Goal: Task Accomplishment & Management: Manage account settings

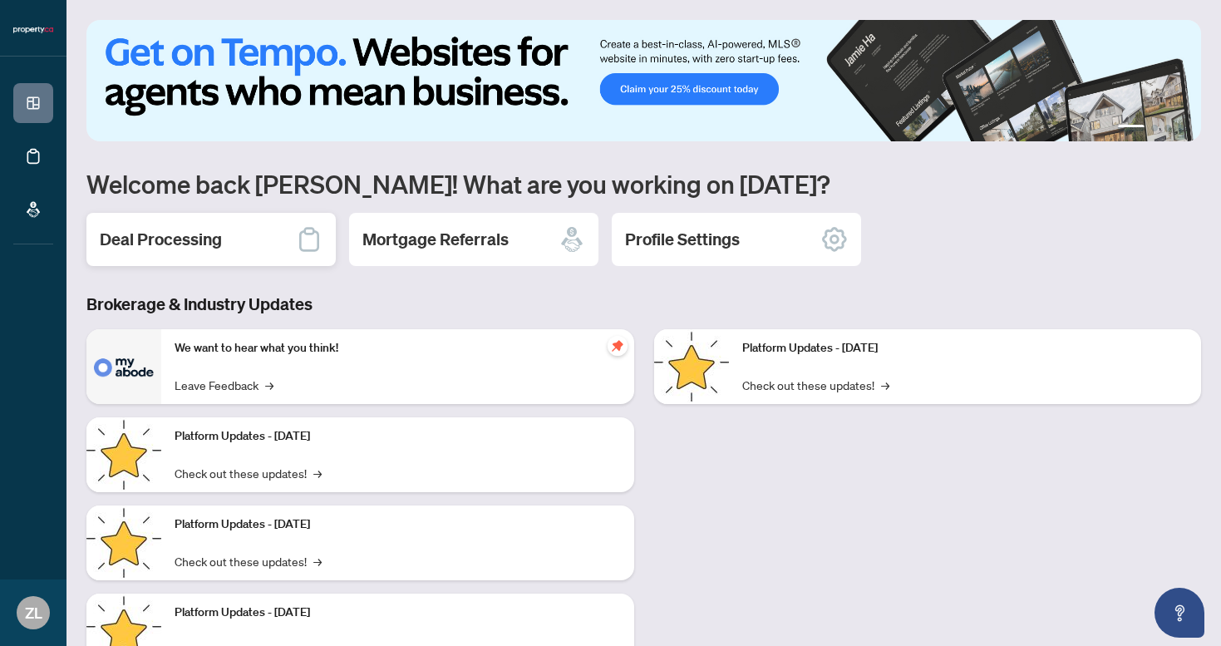
click at [139, 242] on h2 "Deal Processing" at bounding box center [161, 239] width 122 height 23
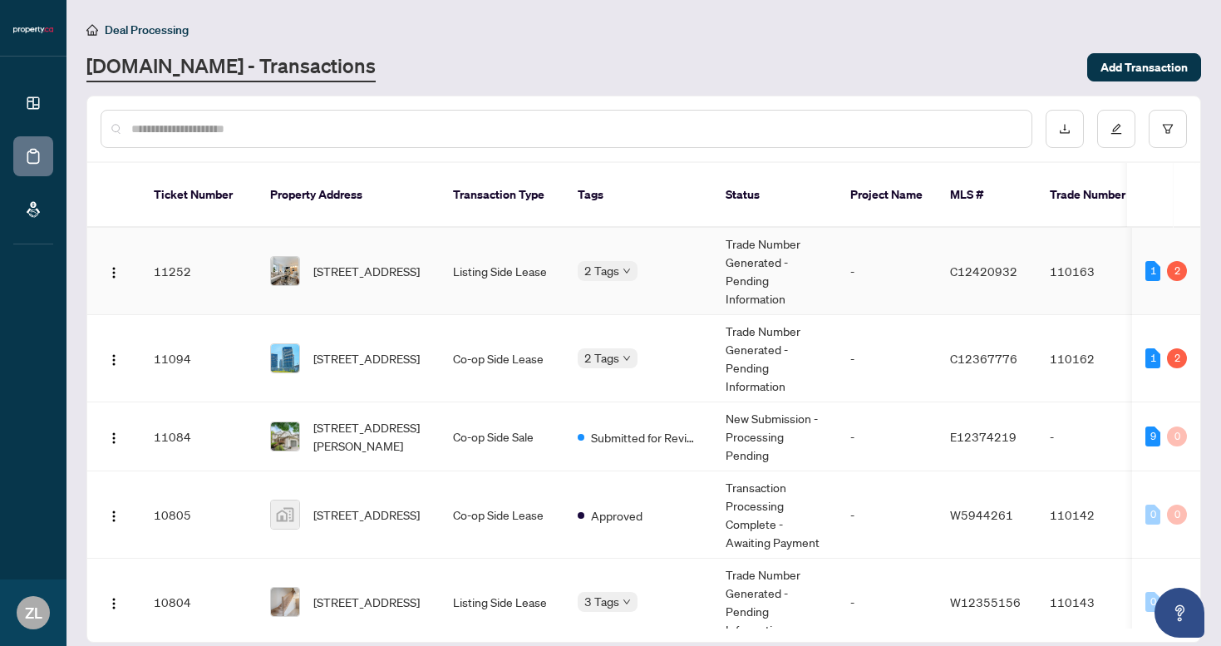
click at [1176, 261] on div "2" at bounding box center [1177, 271] width 20 height 20
click at [380, 262] on span "[STREET_ADDRESS]" at bounding box center [366, 271] width 106 height 18
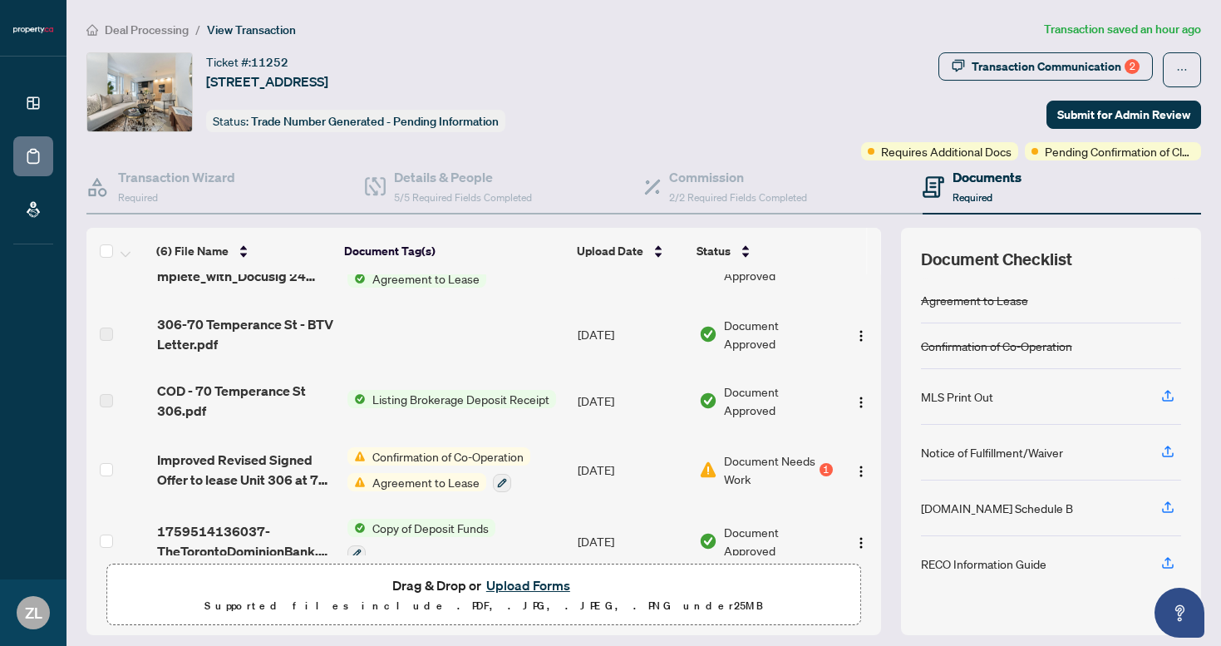
scroll to position [134, 0]
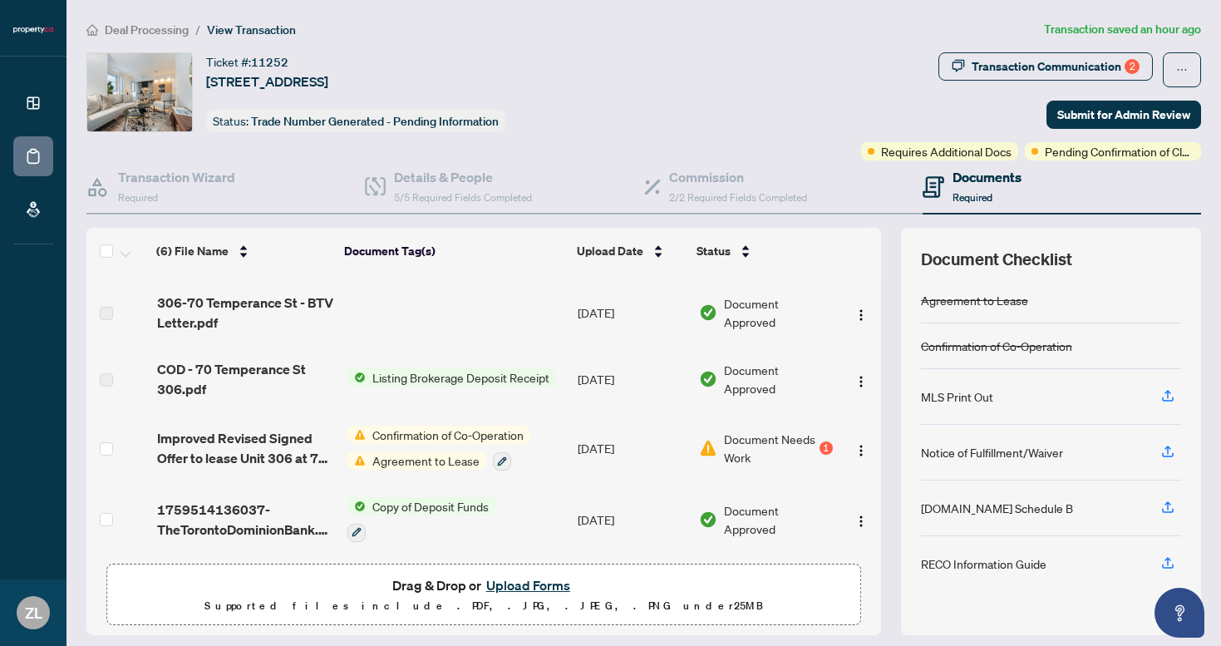
click at [828, 443] on td "Document Needs Work 1" at bounding box center [765, 447] width 147 height 71
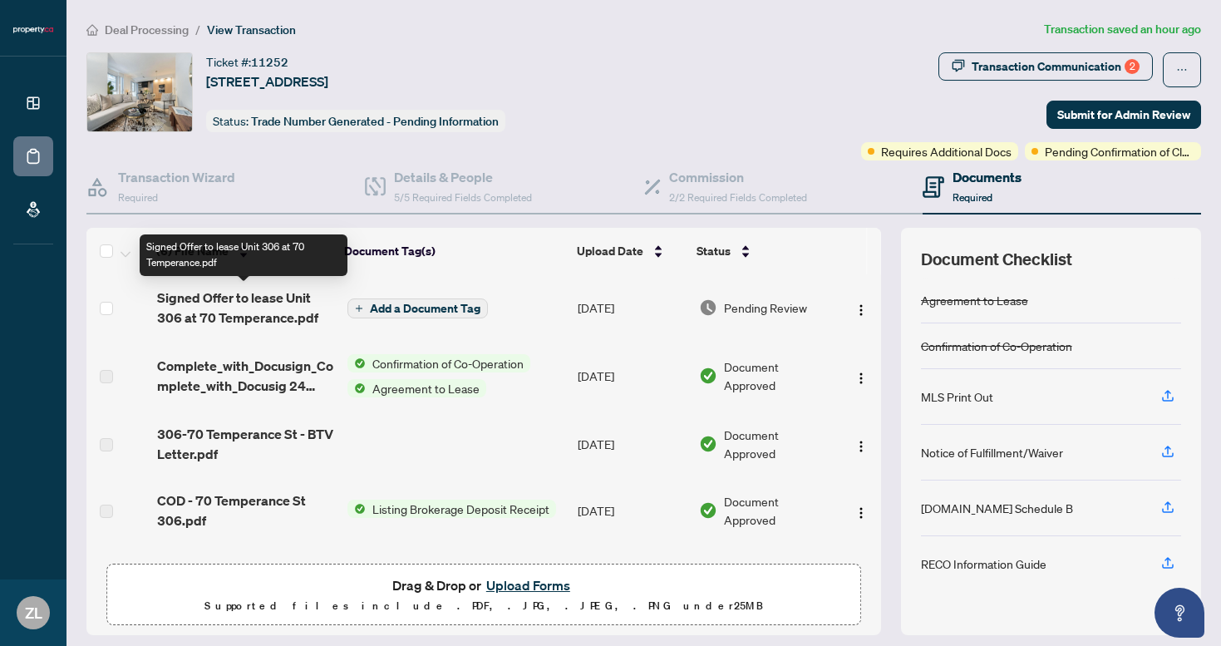
click at [243, 313] on span "Signed Offer to lease Unit 306 at 70 Temperance.pdf" at bounding box center [245, 308] width 177 height 40
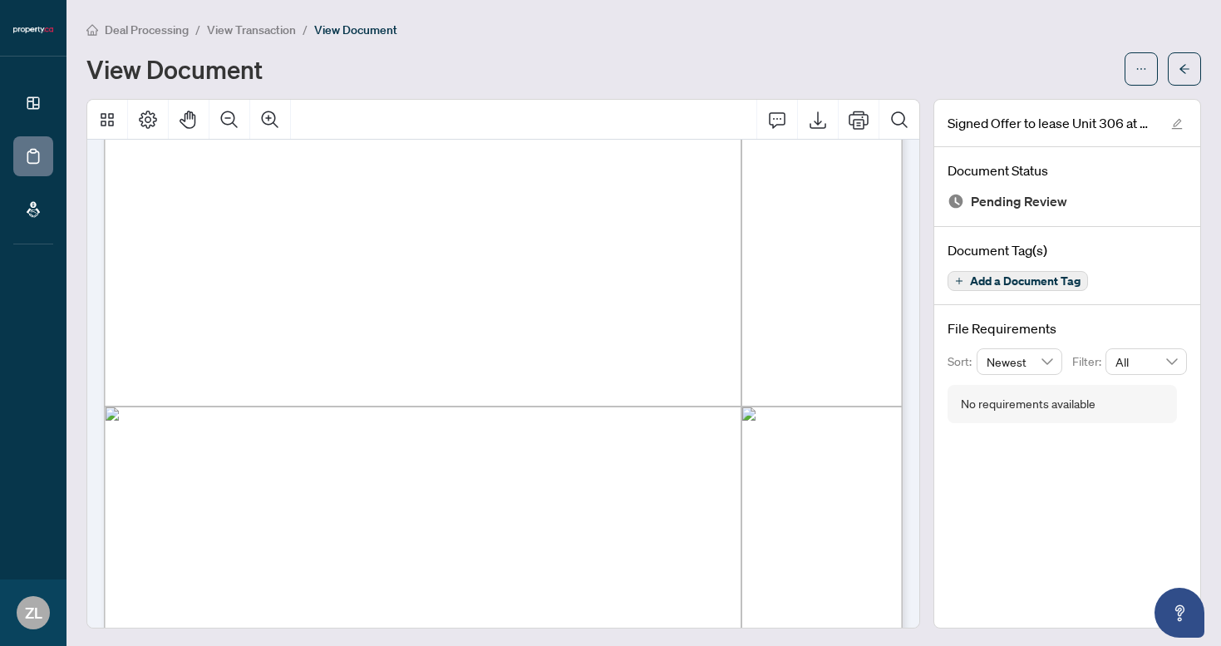
scroll to position [2546, 0]
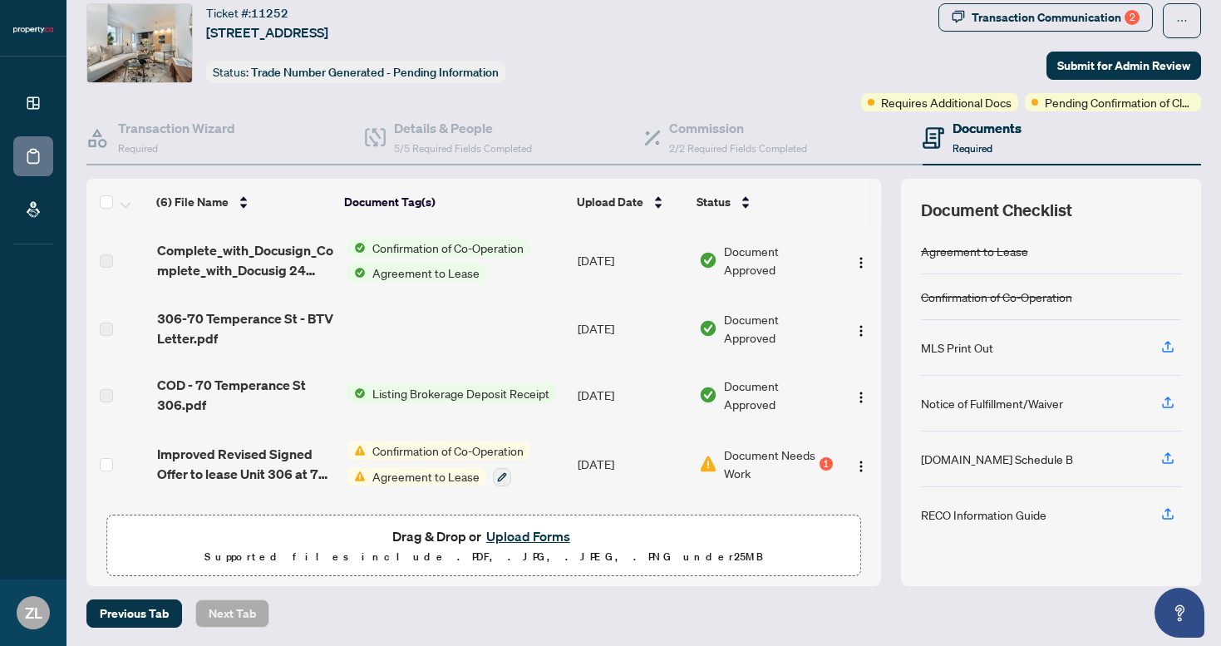
scroll to position [134, 0]
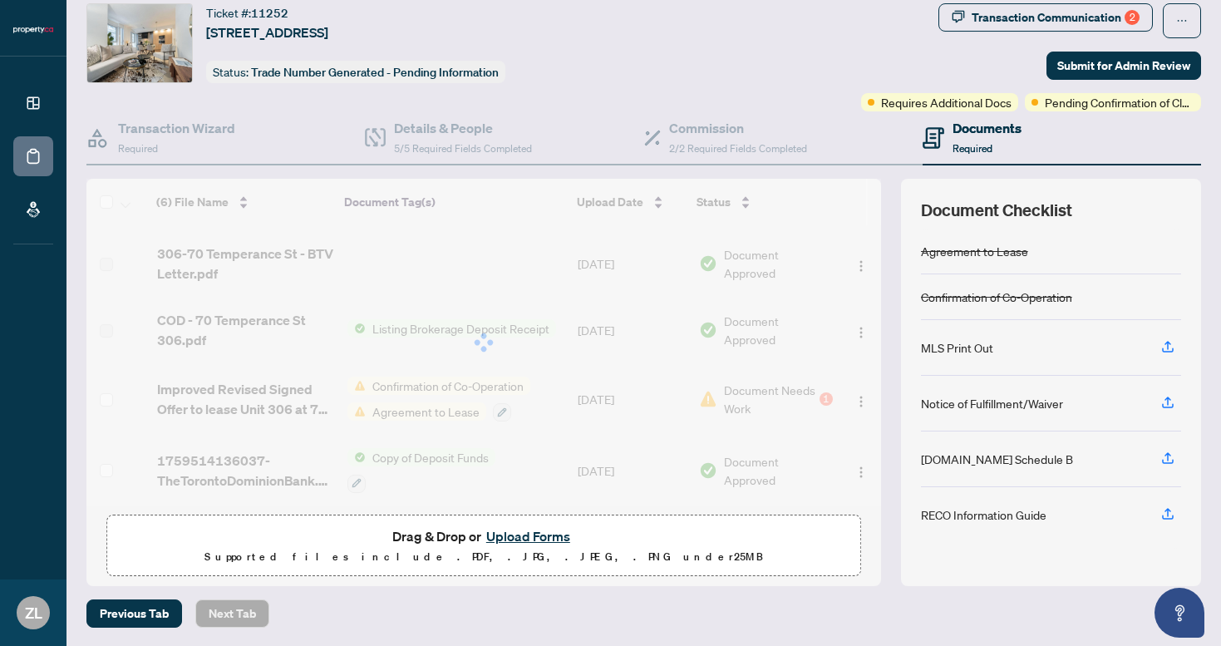
click at [811, 396] on div "(6) File Name Document Tag(s) Upload Date Status (6) File Name Document Tag(s) …" at bounding box center [483, 342] width 795 height 327
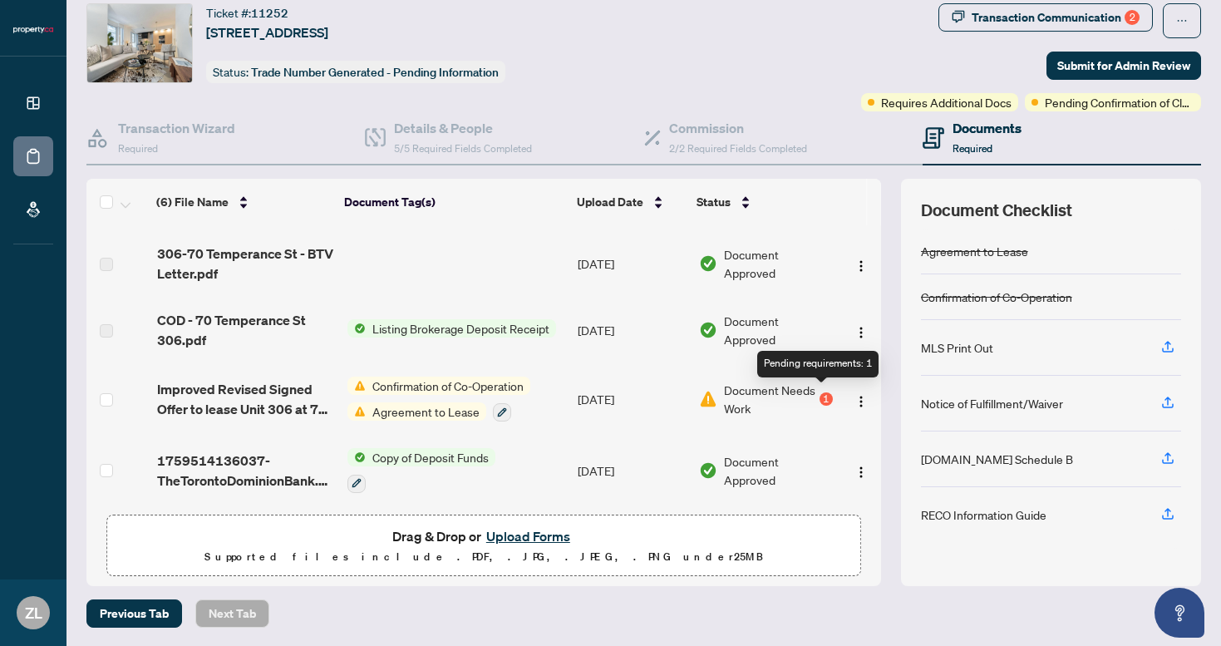
click at [823, 392] on div "1" at bounding box center [825, 398] width 13 height 13
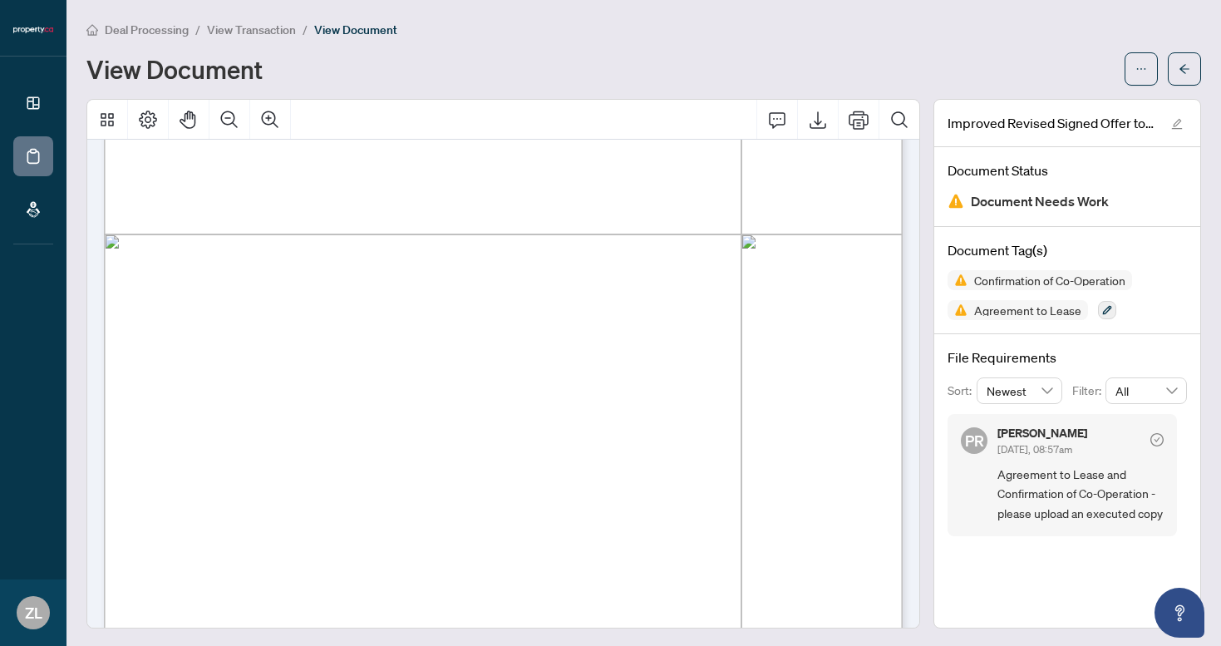
scroll to position [567, 0]
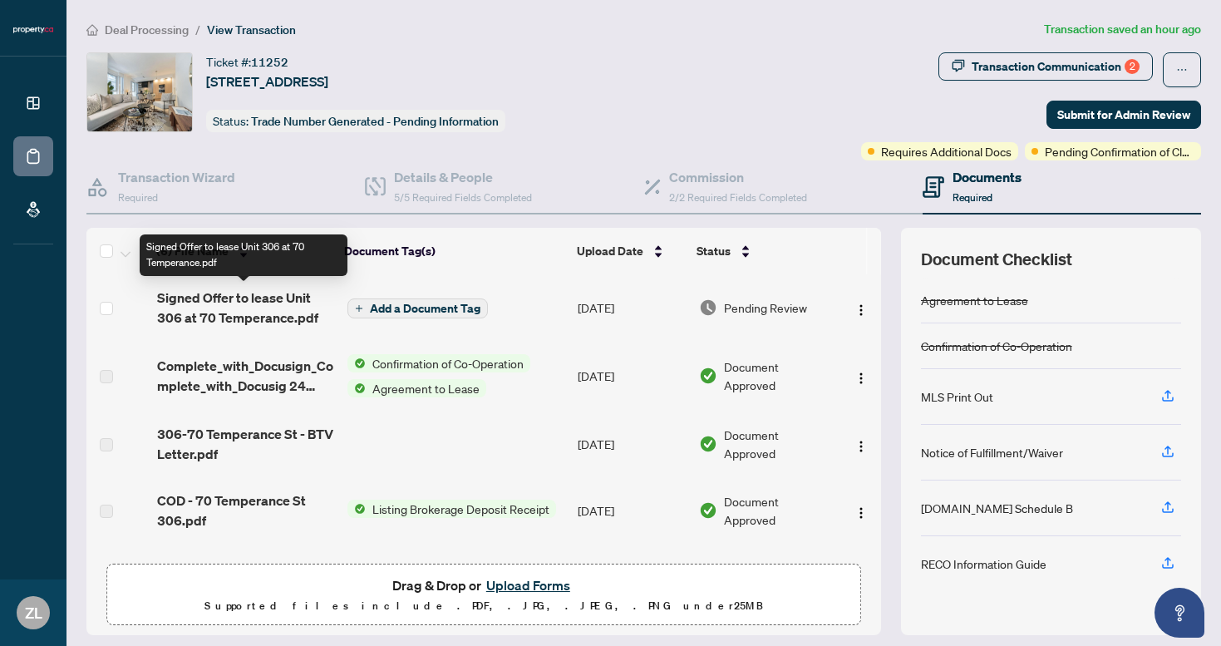
click at [227, 296] on span "Signed Offer to lease Unit 306 at 70 Temperance.pdf" at bounding box center [245, 308] width 177 height 40
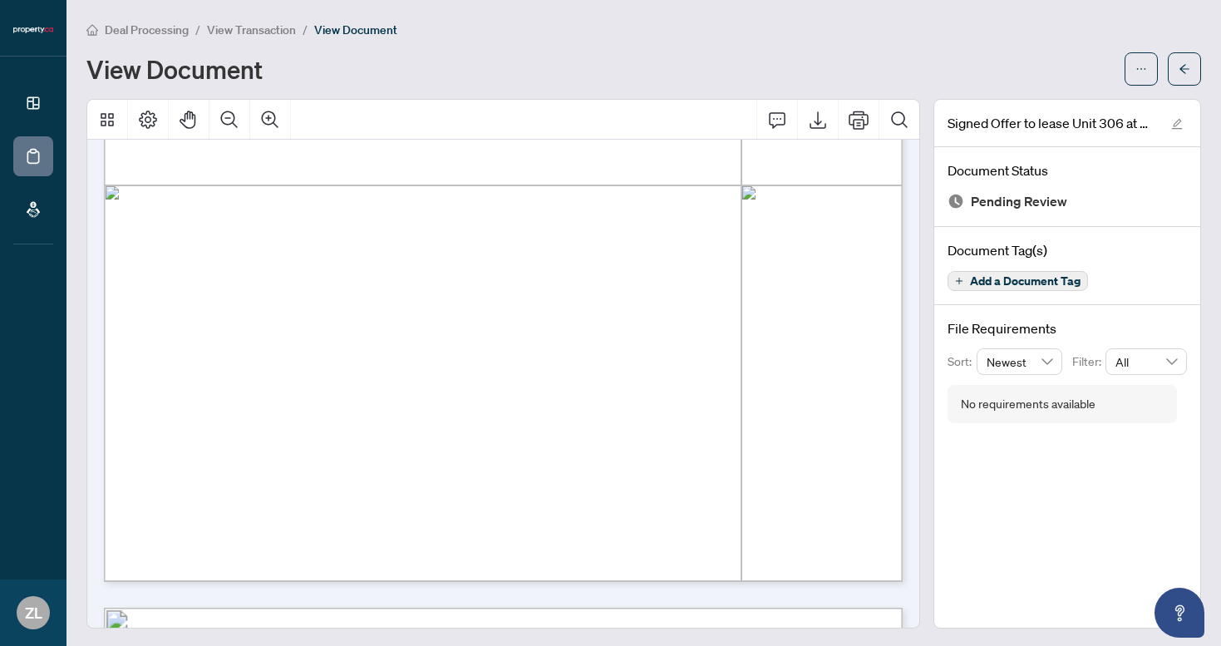
scroll to position [640, 0]
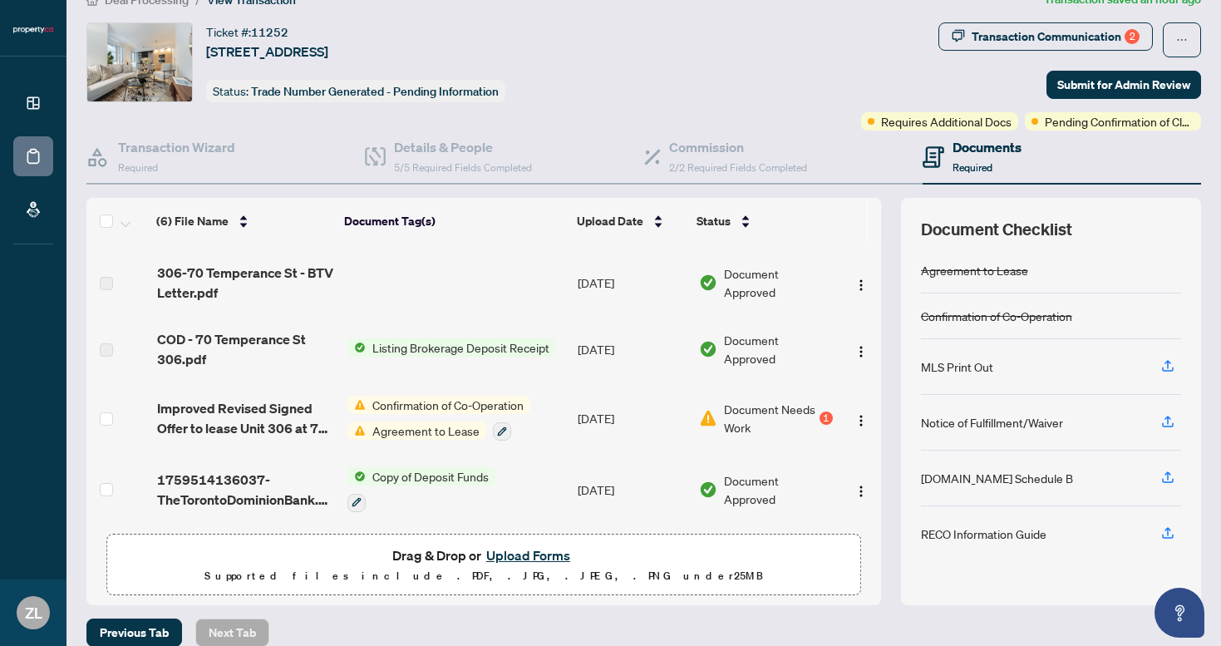
scroll to position [49, 0]
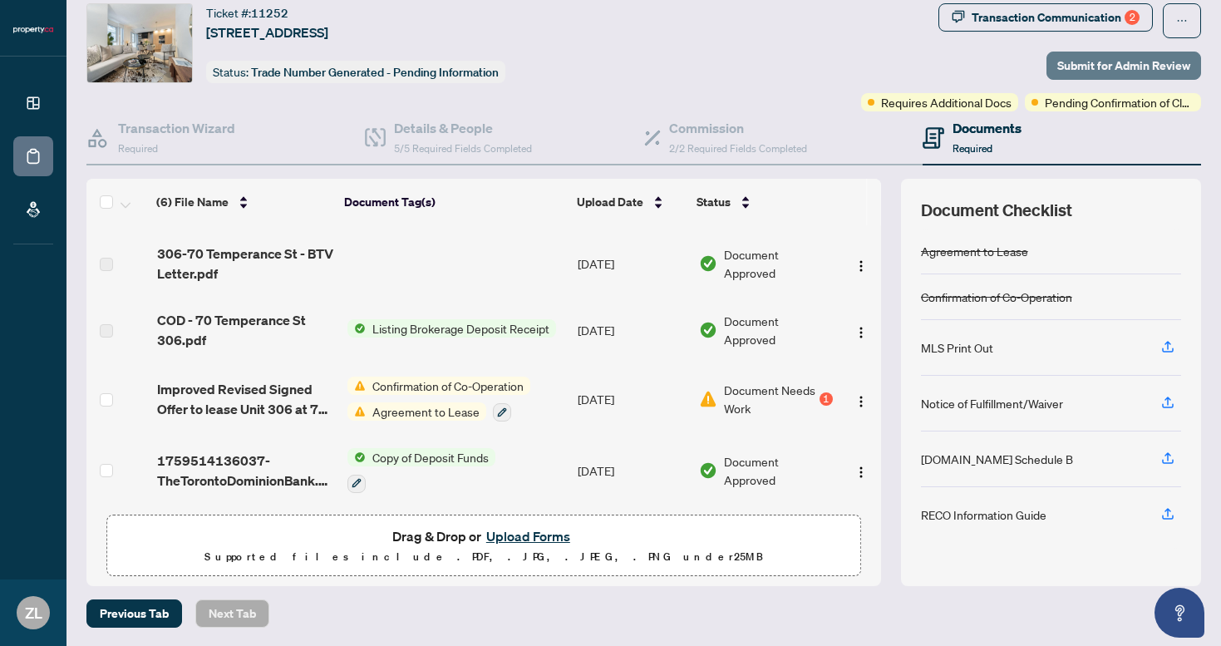
click at [1087, 68] on span "Submit for Admin Review" at bounding box center [1123, 65] width 133 height 27
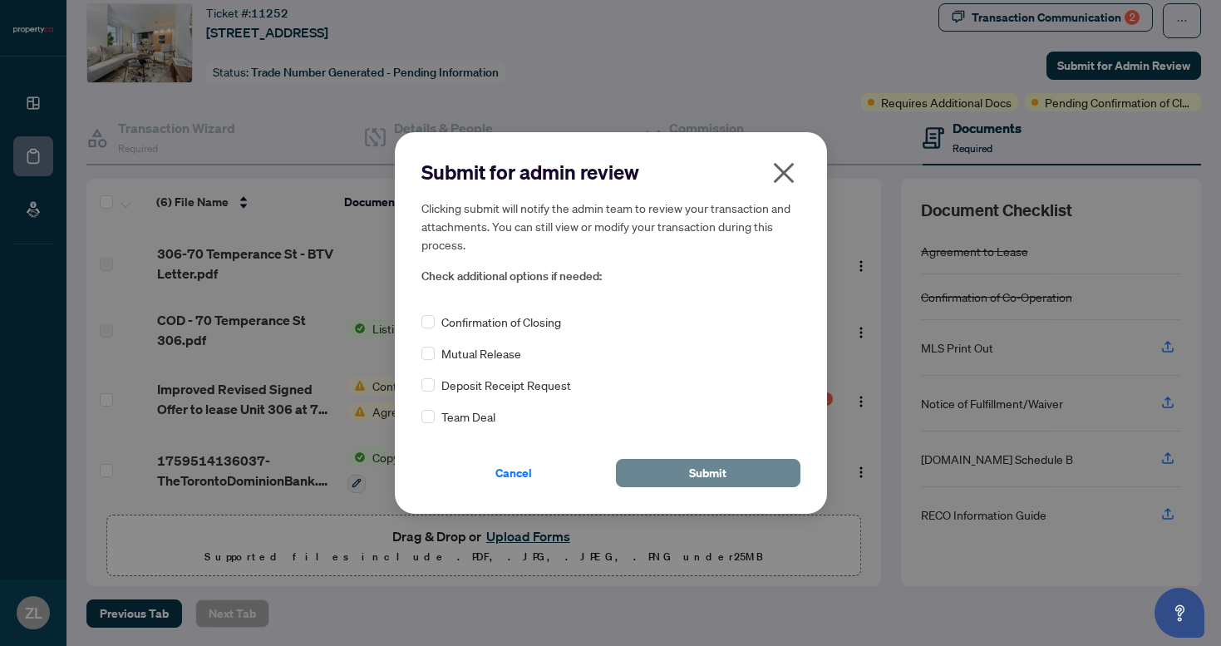
click at [696, 469] on span "Submit" at bounding box center [707, 473] width 37 height 27
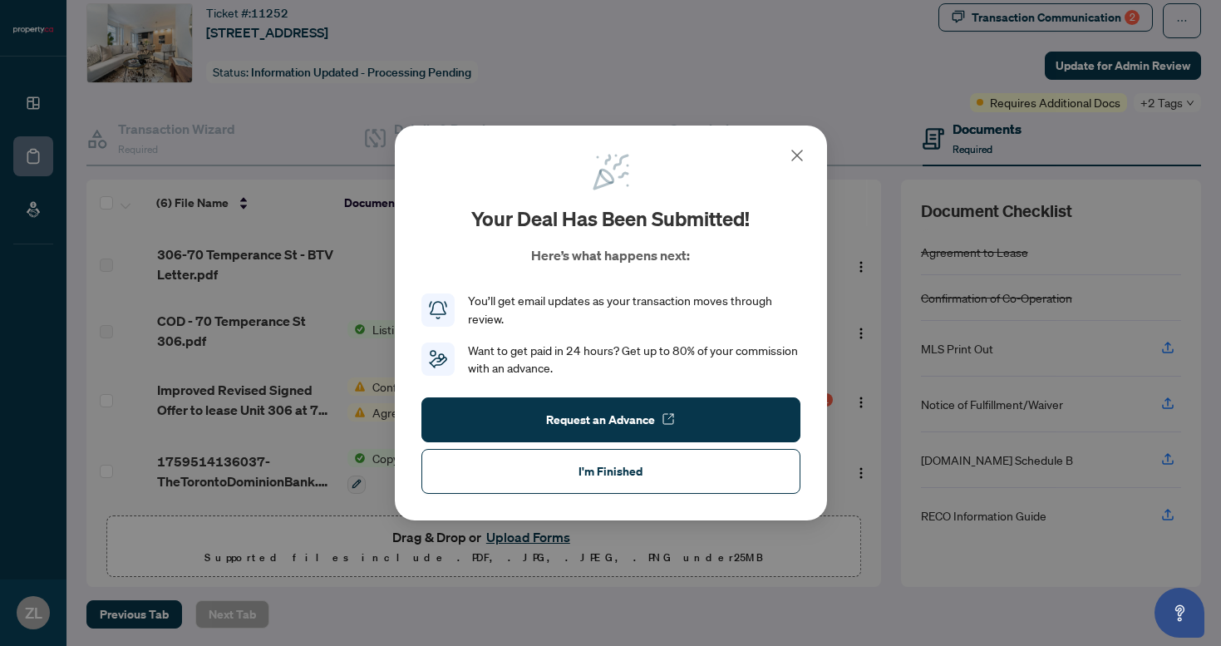
click at [793, 161] on icon at bounding box center [797, 155] width 20 height 20
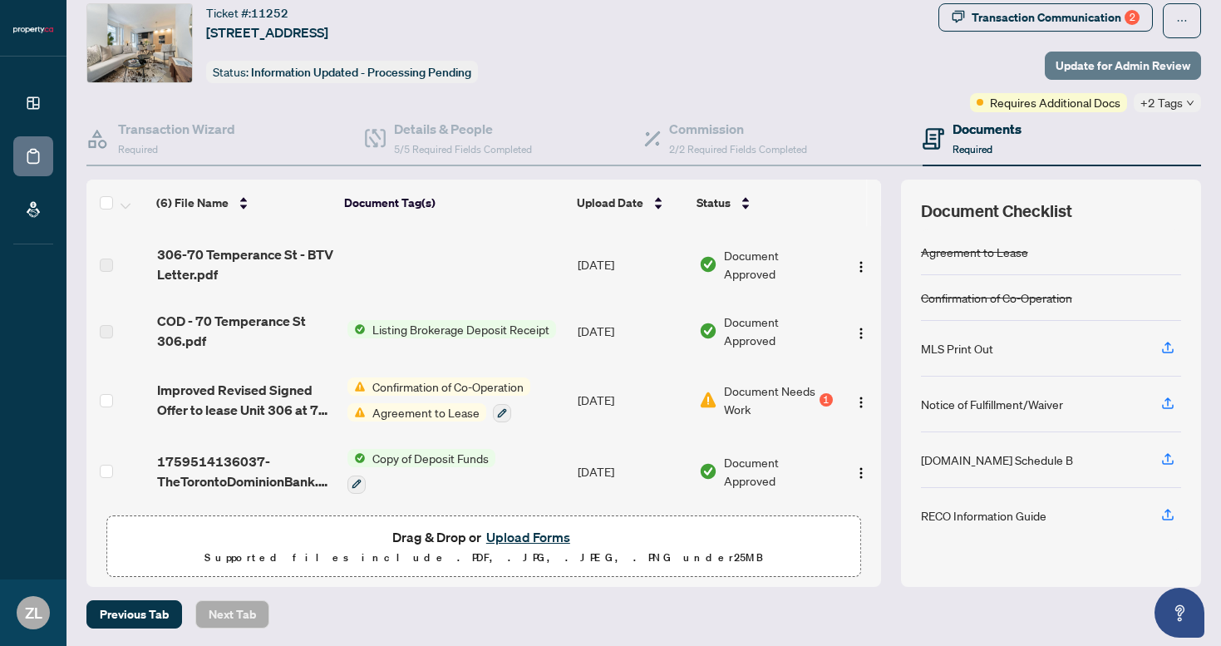
click at [1120, 57] on span "Update for Admin Review" at bounding box center [1122, 65] width 135 height 27
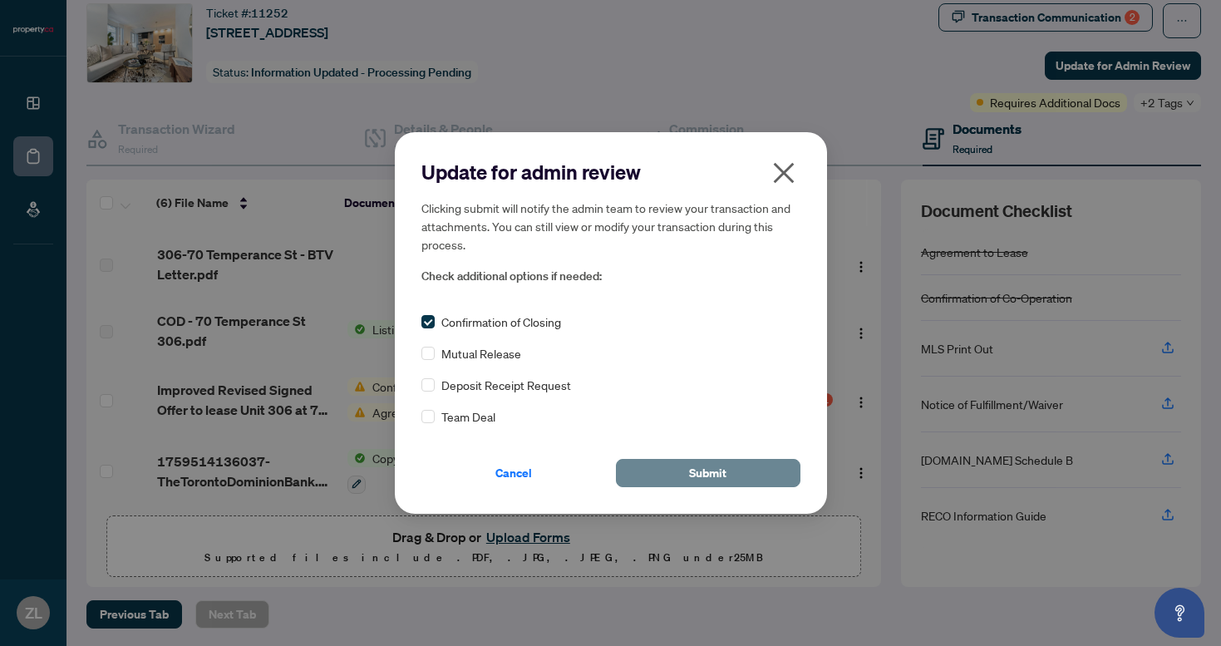
click at [664, 475] on button "Submit" at bounding box center [708, 473] width 184 height 28
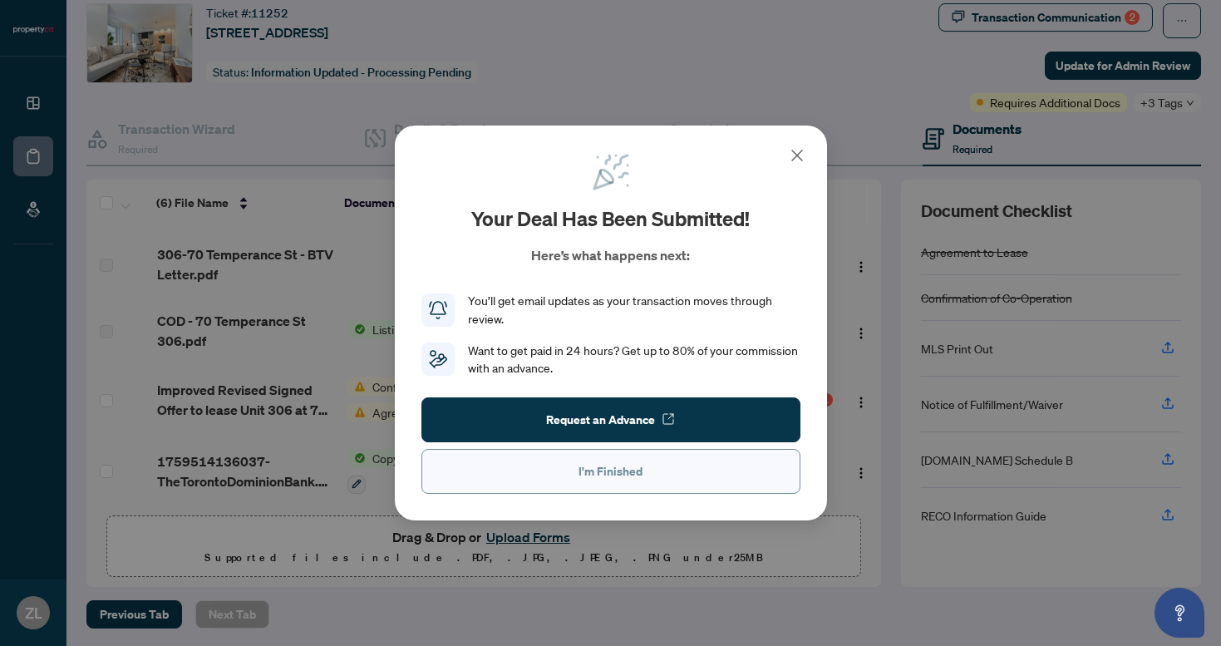
click at [617, 470] on span "I'm Finished" at bounding box center [610, 471] width 64 height 27
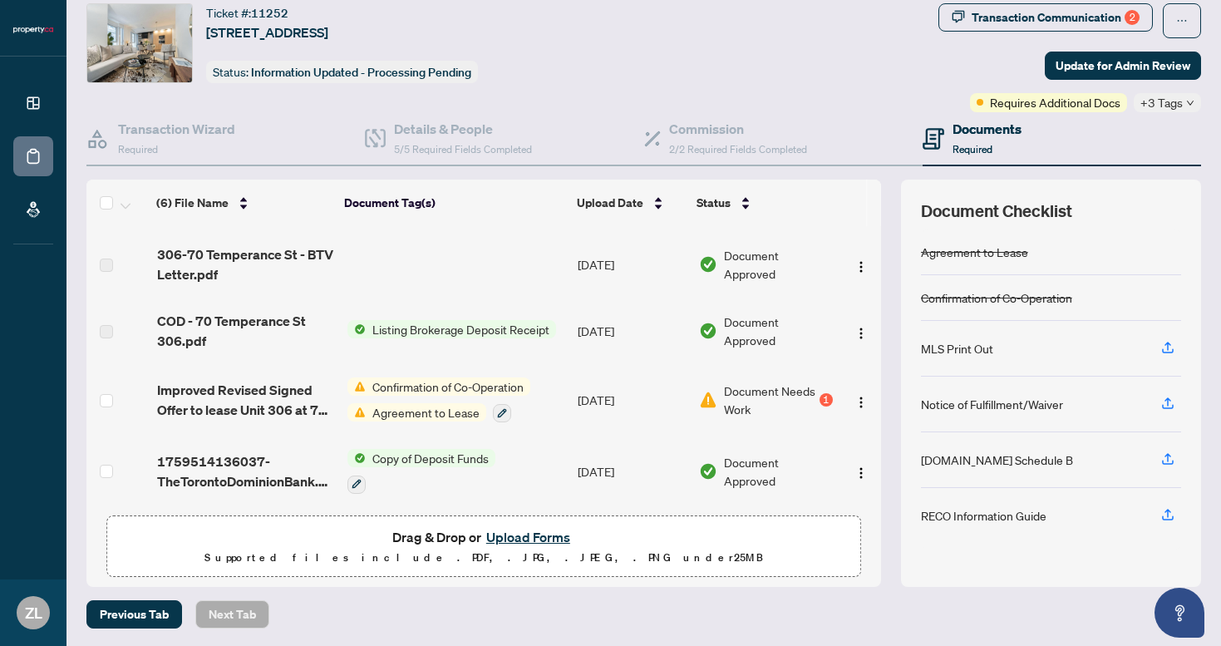
scroll to position [51, 0]
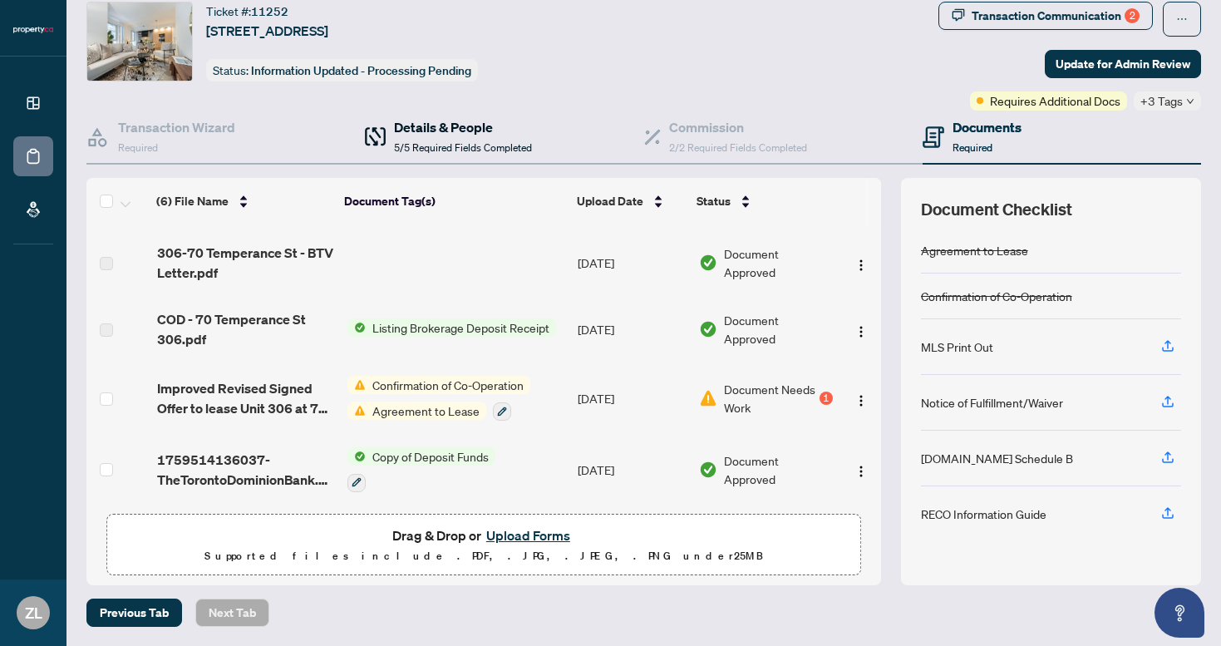
click at [505, 135] on h4 "Details & People" at bounding box center [463, 127] width 138 height 20
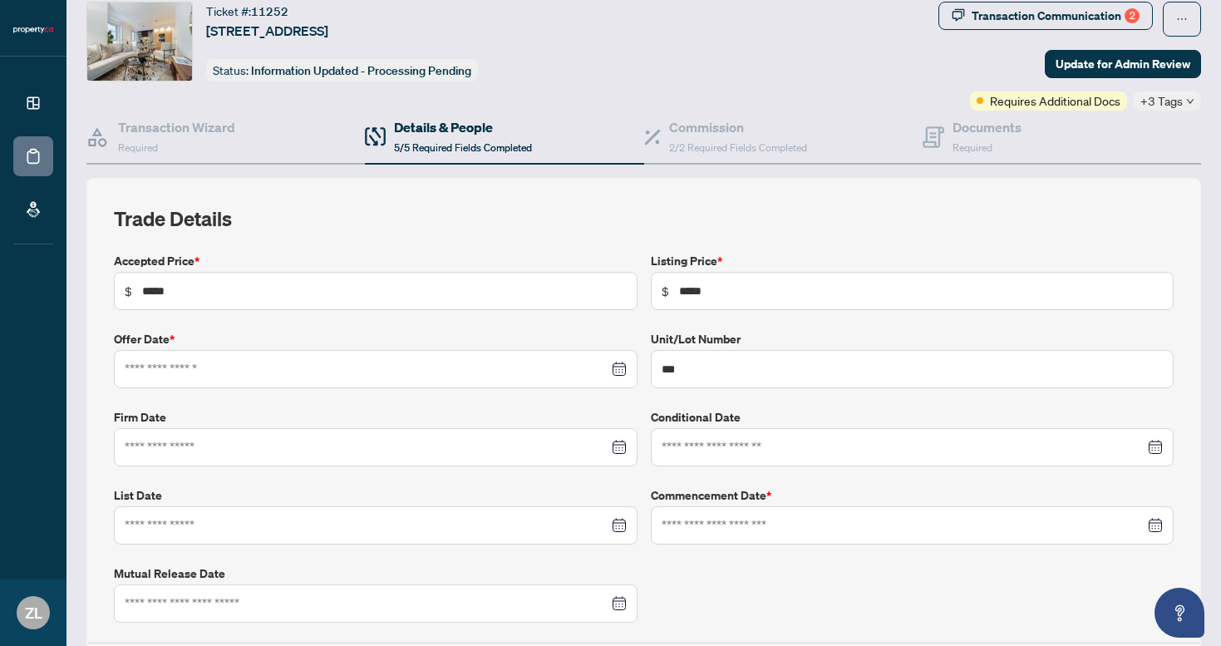
type input "**********"
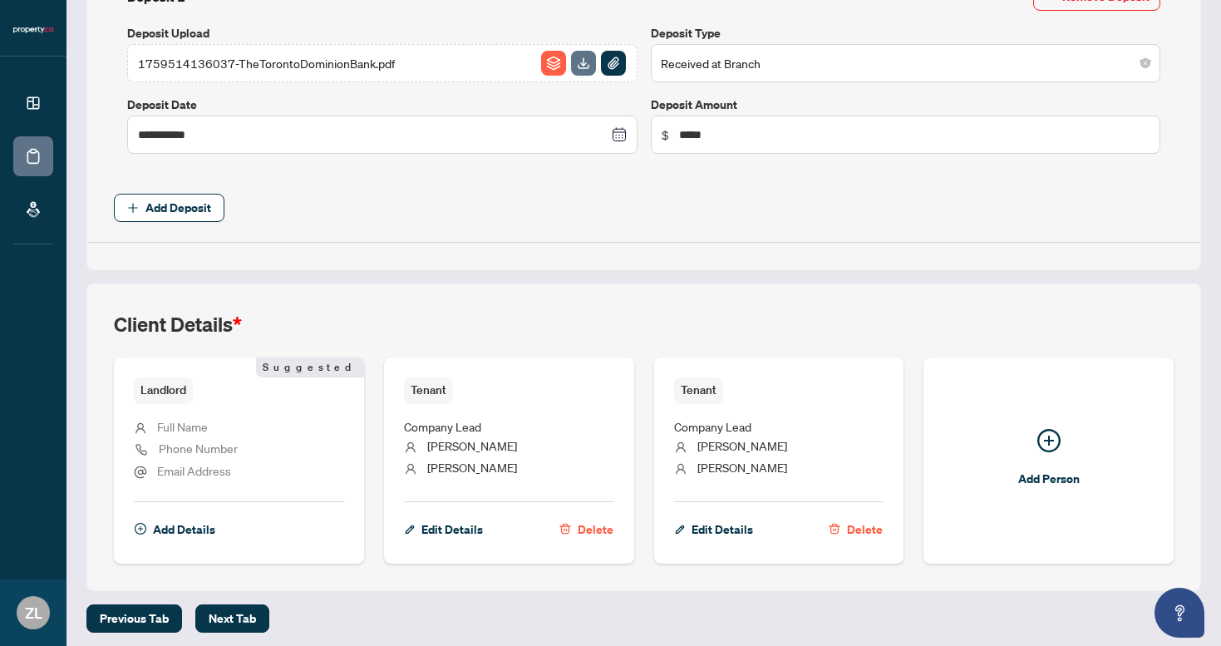
scroll to position [781, 0]
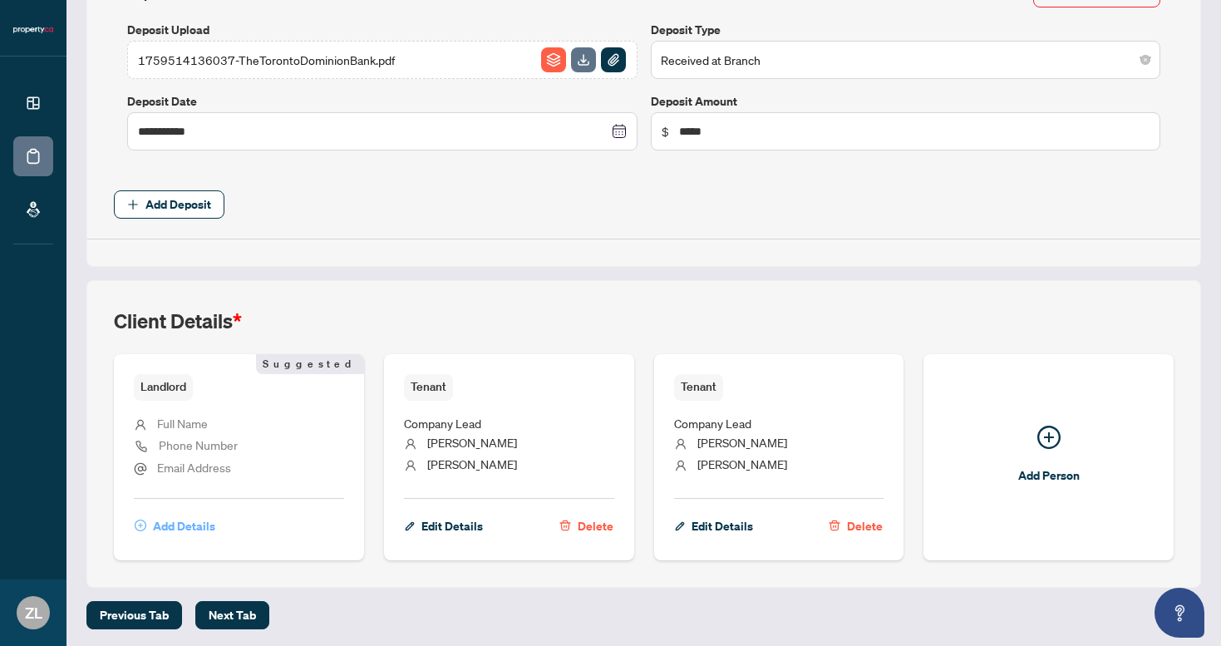
click at [172, 529] on span "Add Details" at bounding box center [184, 526] width 62 height 27
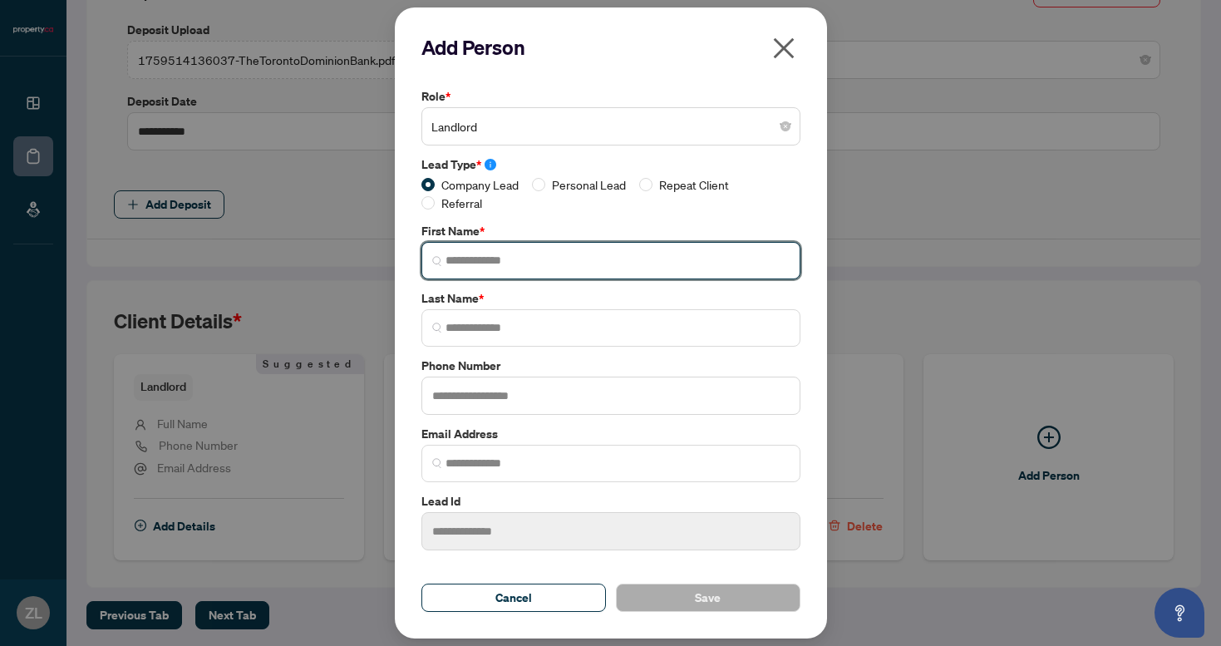
click at [474, 262] on input "search" at bounding box center [617, 260] width 344 height 17
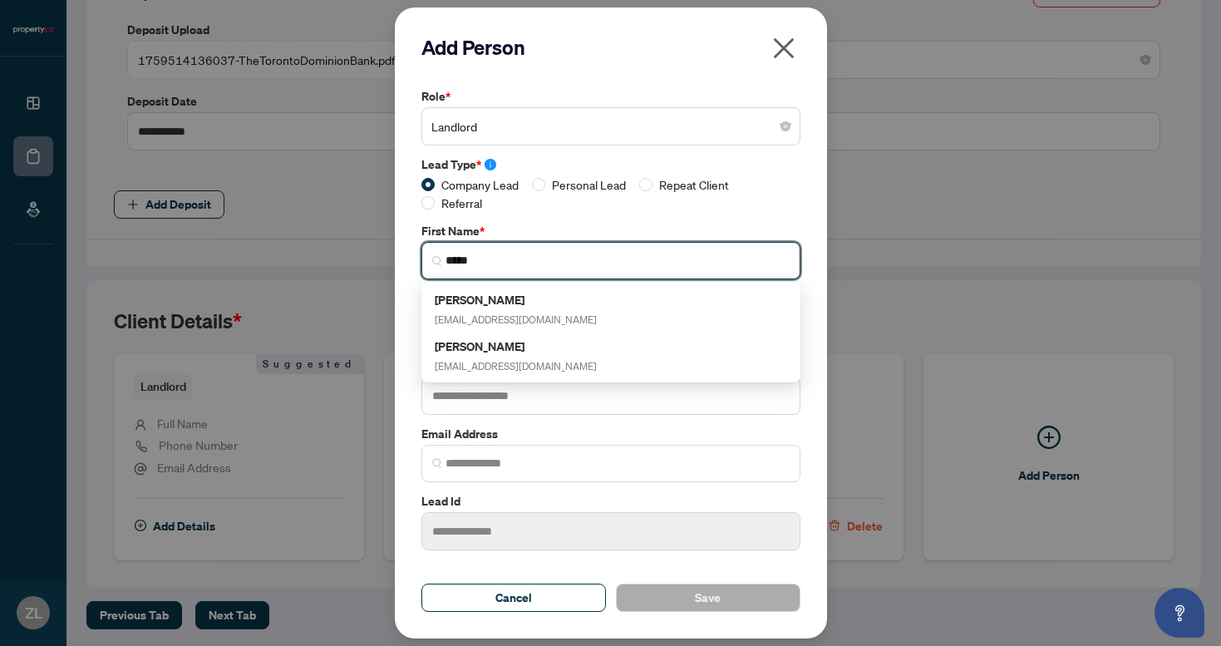
click at [480, 263] on input "*****" at bounding box center [617, 260] width 344 height 17
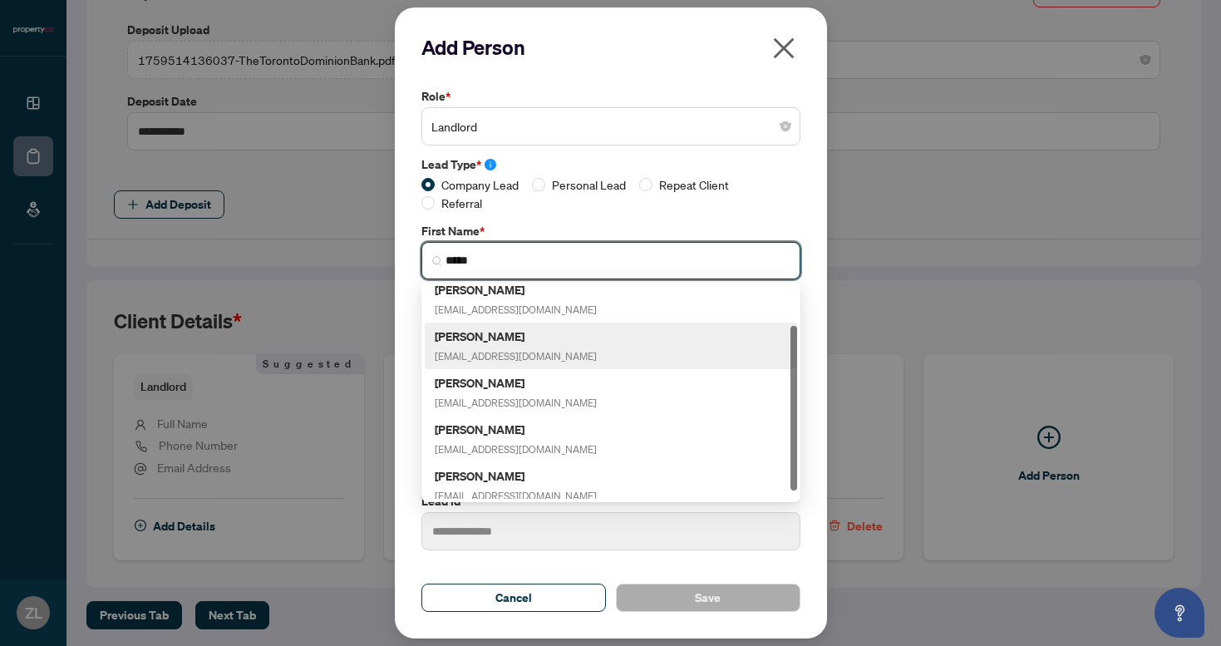
scroll to position [61, 0]
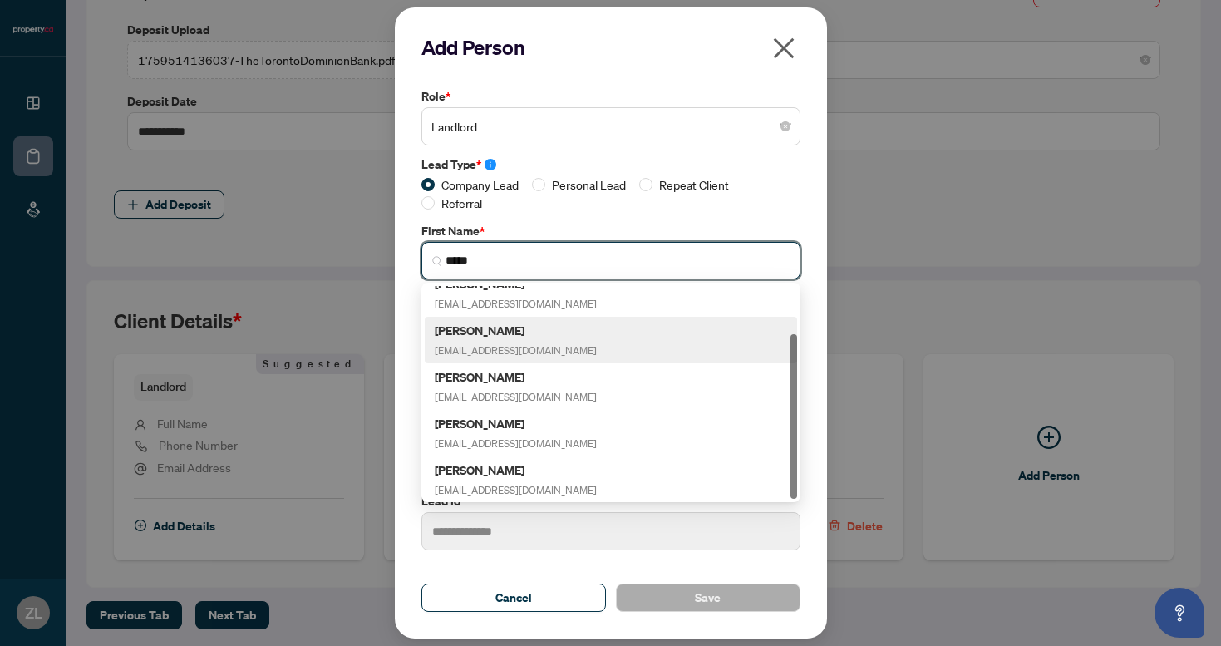
type input "*****"
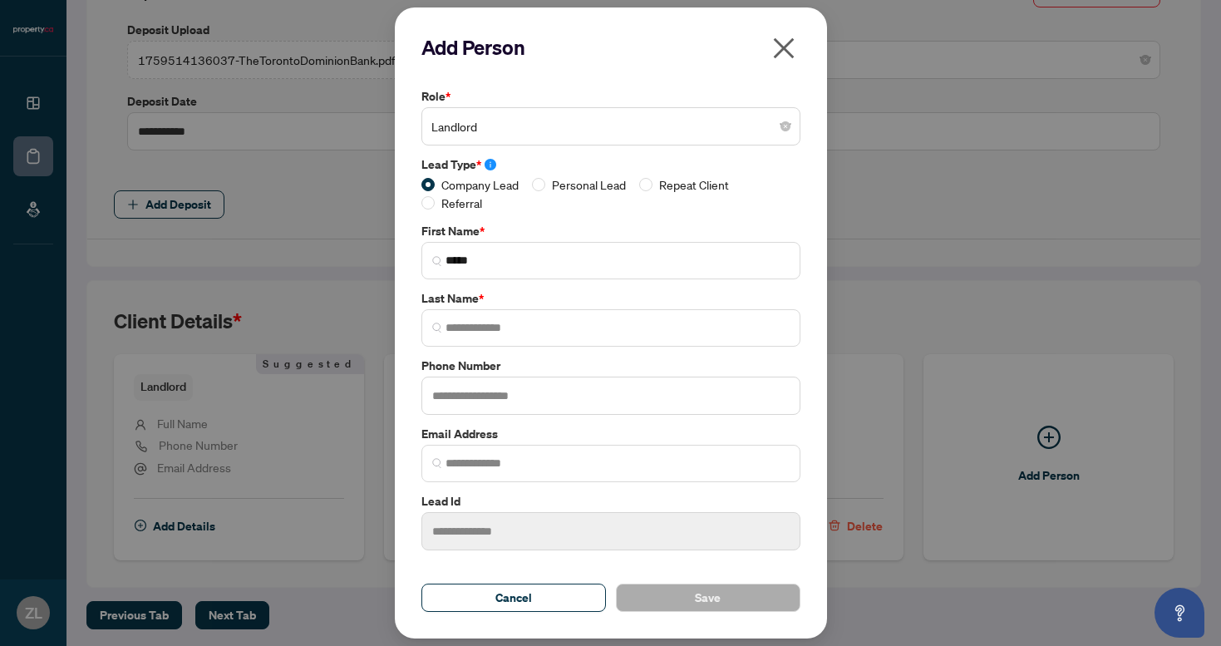
click at [558, 215] on div "Role * Landlord Lead Type * Company Lead Personal Lead Repeat Client Referral F…" at bounding box center [610, 318] width 389 height 463
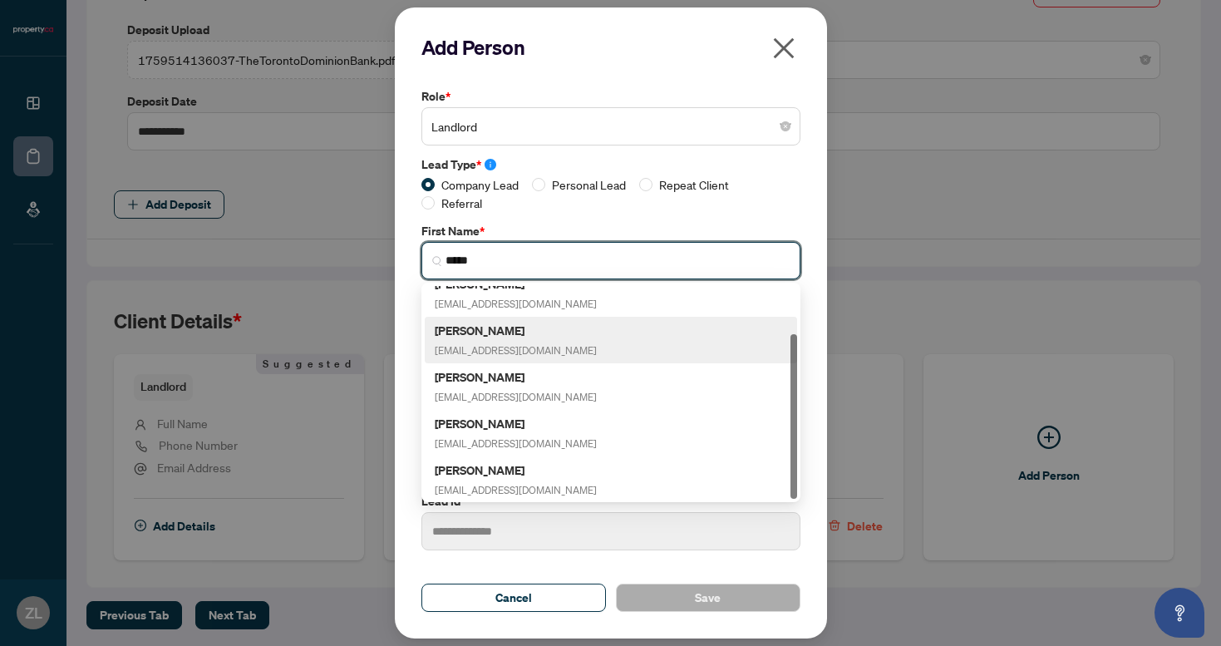
click at [505, 263] on input "*****" at bounding box center [617, 260] width 344 height 17
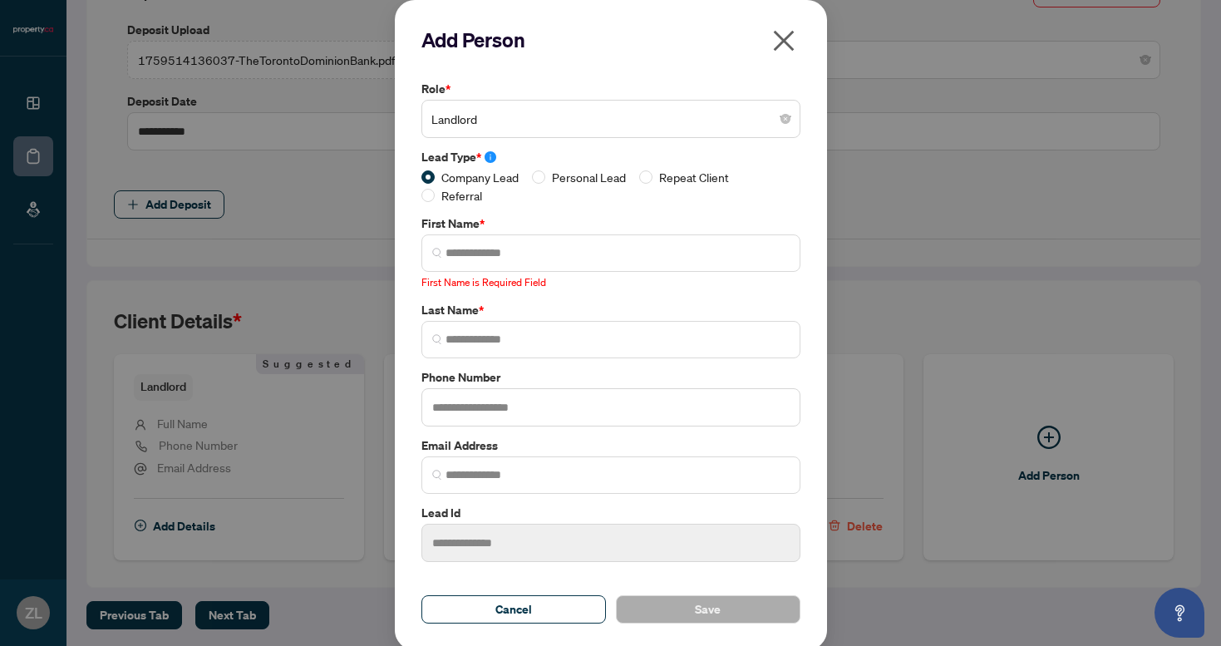
click at [538, 217] on label "First Name *" at bounding box center [610, 223] width 379 height 18
click at [533, 174] on div "Company Lead Personal Lead Repeat Client Referral" at bounding box center [610, 186] width 379 height 37
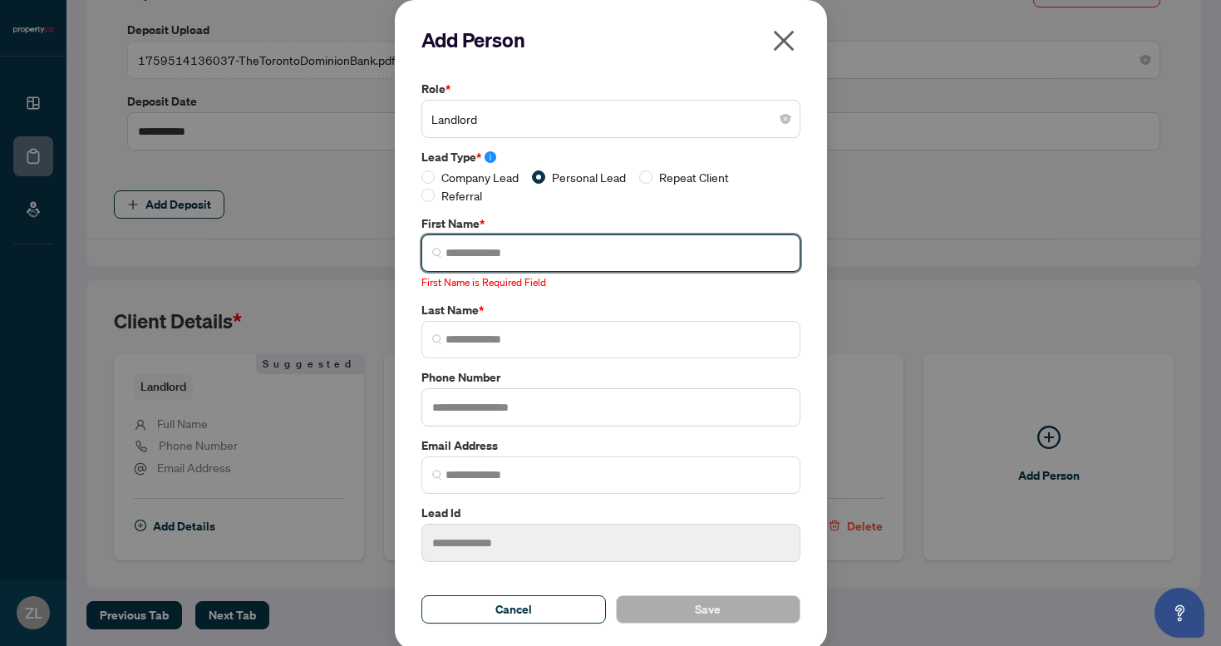
click at [504, 253] on input "search" at bounding box center [617, 252] width 344 height 17
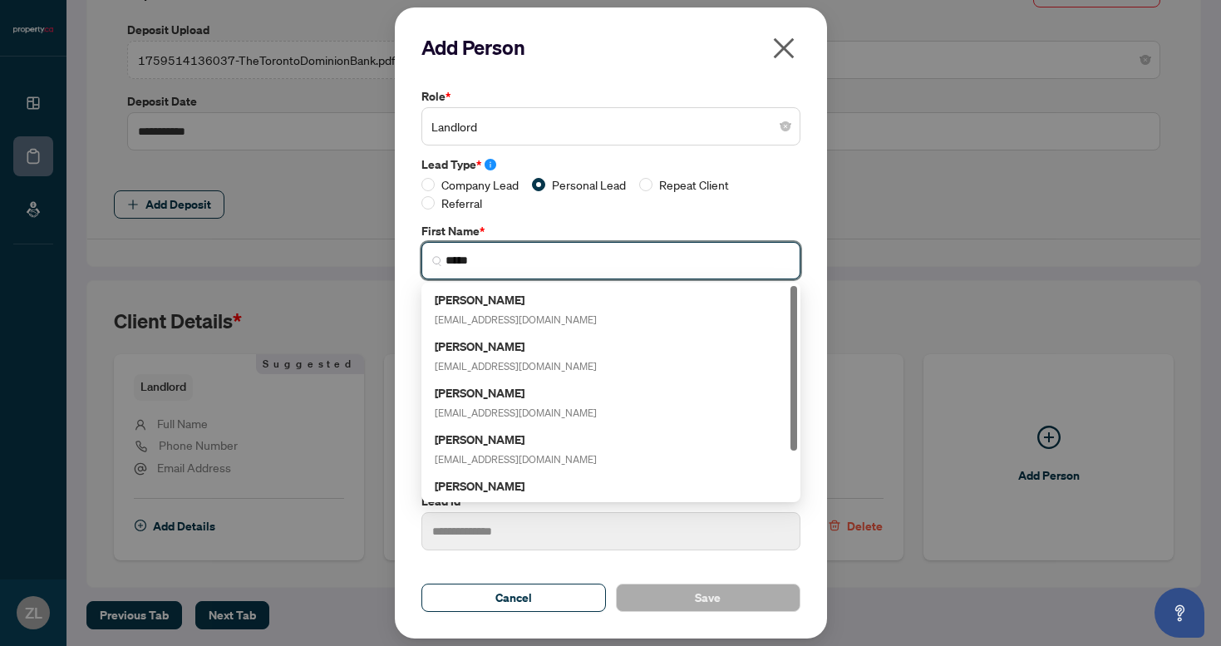
type input "*****"
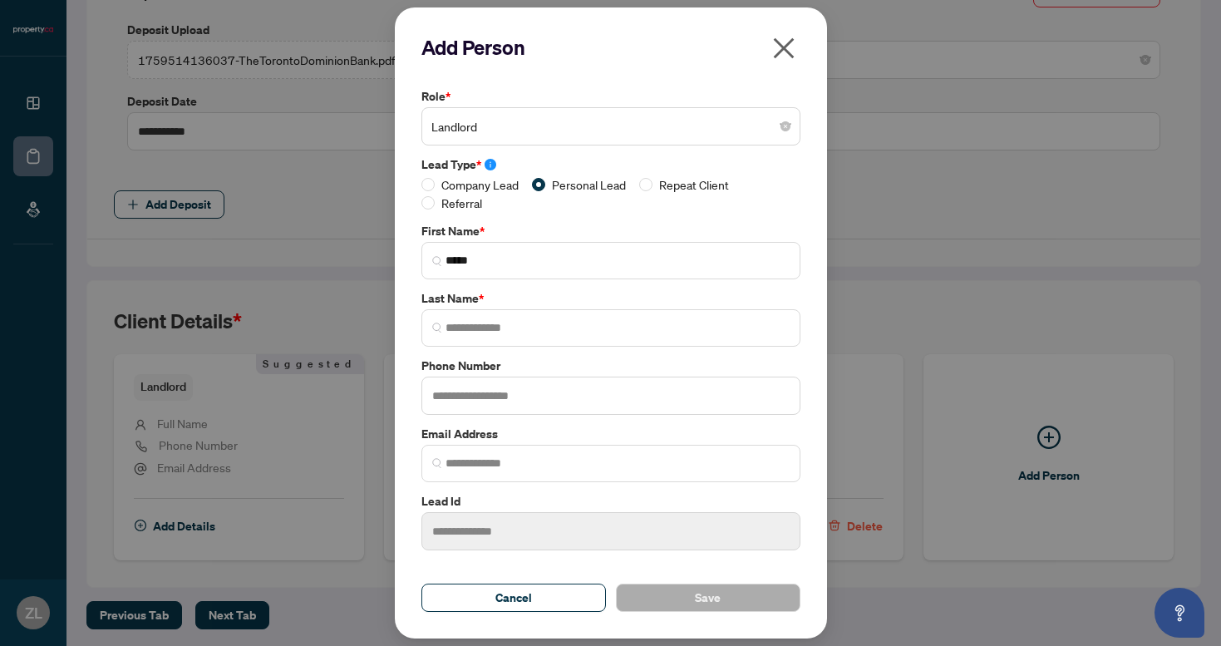
click at [550, 222] on label "First Name *" at bounding box center [610, 231] width 379 height 18
click at [482, 326] on input "search" at bounding box center [617, 327] width 344 height 17
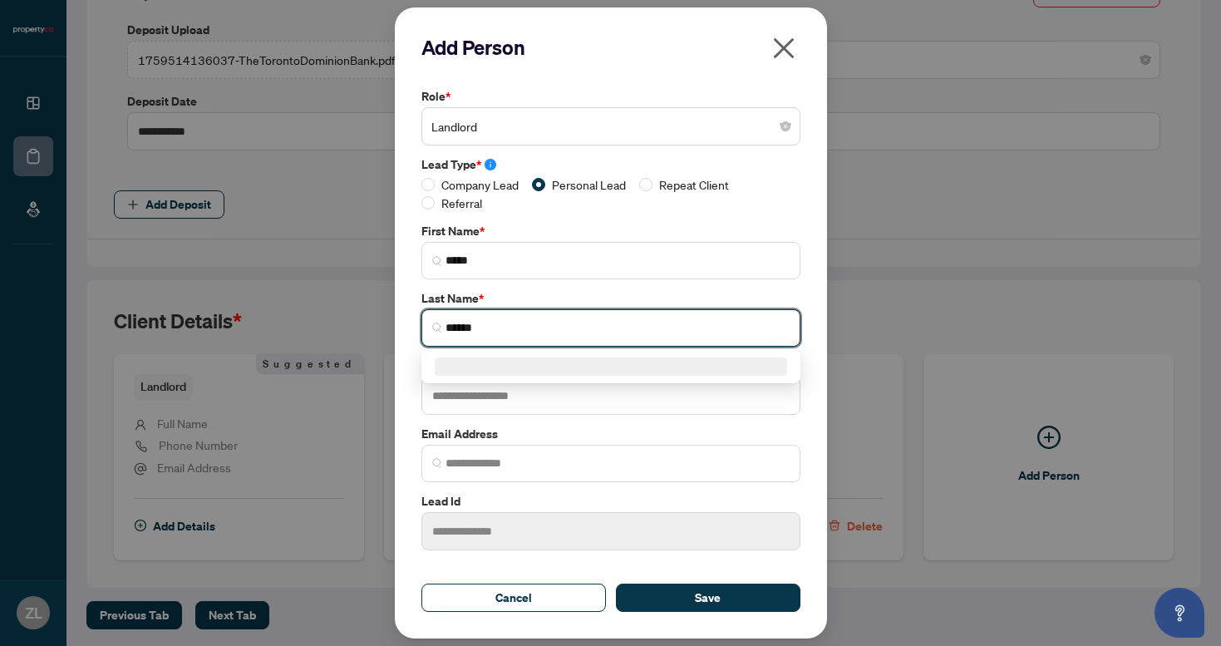
type input "******"
click at [518, 293] on label "Last Name *" at bounding box center [610, 298] width 379 height 18
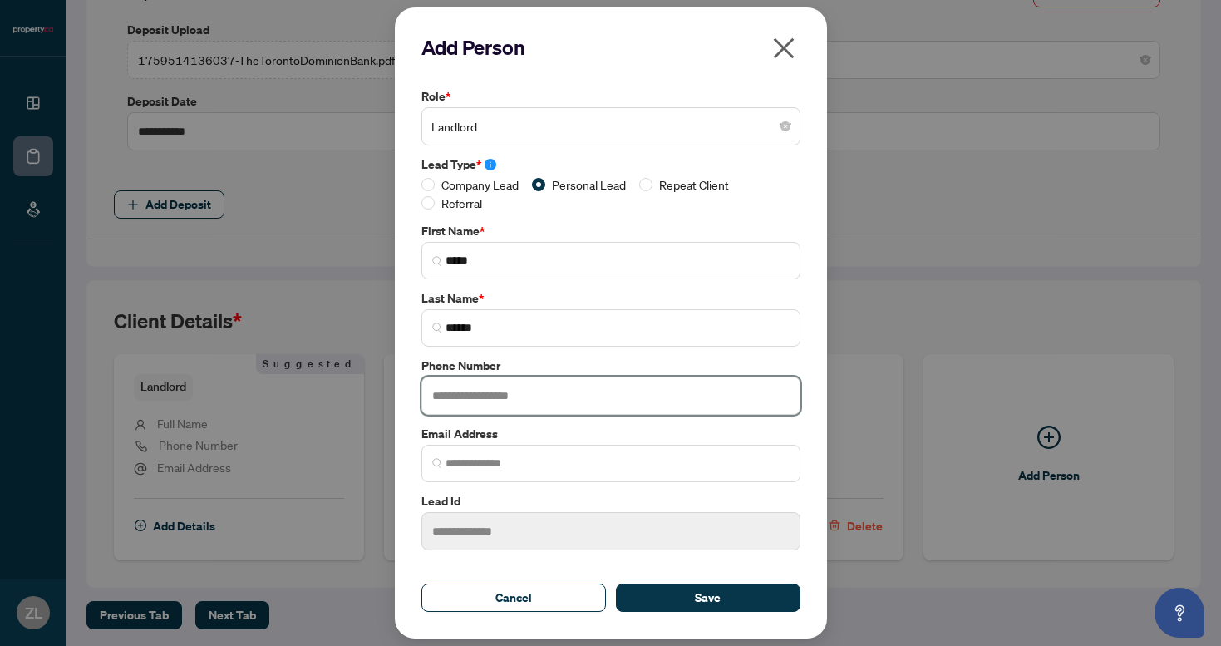
click at [473, 401] on input "text" at bounding box center [610, 395] width 379 height 38
type input "**********"
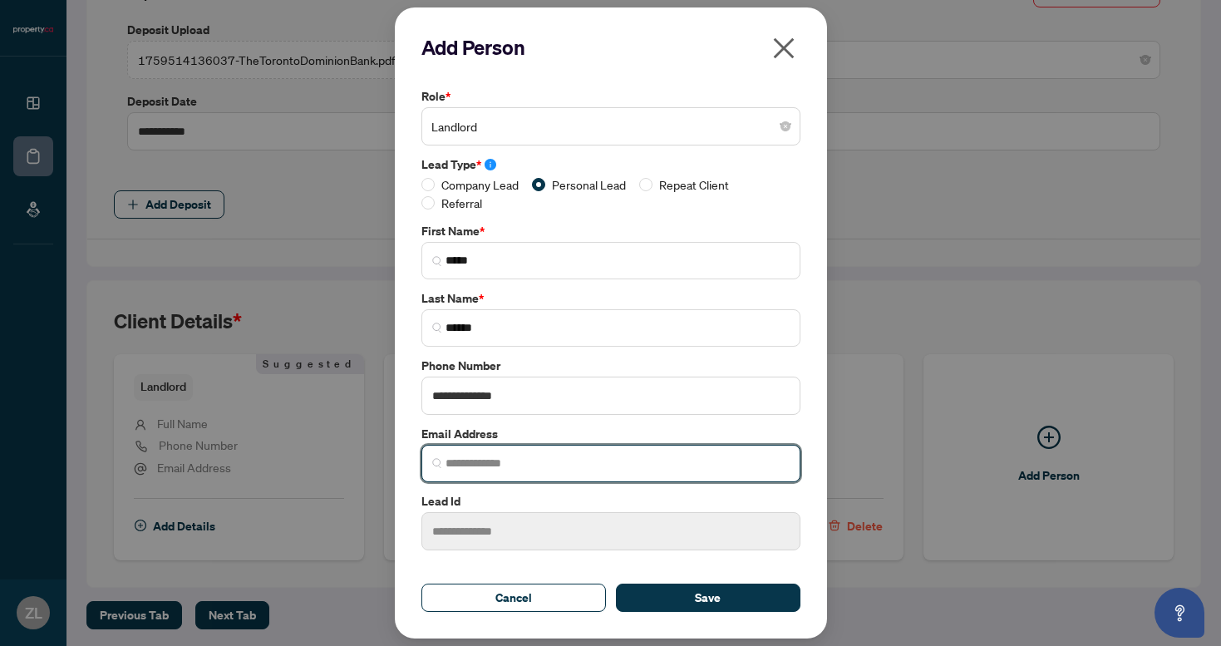
click at [496, 460] on input "search" at bounding box center [617, 463] width 344 height 17
type input "**********"
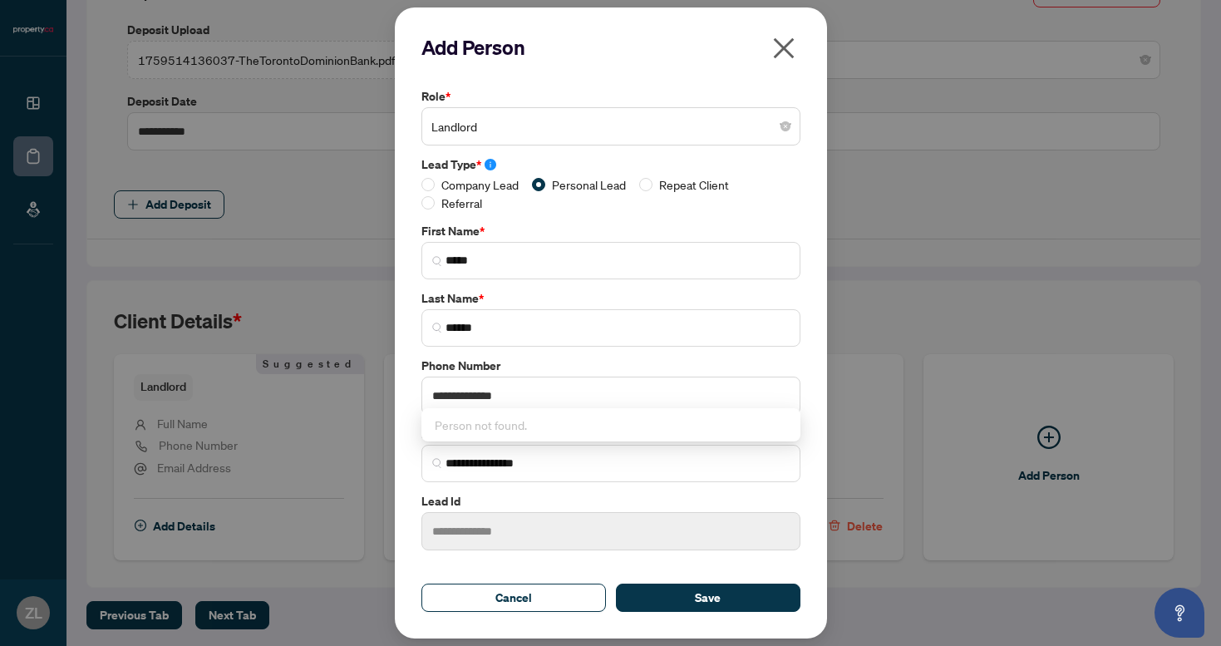
click at [407, 454] on div "**********" at bounding box center [611, 322] width 432 height 631
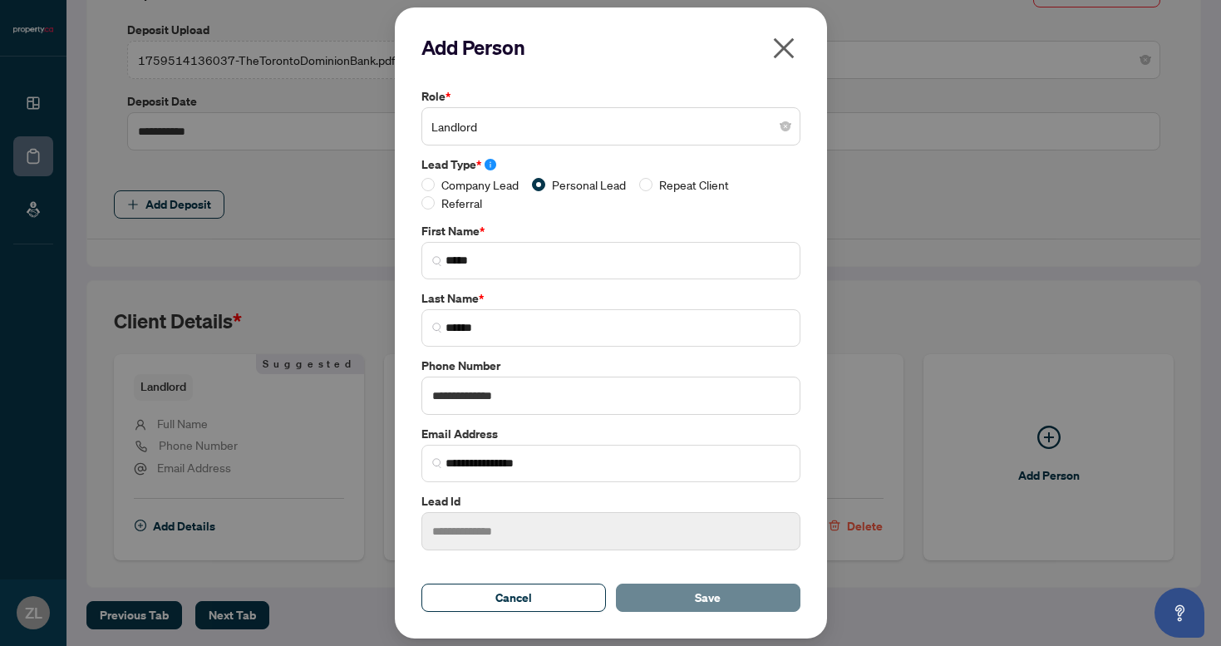
click at [689, 598] on button "Save" at bounding box center [708, 597] width 184 height 28
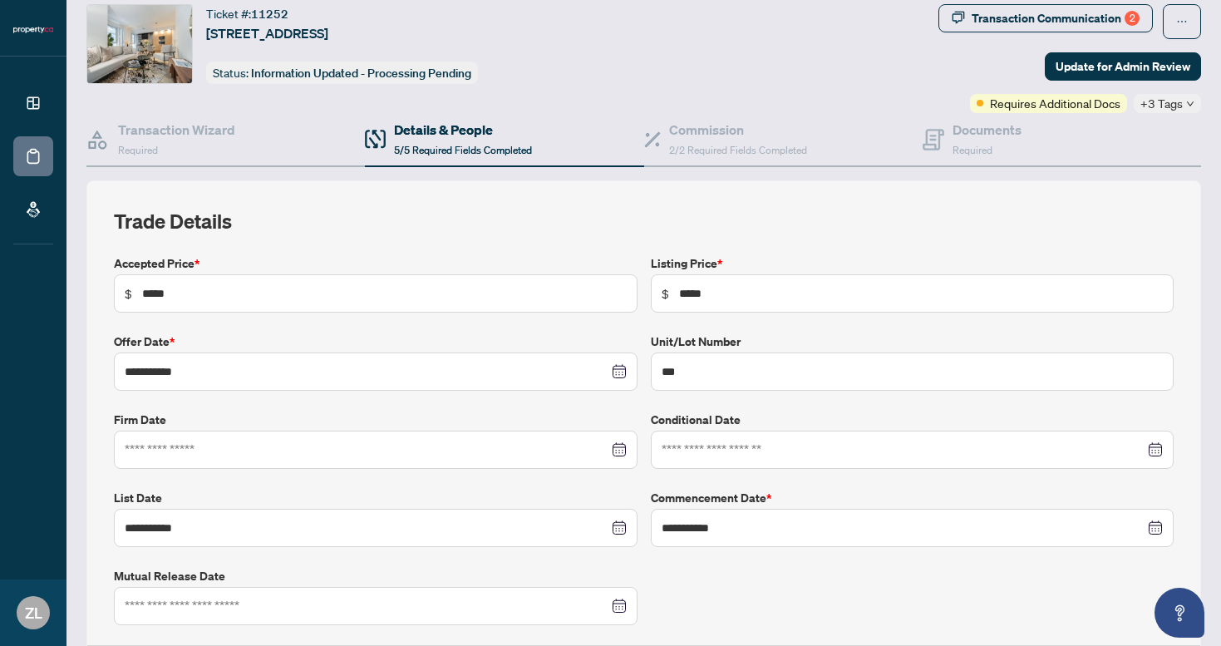
scroll to position [0, 0]
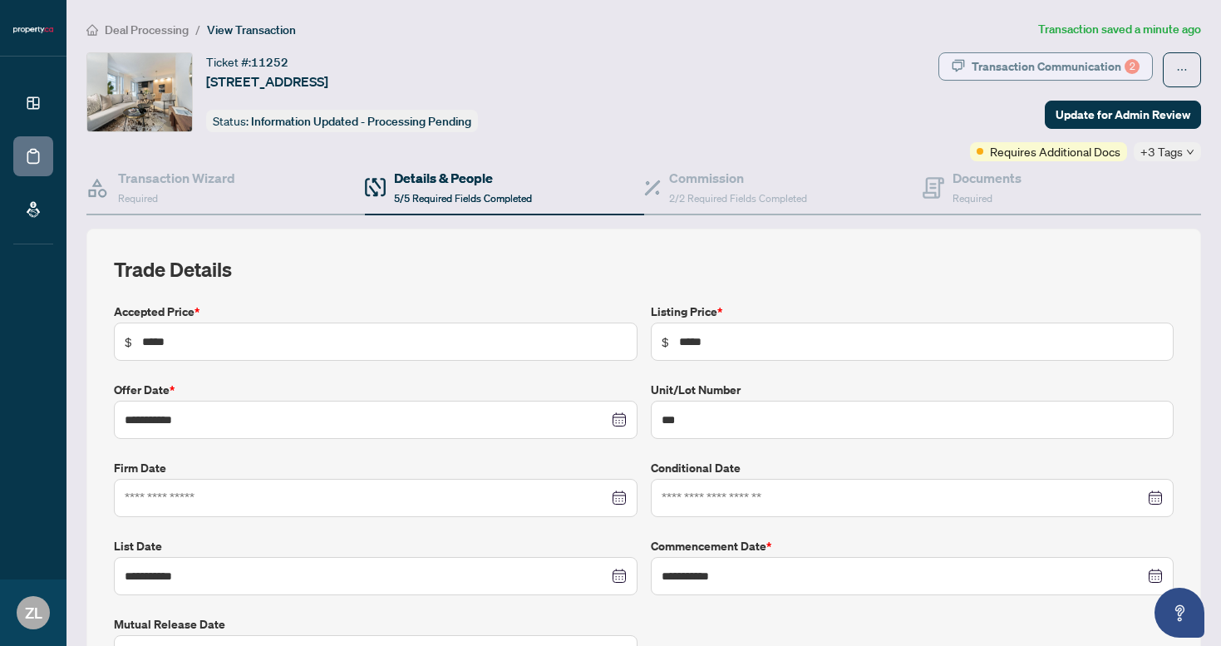
click at [1054, 70] on div "Transaction Communication 2" at bounding box center [1056, 66] width 168 height 27
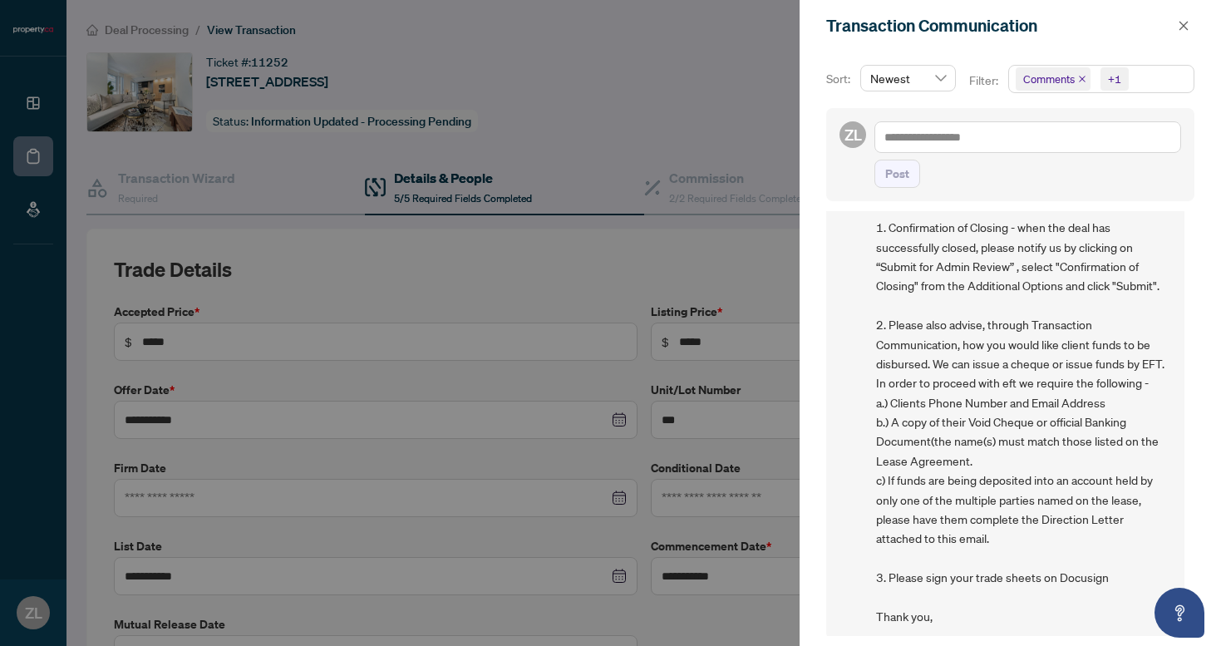
scroll to position [179, 0]
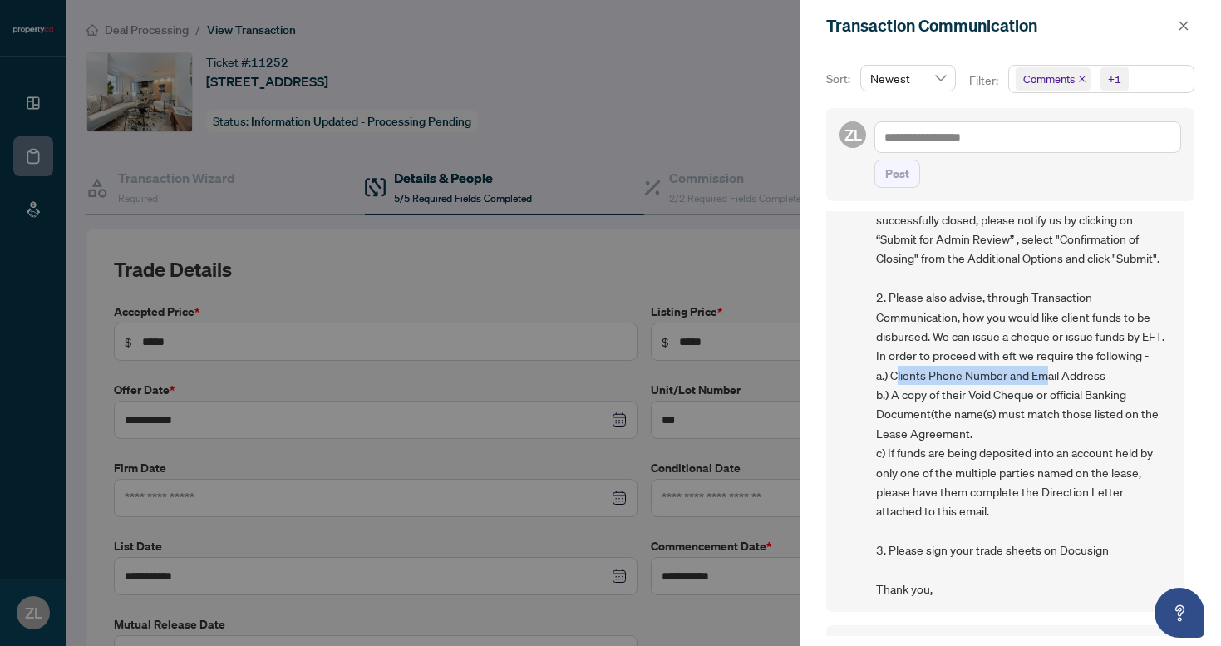
drag, startPoint x: 901, startPoint y: 413, endPoint x: 1054, endPoint y: 416, distance: 152.9
click at [1054, 416] on span "Good Morning , In order for us to proceed with payout the following is required…" at bounding box center [1023, 345] width 295 height 505
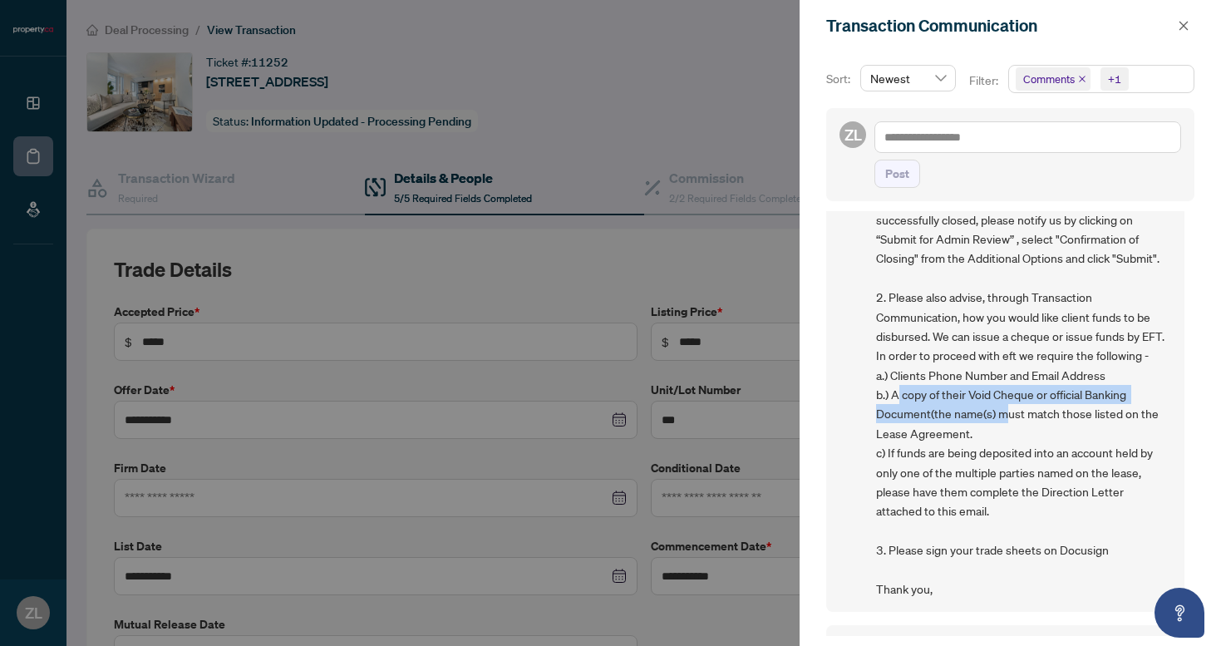
drag, startPoint x: 902, startPoint y: 431, endPoint x: 1010, endPoint y: 459, distance: 111.5
click at [1010, 459] on span "Good Morning , In order for us to proceed with payout the following is required…" at bounding box center [1023, 345] width 295 height 505
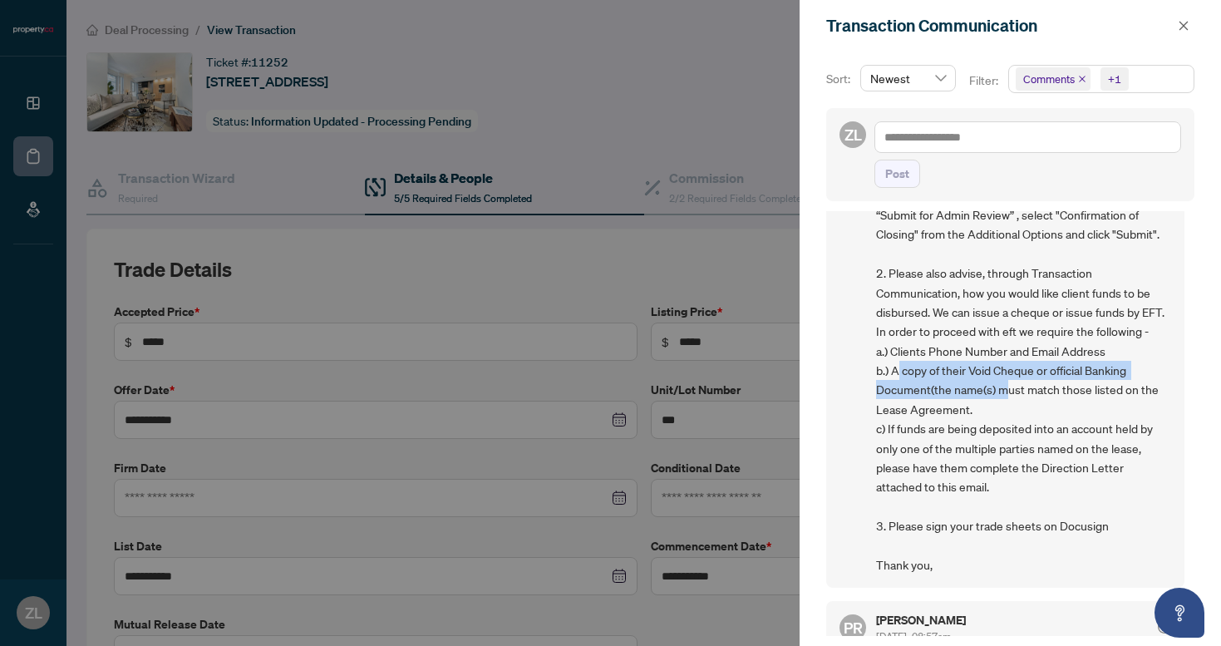
scroll to position [204, 0]
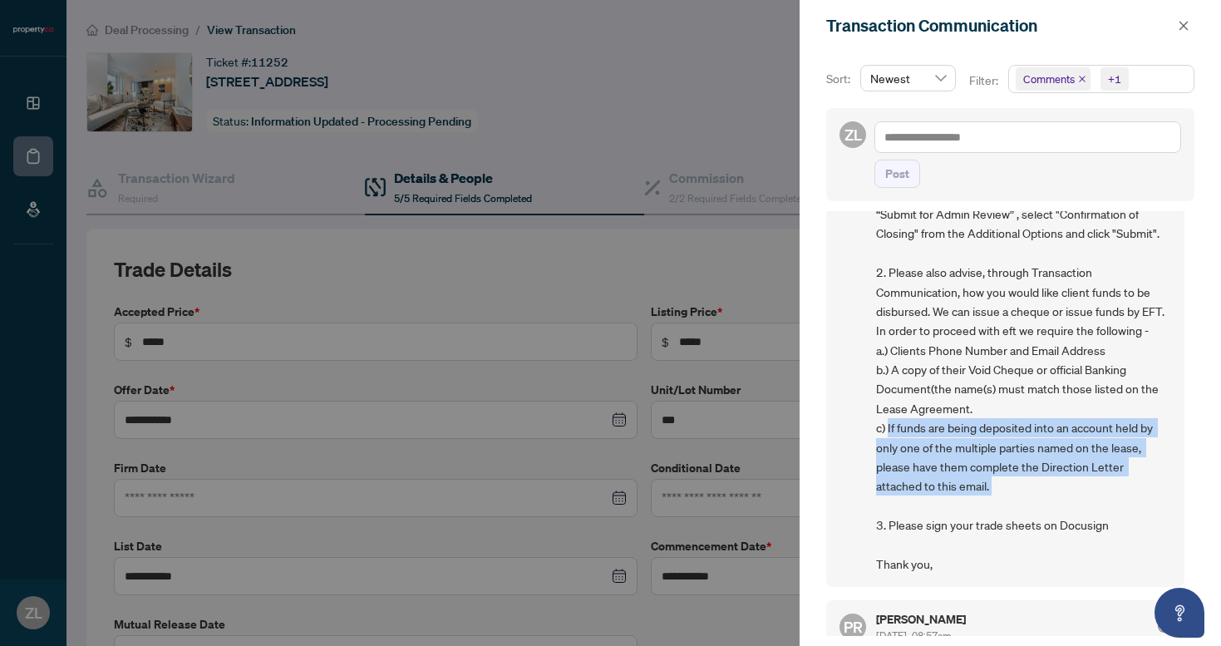
drag, startPoint x: 890, startPoint y: 464, endPoint x: 1044, endPoint y: 529, distance: 167.2
click at [1045, 529] on span "Good Morning , In order for us to proceed with payout the following is required…" at bounding box center [1023, 320] width 295 height 505
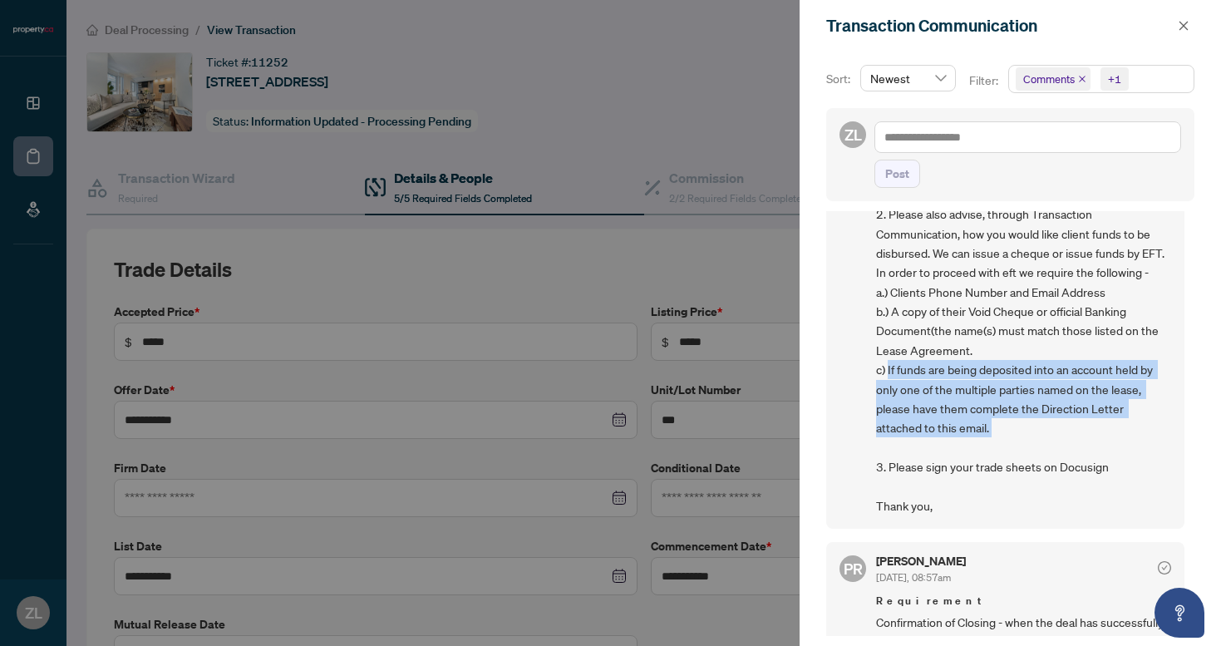
scroll to position [267, 0]
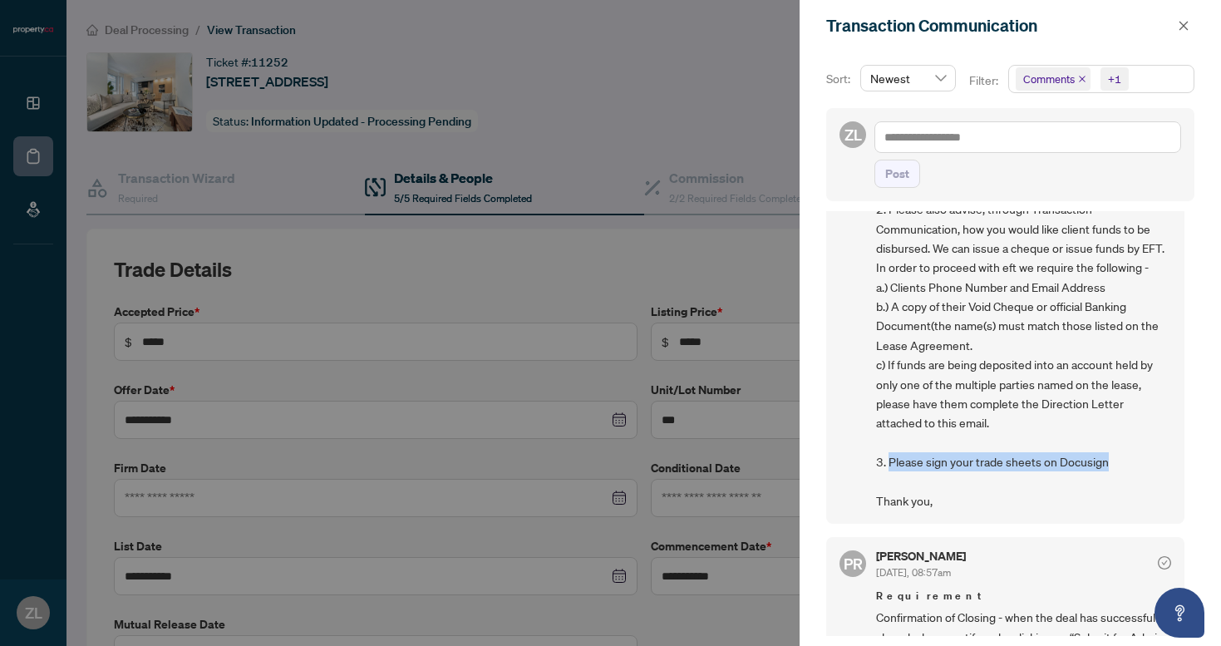
drag, startPoint x: 891, startPoint y: 498, endPoint x: 1129, endPoint y: 498, distance: 238.5
click at [1130, 498] on span "Good Morning , In order for us to proceed with payout the following is required…" at bounding box center [1023, 257] width 295 height 505
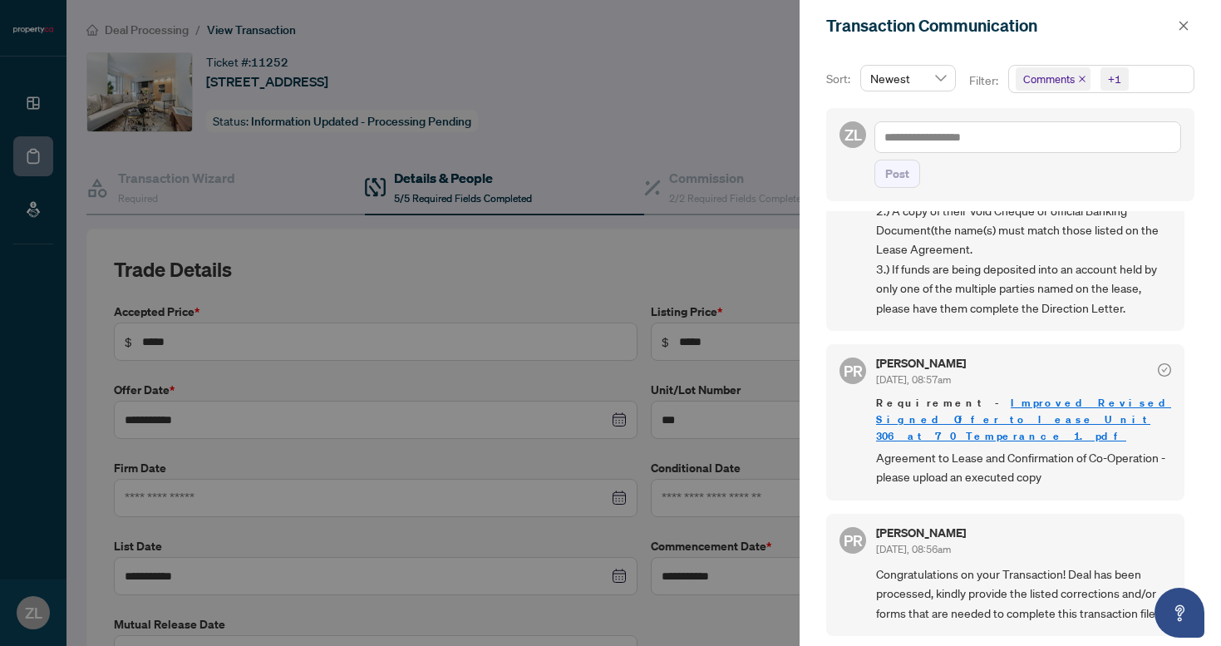
scroll to position [3, 0]
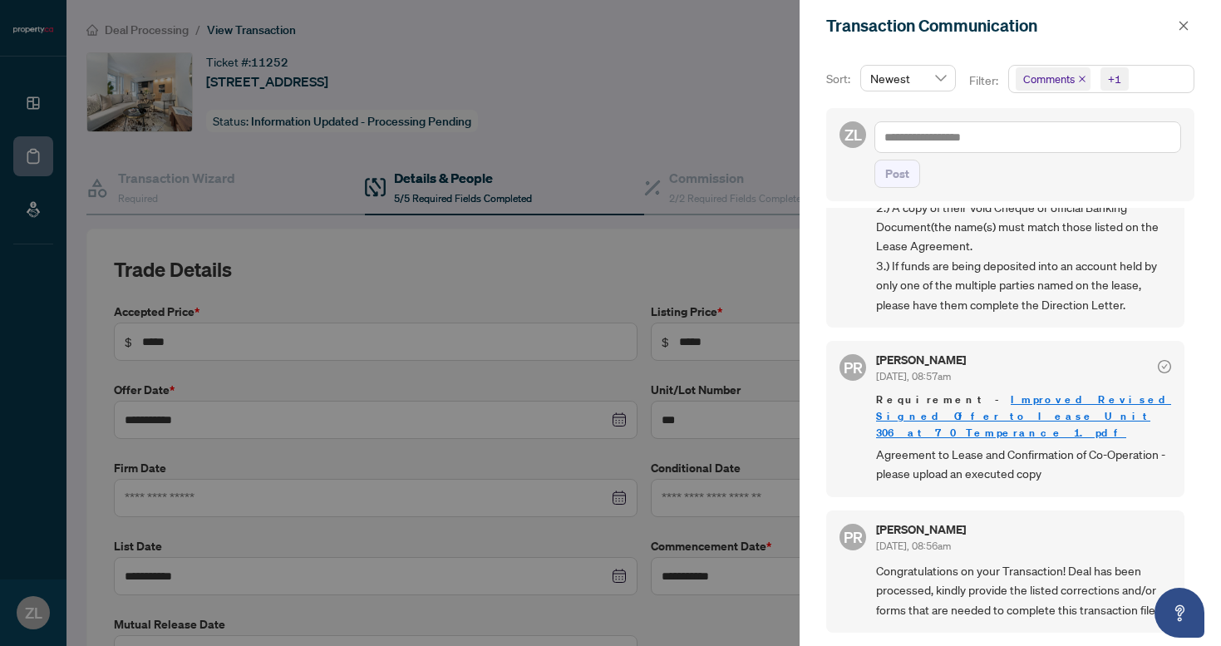
click at [738, 275] on div at bounding box center [610, 323] width 1221 height 646
click at [1184, 27] on icon "close" at bounding box center [1183, 25] width 9 height 9
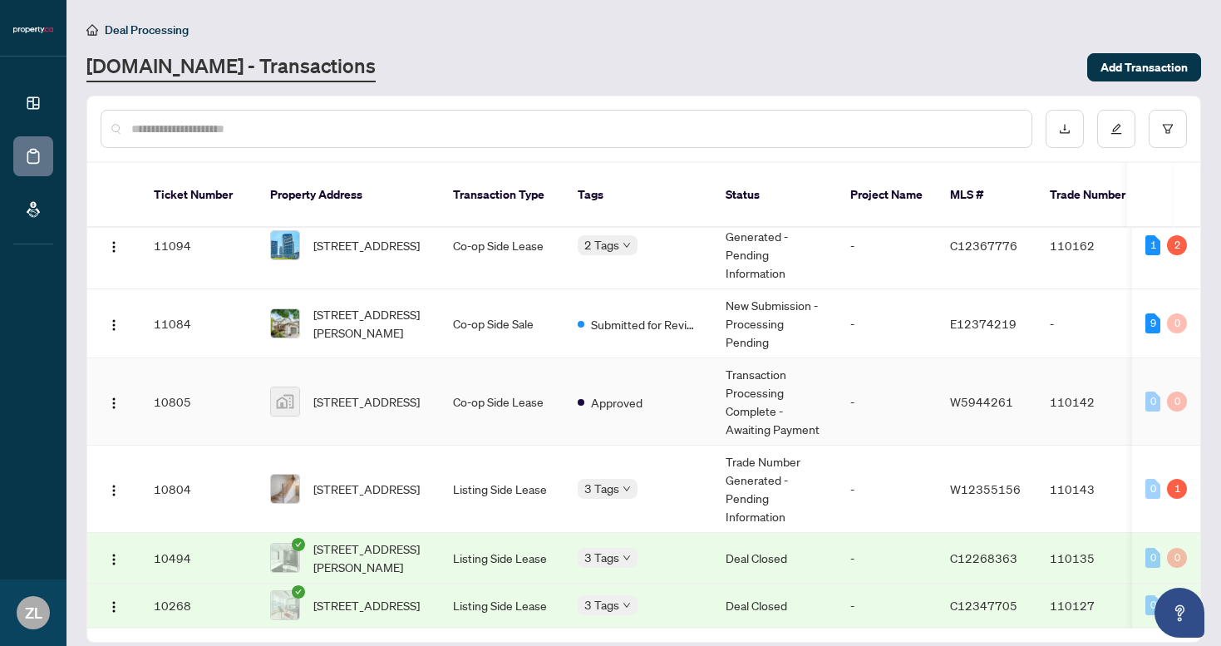
scroll to position [116, 0]
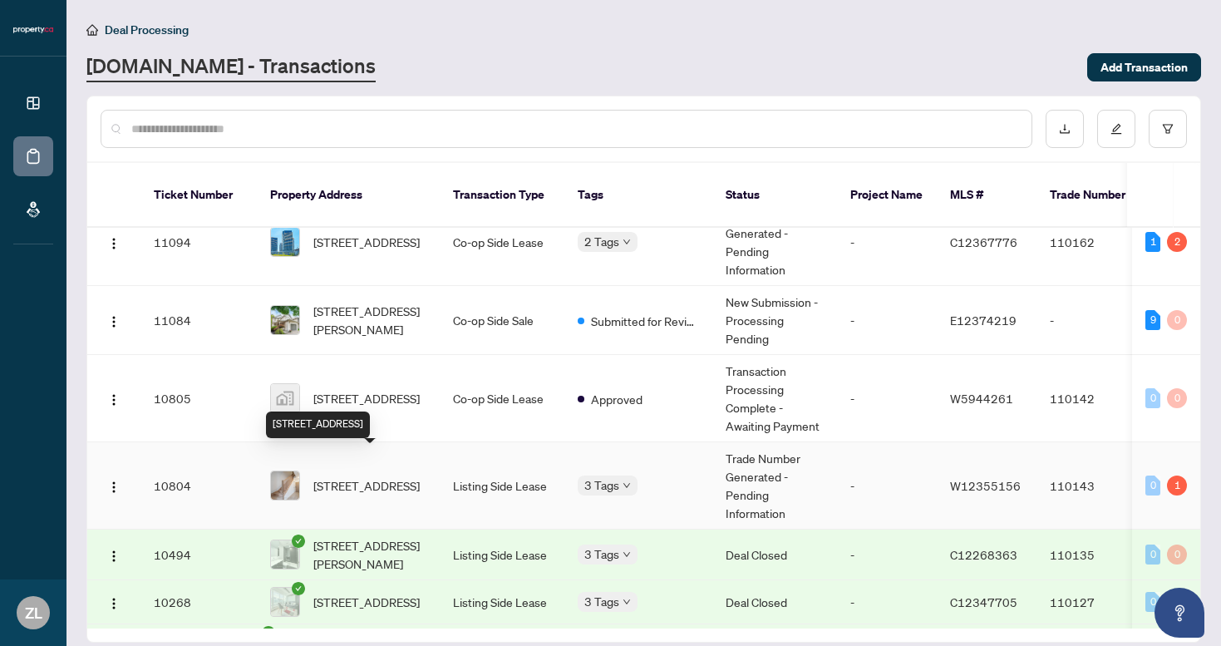
click at [353, 476] on span "[STREET_ADDRESS]" at bounding box center [366, 485] width 106 height 18
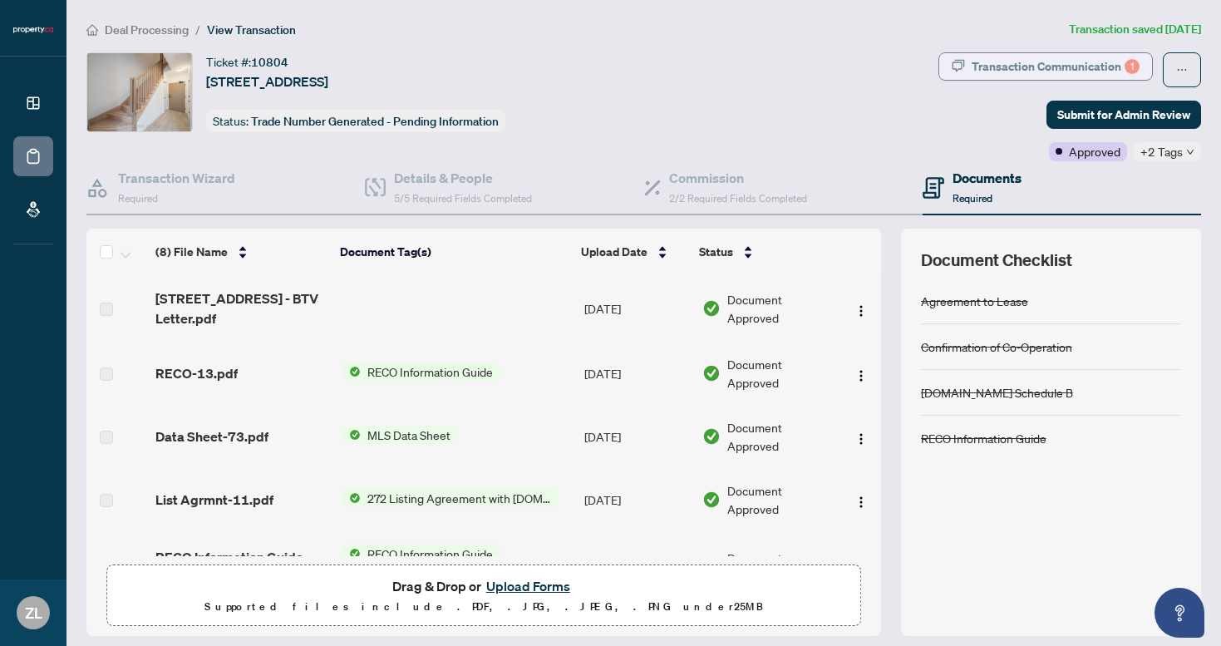
click at [1090, 72] on div "Transaction Communication 1" at bounding box center [1056, 66] width 168 height 27
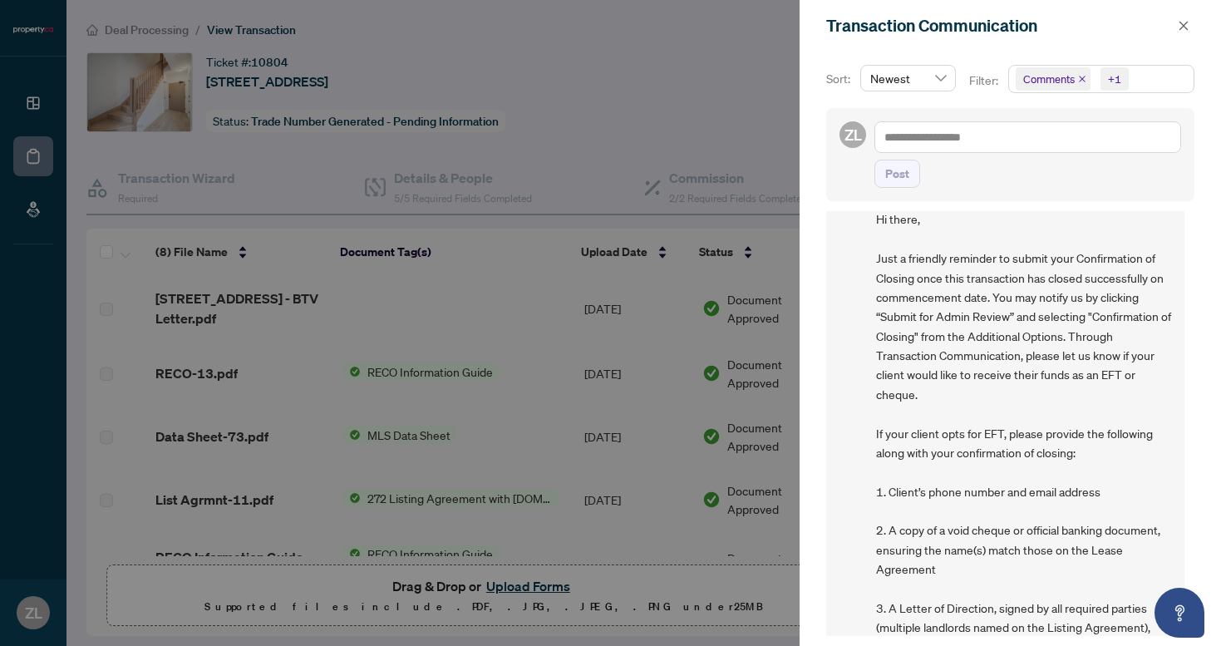
scroll to position [64, 0]
click at [487, 300] on div at bounding box center [610, 323] width 1221 height 646
click at [310, 468] on div at bounding box center [610, 323] width 1221 height 646
click at [1187, 27] on icon "close" at bounding box center [1184, 26] width 12 height 12
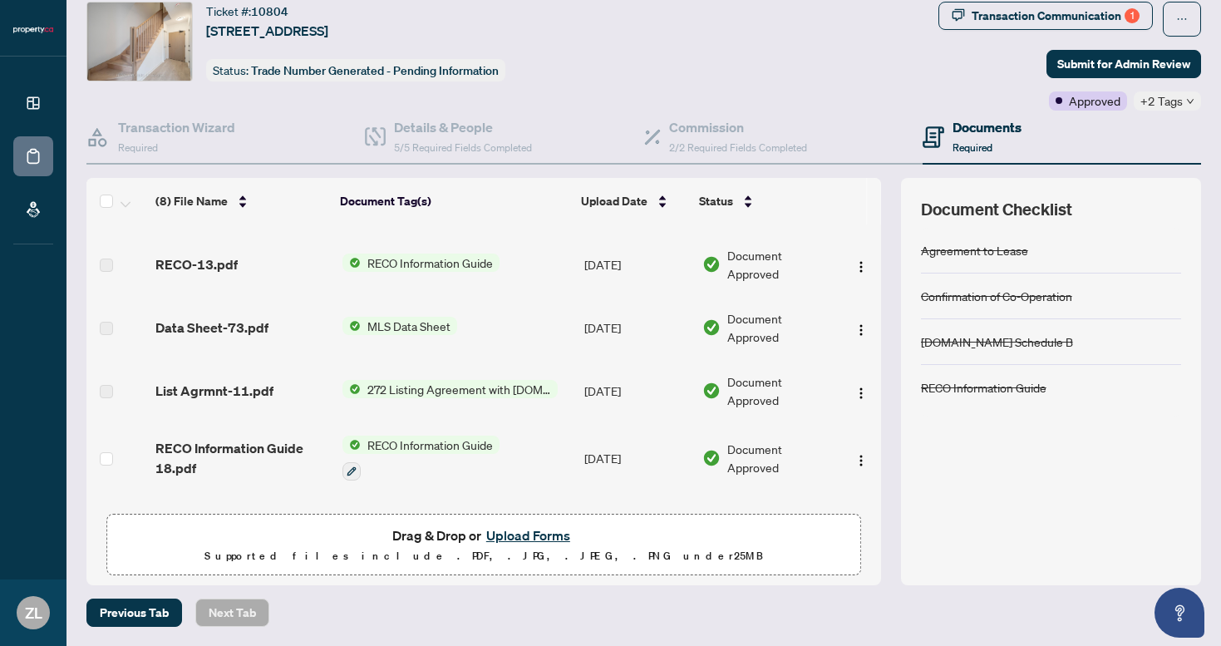
scroll to position [0, 0]
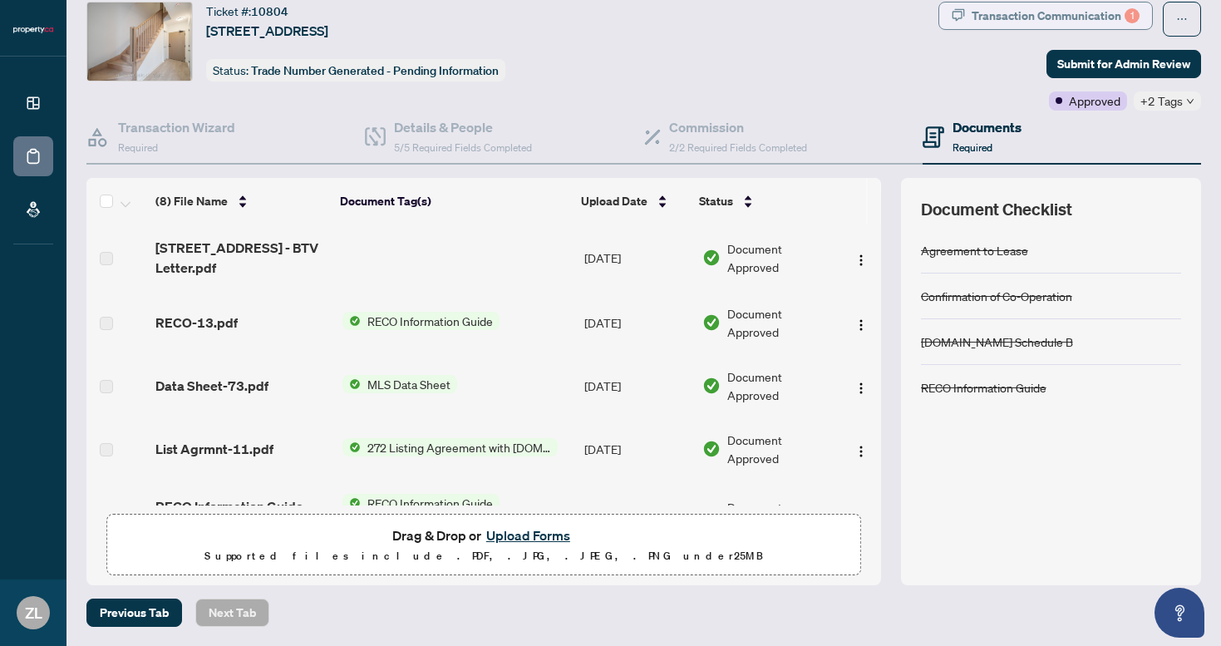
click at [1039, 12] on div "Transaction Communication 1" at bounding box center [1056, 15] width 168 height 27
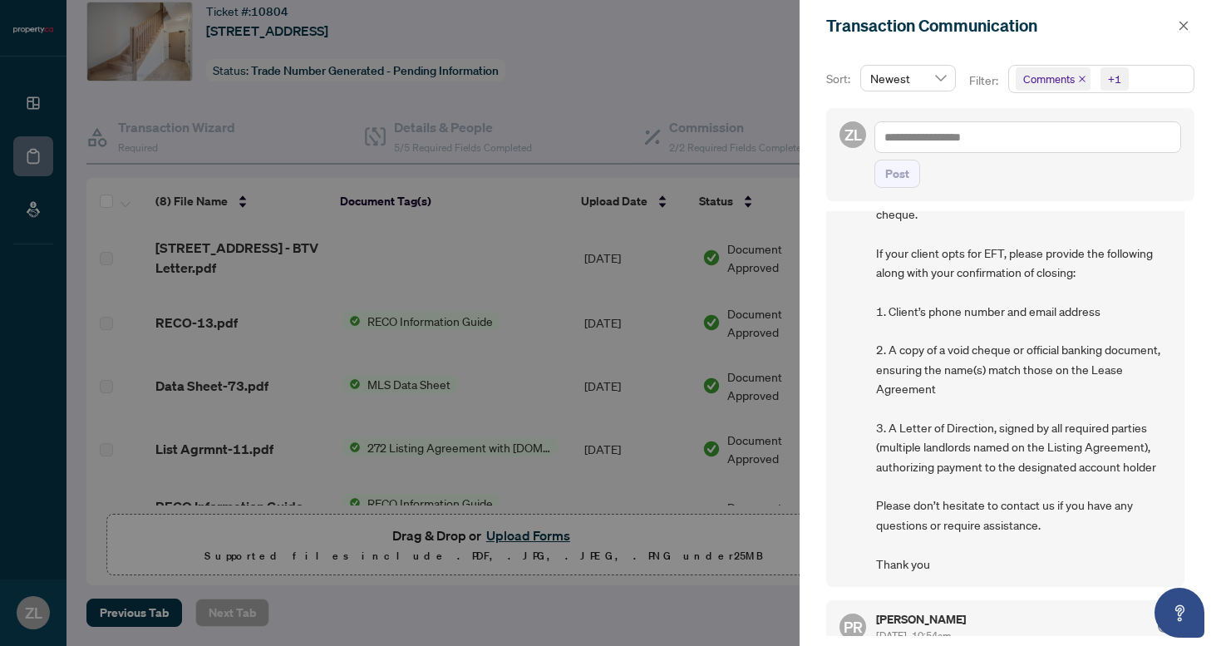
scroll to position [252, 0]
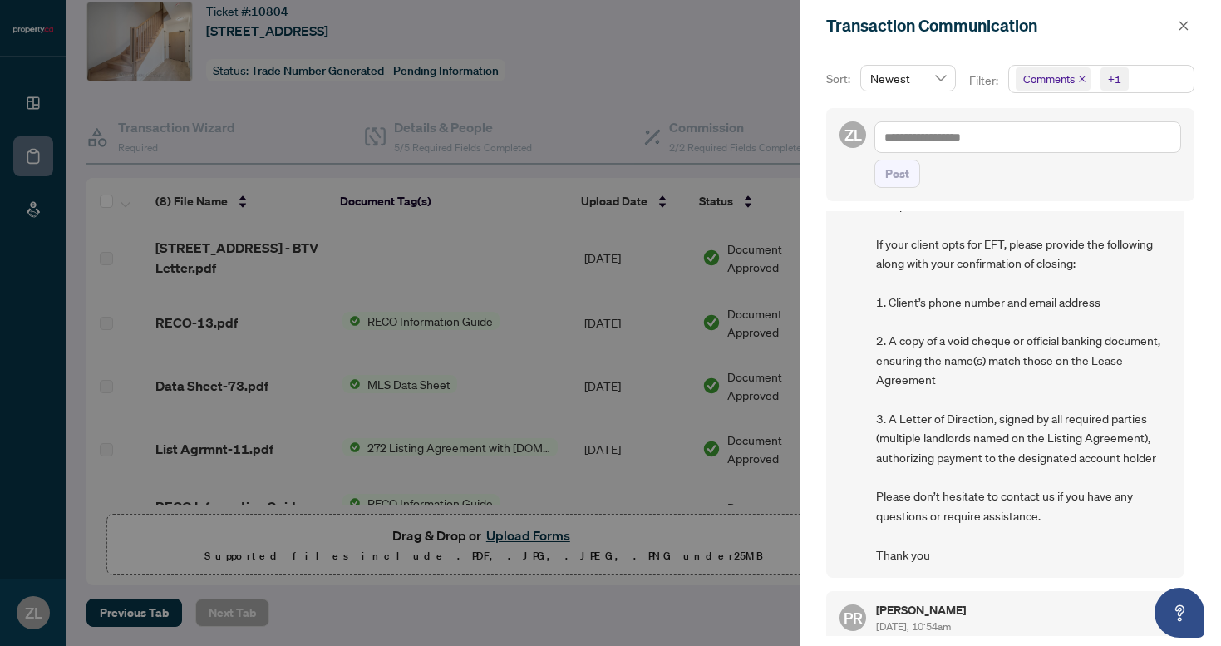
click at [731, 93] on div at bounding box center [610, 323] width 1221 height 646
click at [1178, 37] on span "button" at bounding box center [1184, 25] width 12 height 27
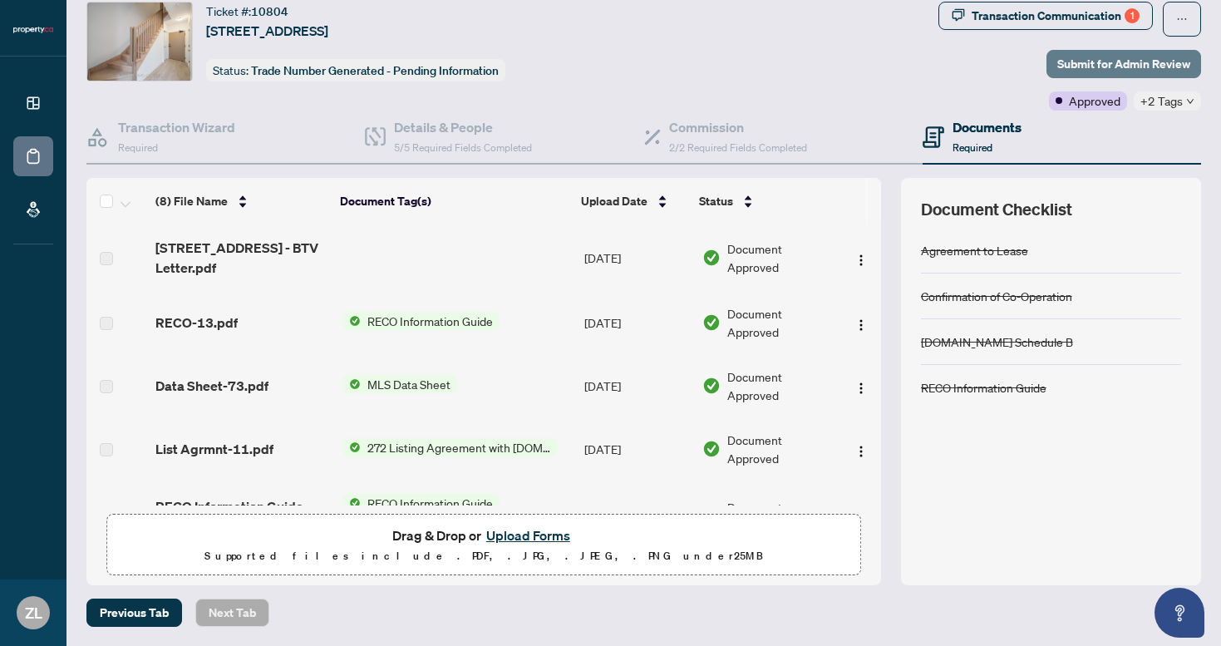
click at [1115, 61] on span "Submit for Admin Review" at bounding box center [1123, 64] width 133 height 27
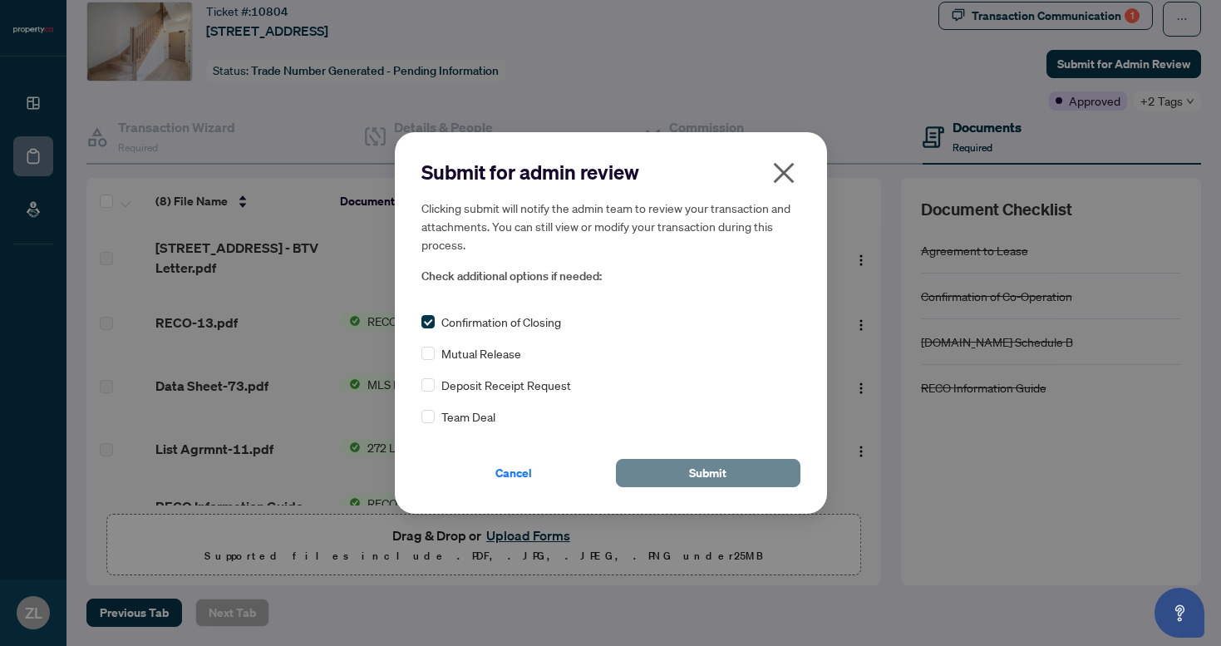
click at [704, 475] on span "Submit" at bounding box center [707, 473] width 37 height 27
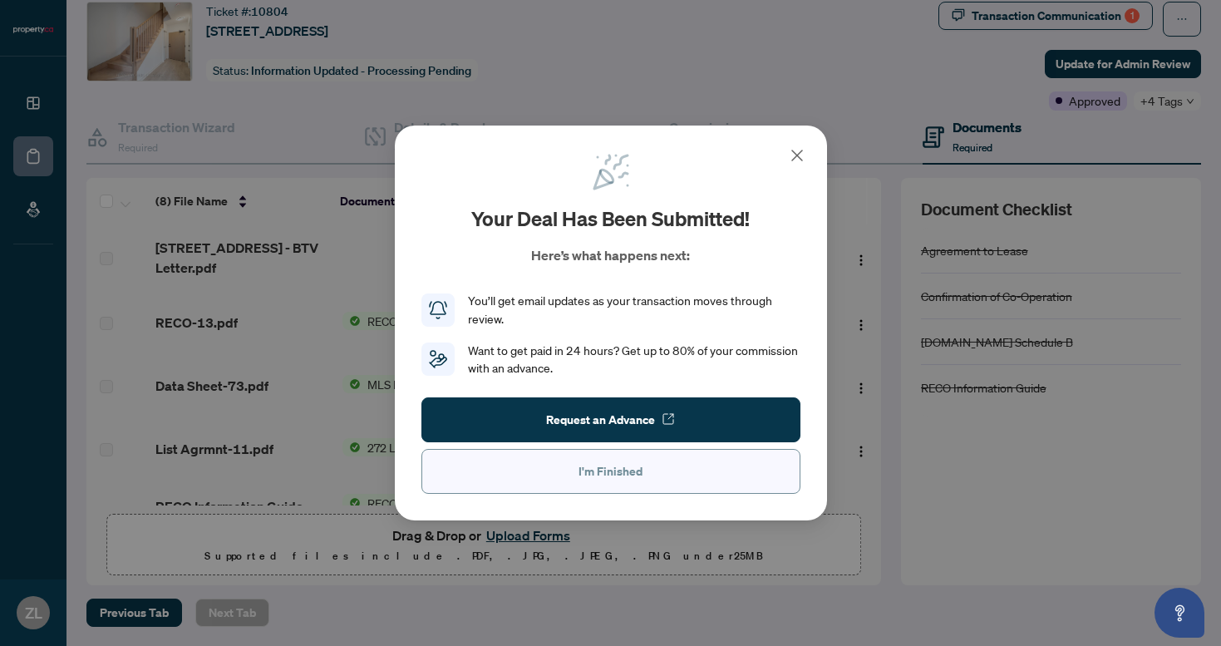
click at [638, 478] on span "I'm Finished" at bounding box center [610, 471] width 64 height 27
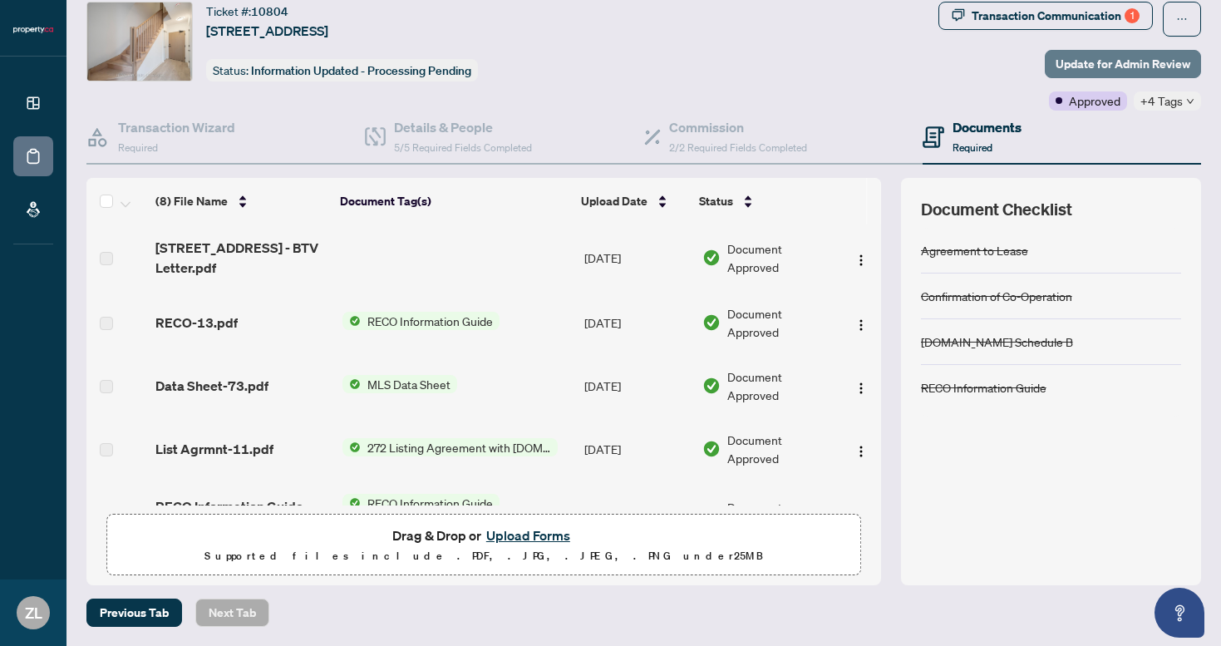
click at [1134, 75] on span "Update for Admin Review" at bounding box center [1122, 64] width 135 height 27
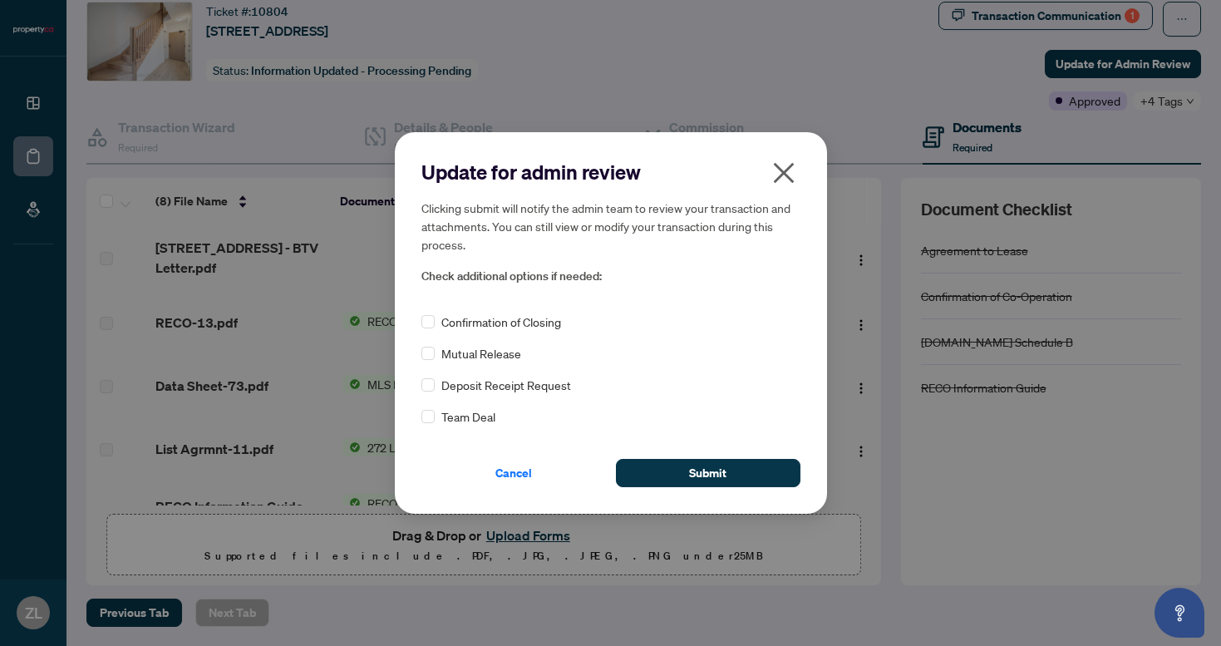
click at [779, 167] on icon "close" at bounding box center [783, 172] width 21 height 21
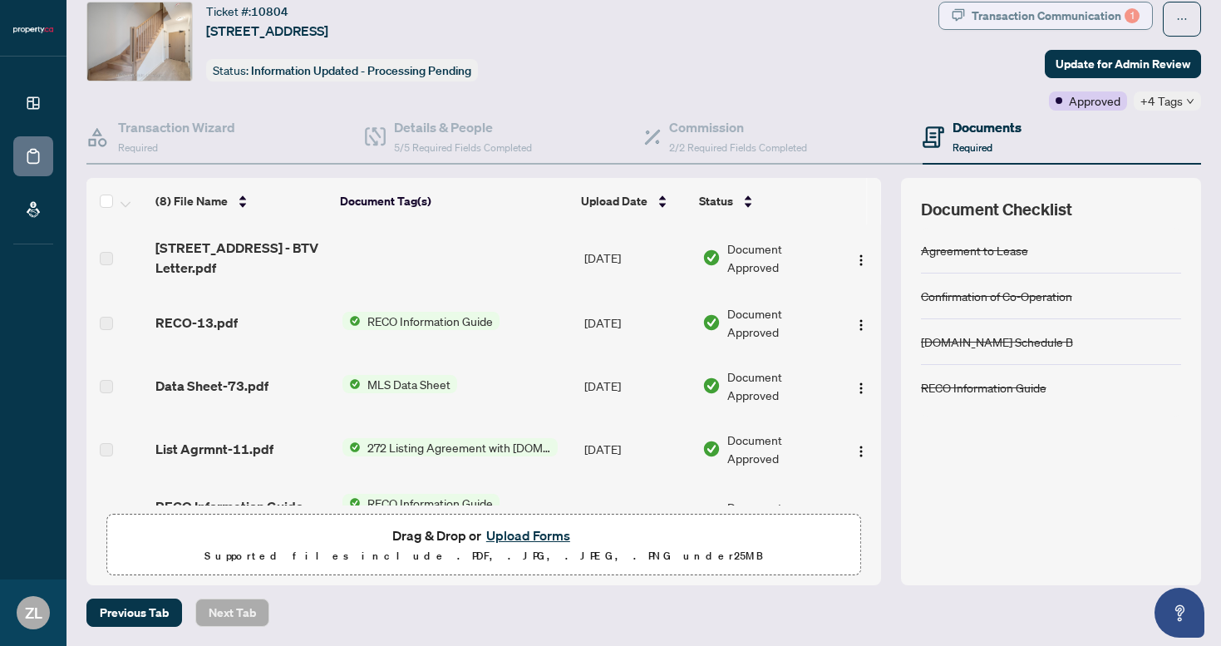
click at [1056, 19] on div "Transaction Communication 1" at bounding box center [1056, 15] width 168 height 27
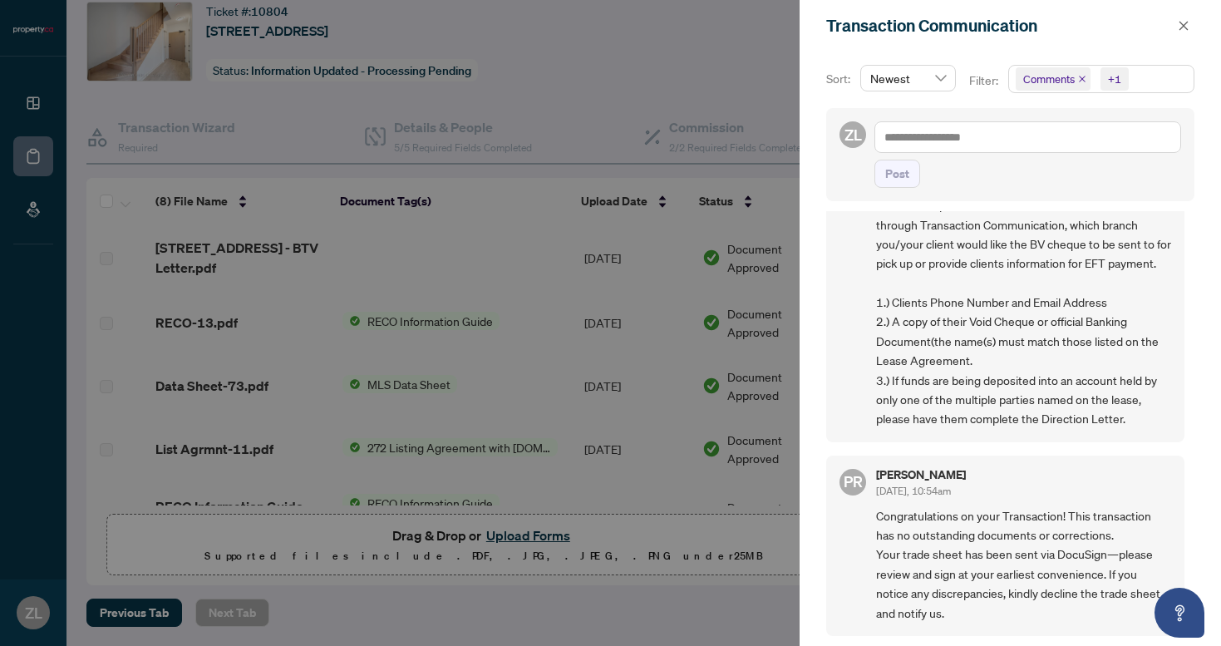
scroll to position [849, 0]
click at [706, 491] on div at bounding box center [610, 323] width 1221 height 646
click at [703, 485] on div at bounding box center [610, 323] width 1221 height 646
click at [1177, 25] on button "button" at bounding box center [1184, 26] width 22 height 20
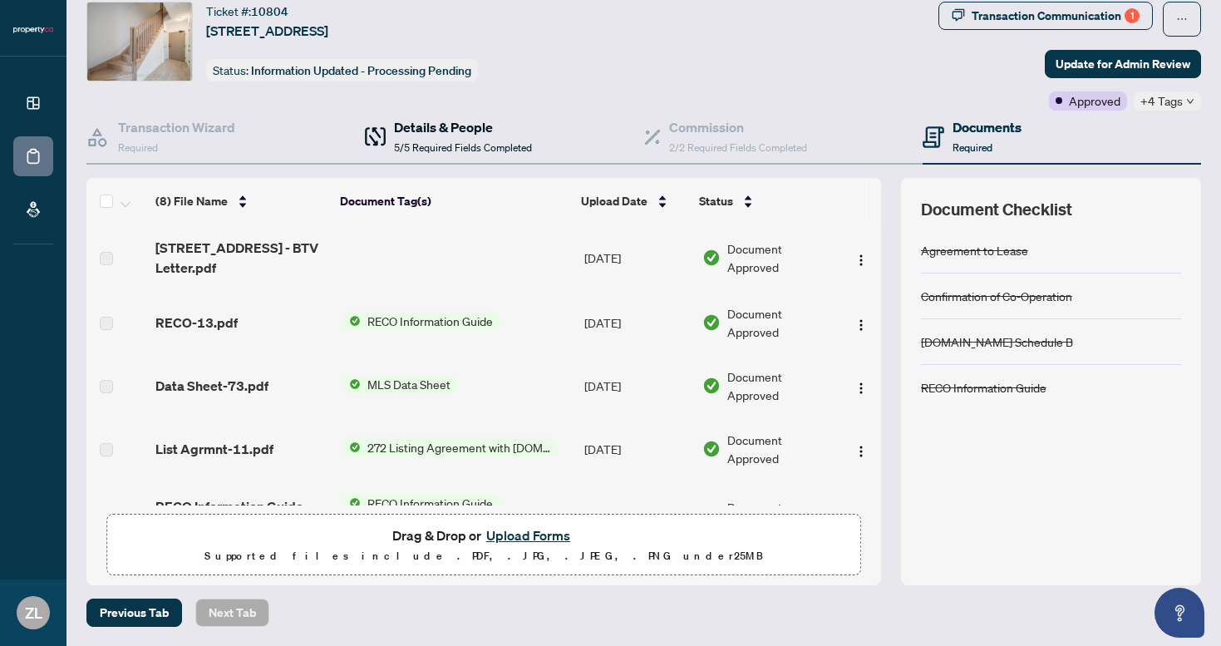
click at [399, 149] on span "5/5 Required Fields Completed" at bounding box center [463, 147] width 138 height 12
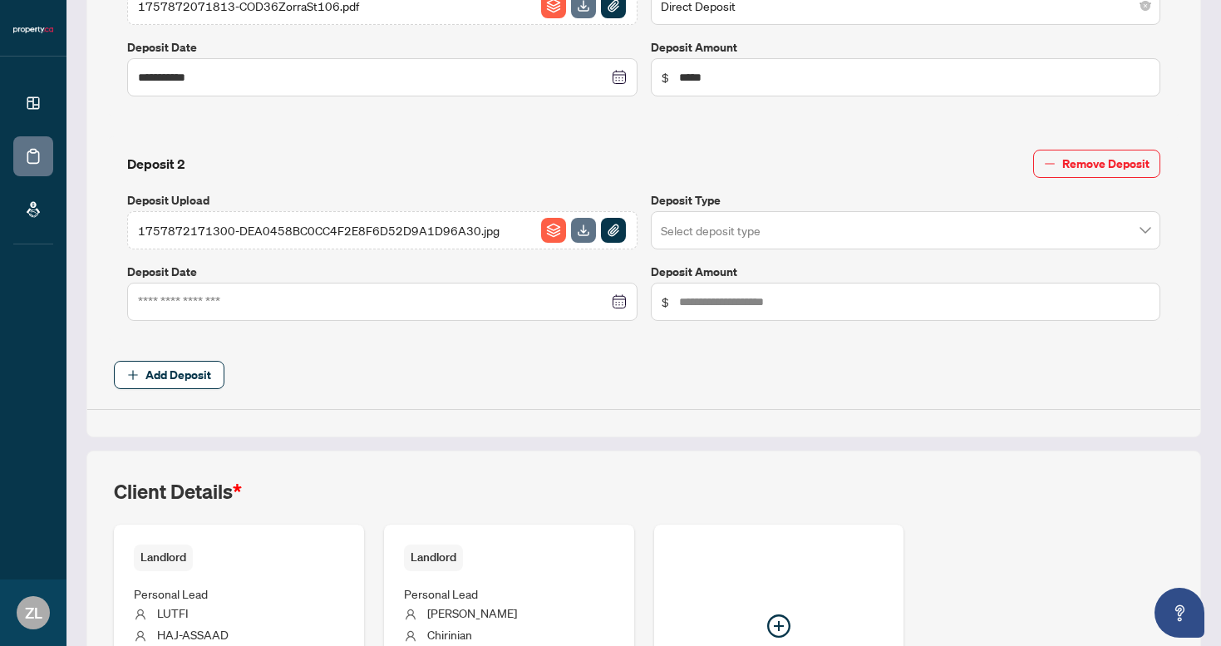
scroll to position [1026, 0]
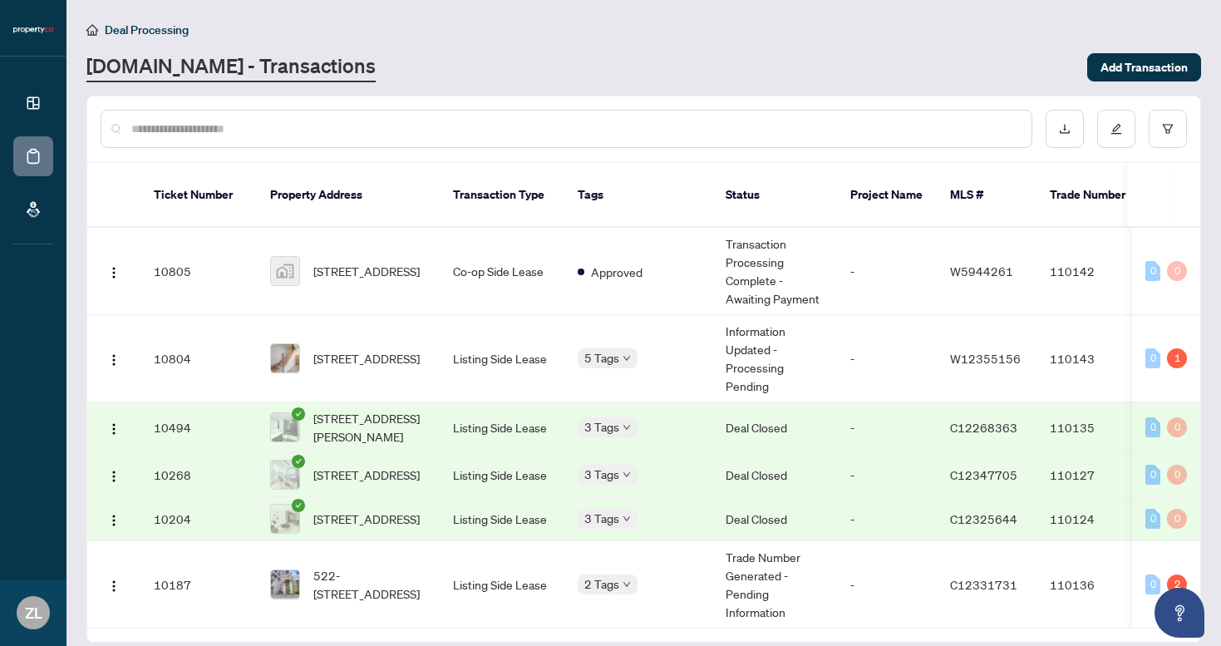
scroll to position [262, 0]
click at [350, 566] on span "522-[STREET_ADDRESS]" at bounding box center [369, 584] width 113 height 37
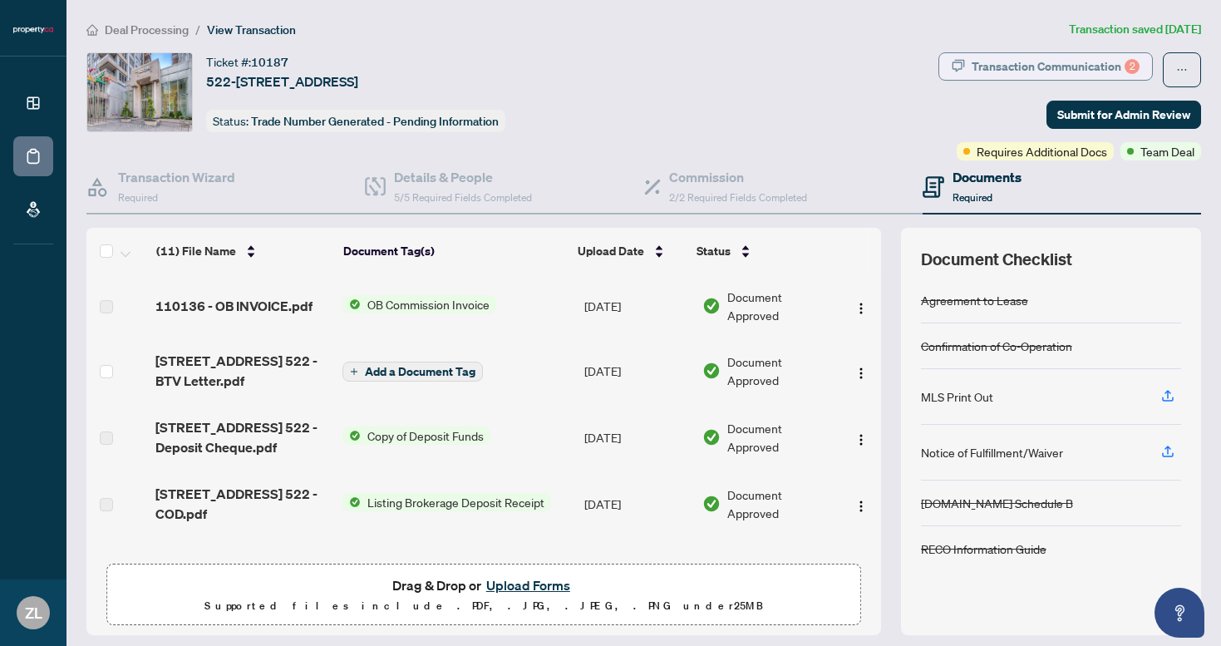
click at [1021, 66] on div "Transaction Communication 2" at bounding box center [1056, 66] width 168 height 27
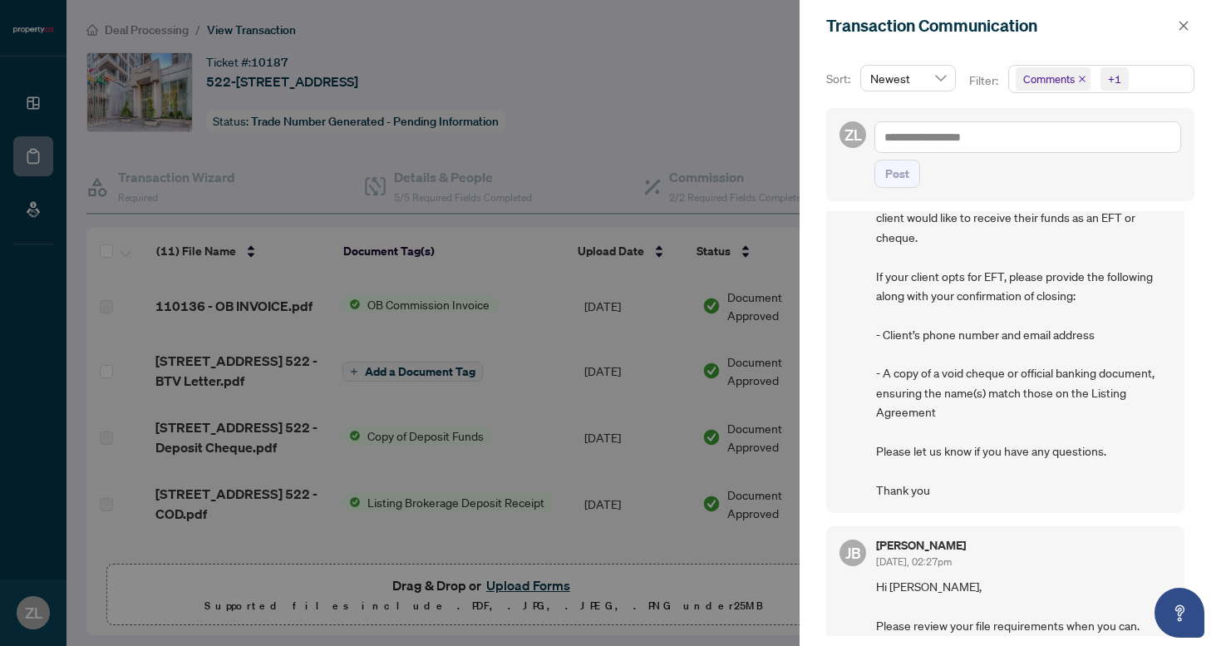
scroll to position [246, 0]
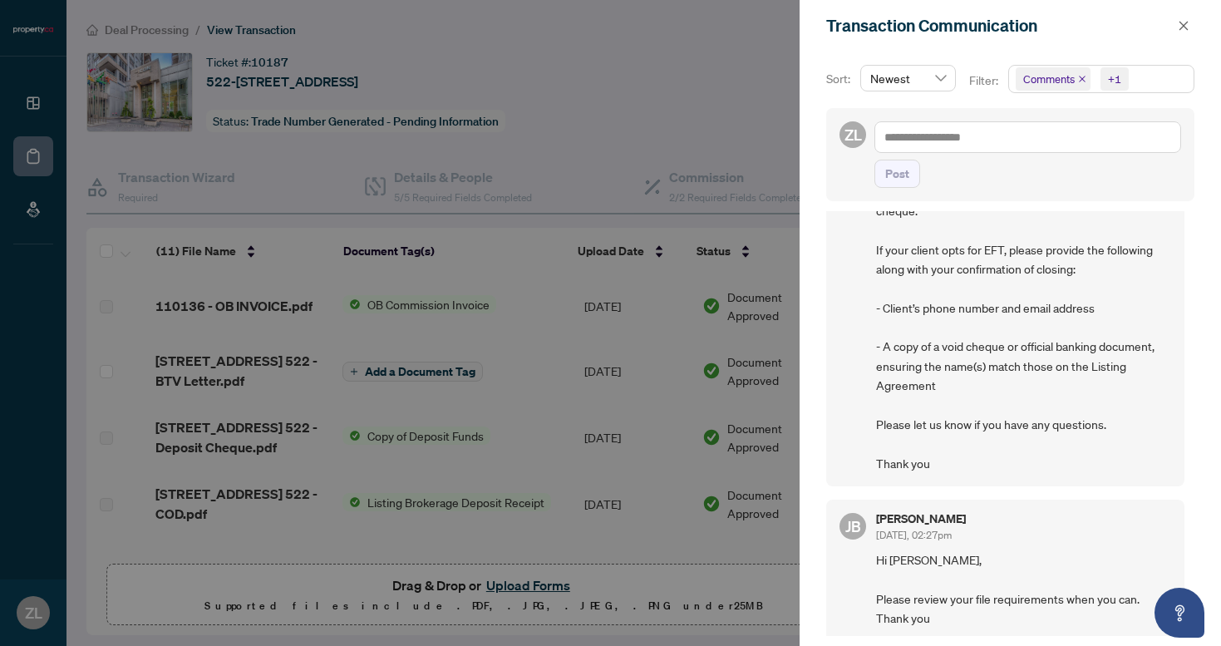
click at [735, 124] on div at bounding box center [610, 323] width 1221 height 646
click at [1180, 22] on icon "close" at bounding box center [1183, 25] width 9 height 9
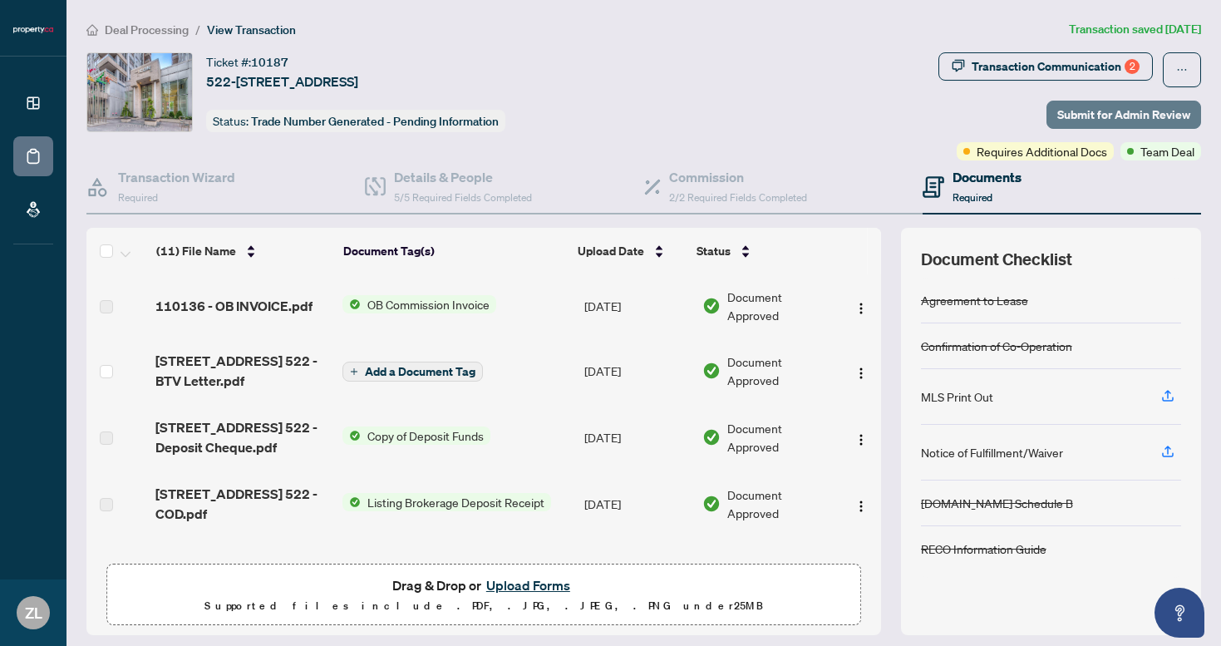
click at [1100, 115] on span "Submit for Admin Review" at bounding box center [1123, 114] width 133 height 27
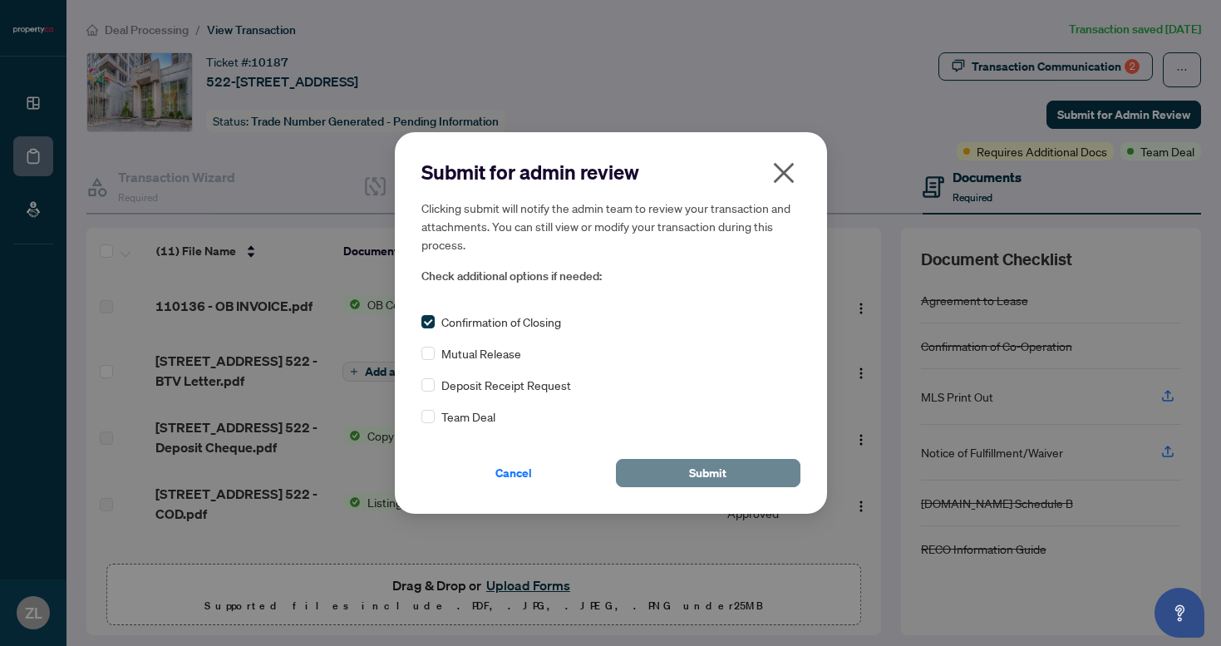
click at [727, 478] on button "Submit" at bounding box center [708, 473] width 184 height 28
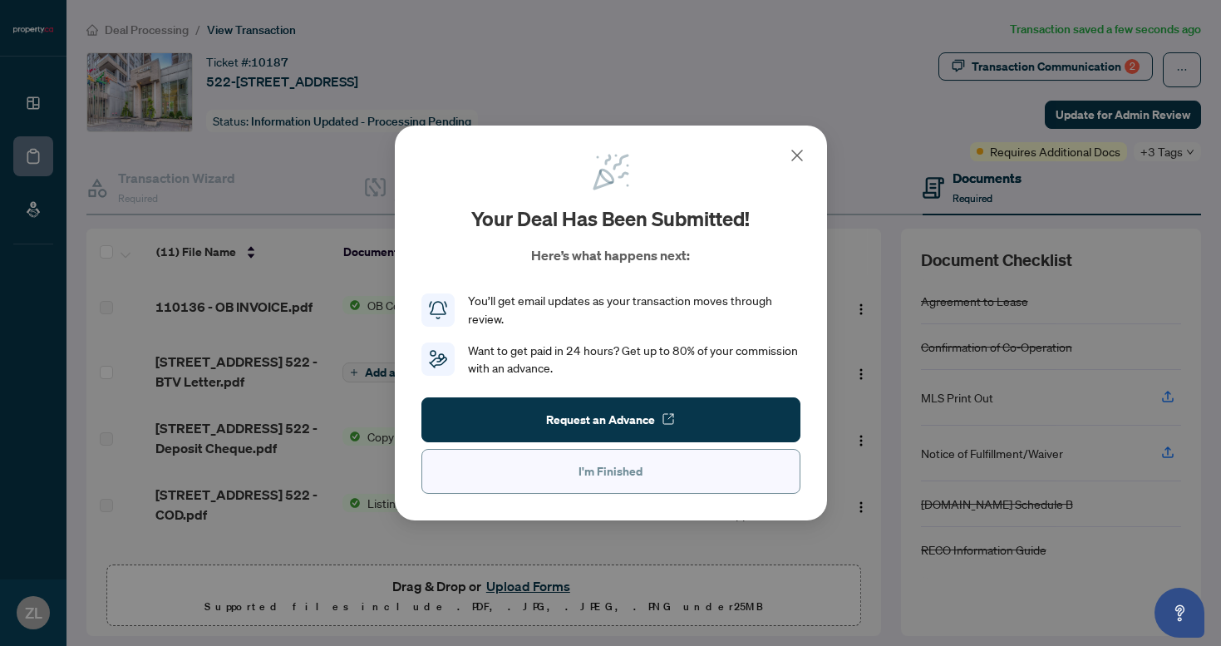
click at [676, 468] on button "I'm Finished" at bounding box center [610, 471] width 379 height 45
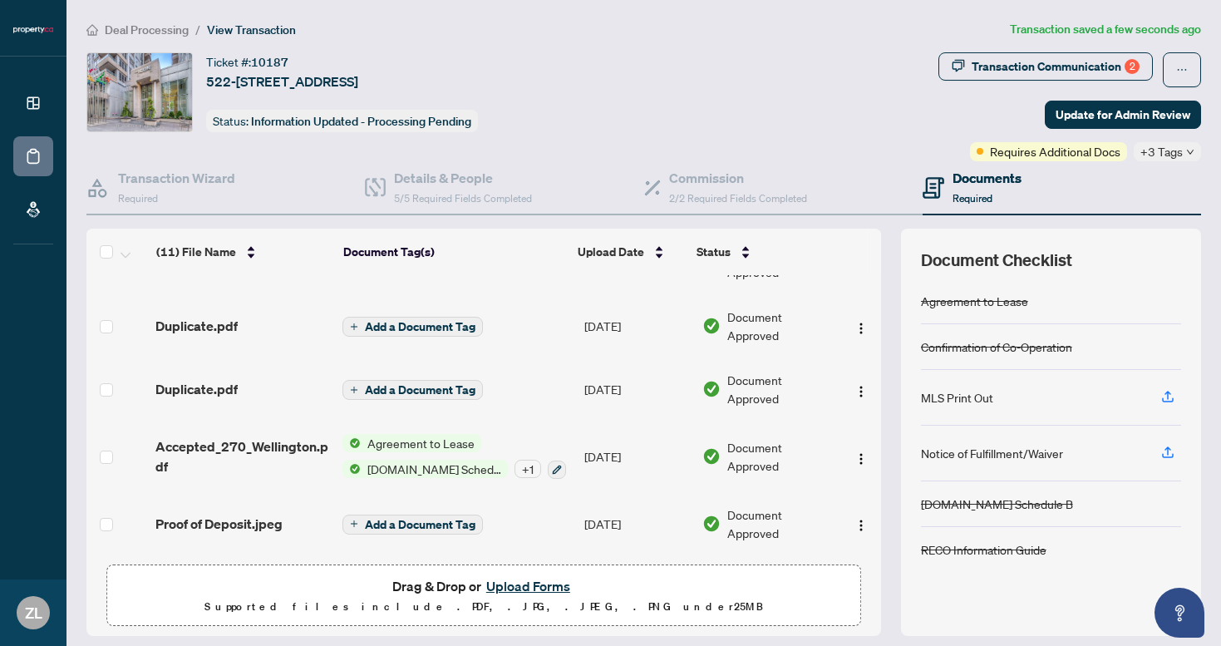
scroll to position [255, 0]
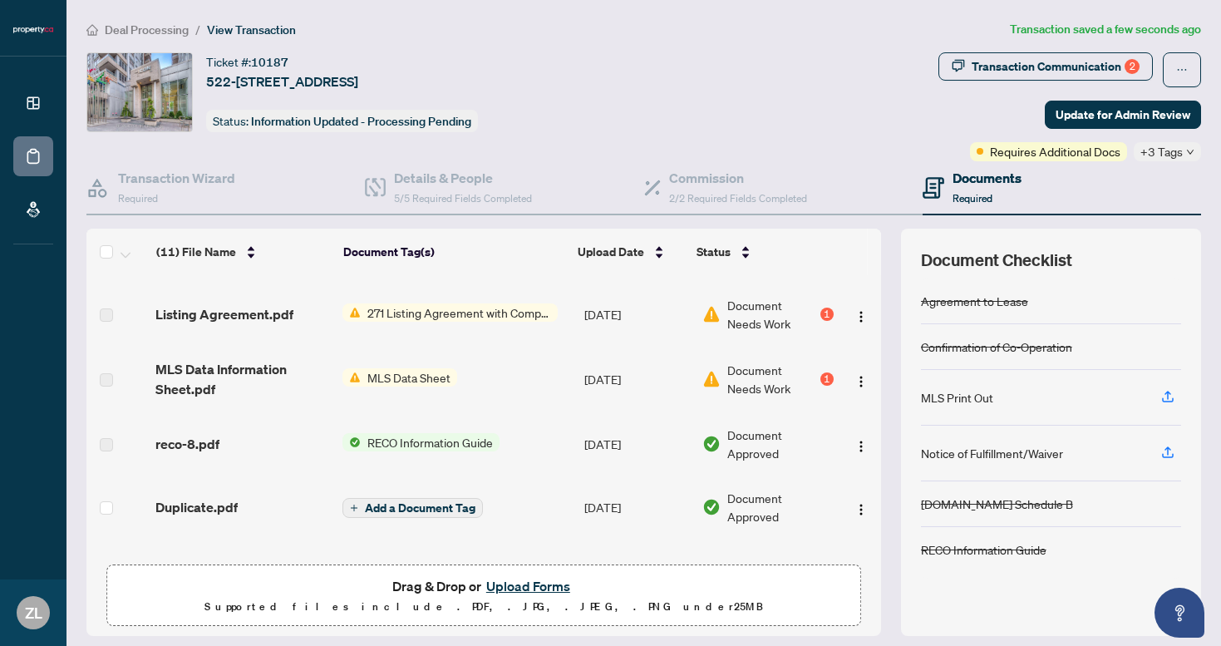
click at [820, 310] on div "1" at bounding box center [826, 313] width 13 height 13
click at [822, 317] on div "1" at bounding box center [826, 313] width 13 height 13
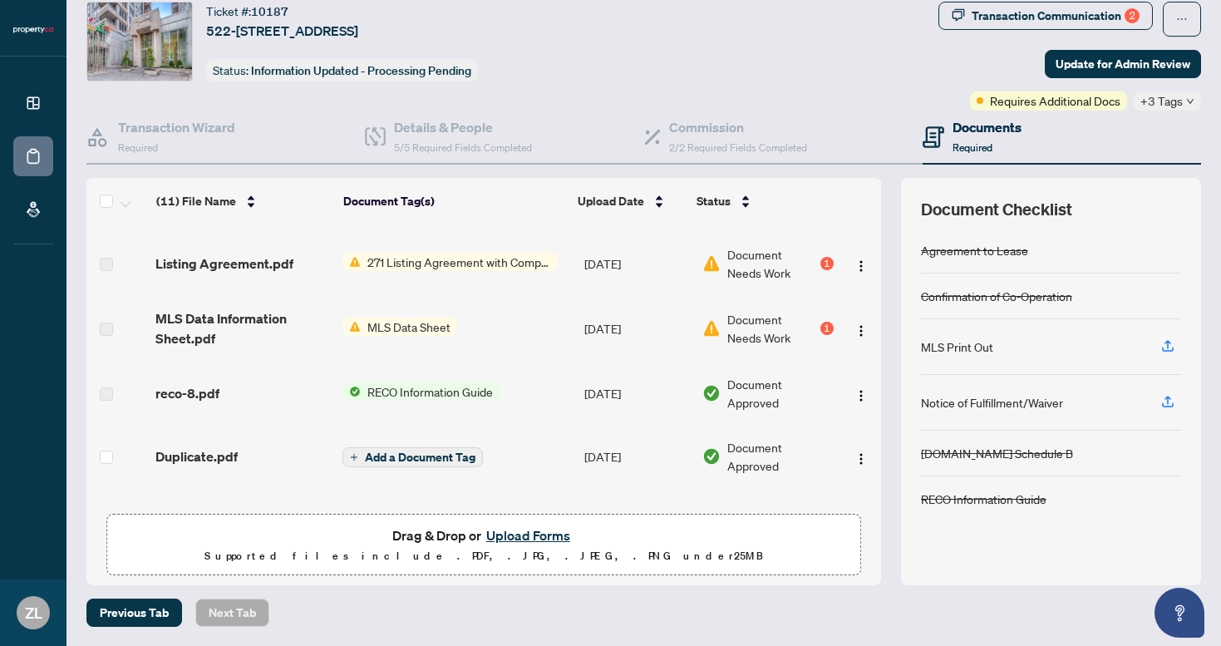
click at [1153, 97] on span "+3 Tags" at bounding box center [1161, 100] width 42 height 19
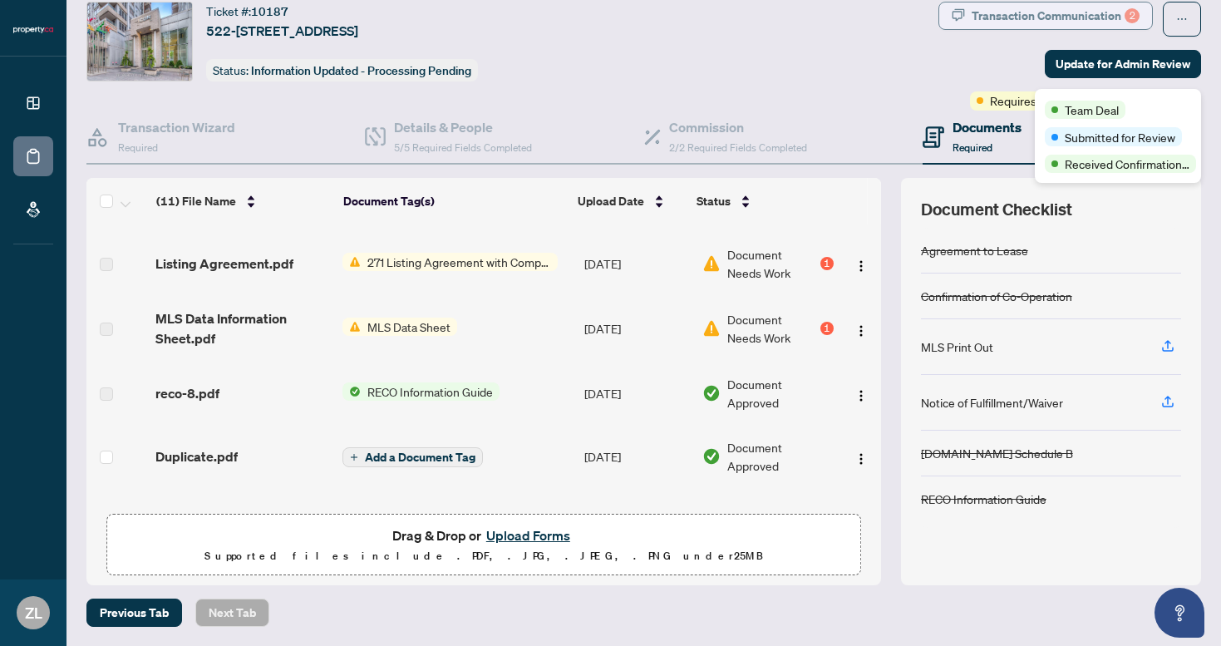
click at [1054, 9] on div "Transaction Communication 2" at bounding box center [1056, 15] width 168 height 27
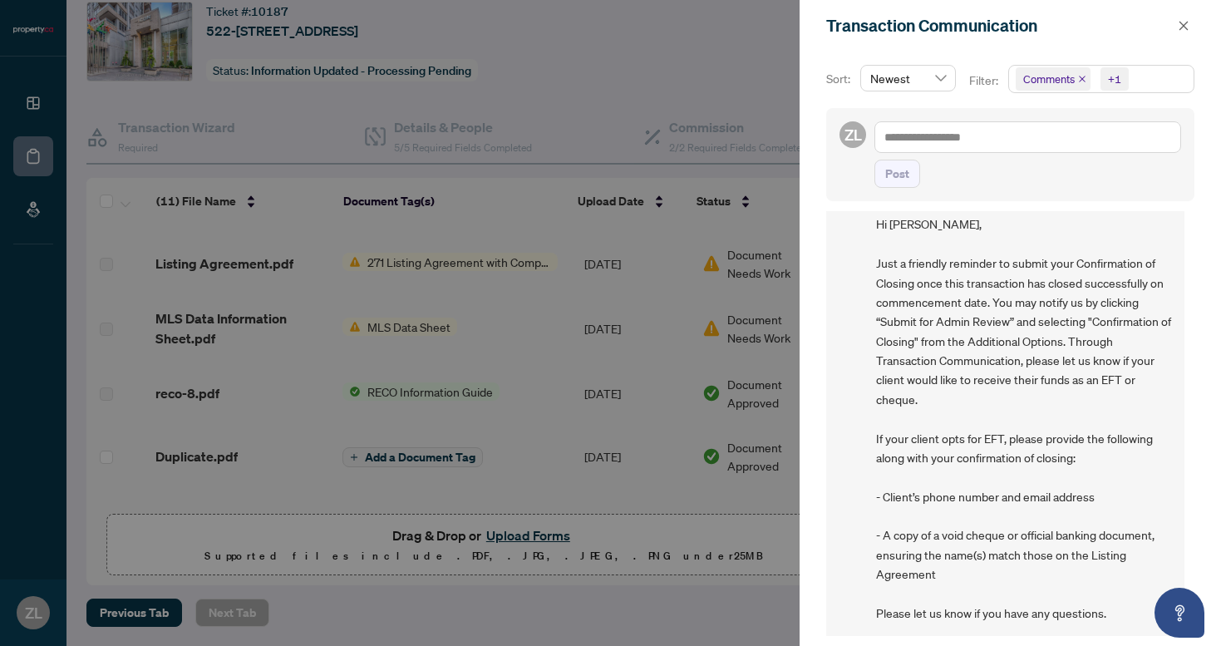
scroll to position [0, 0]
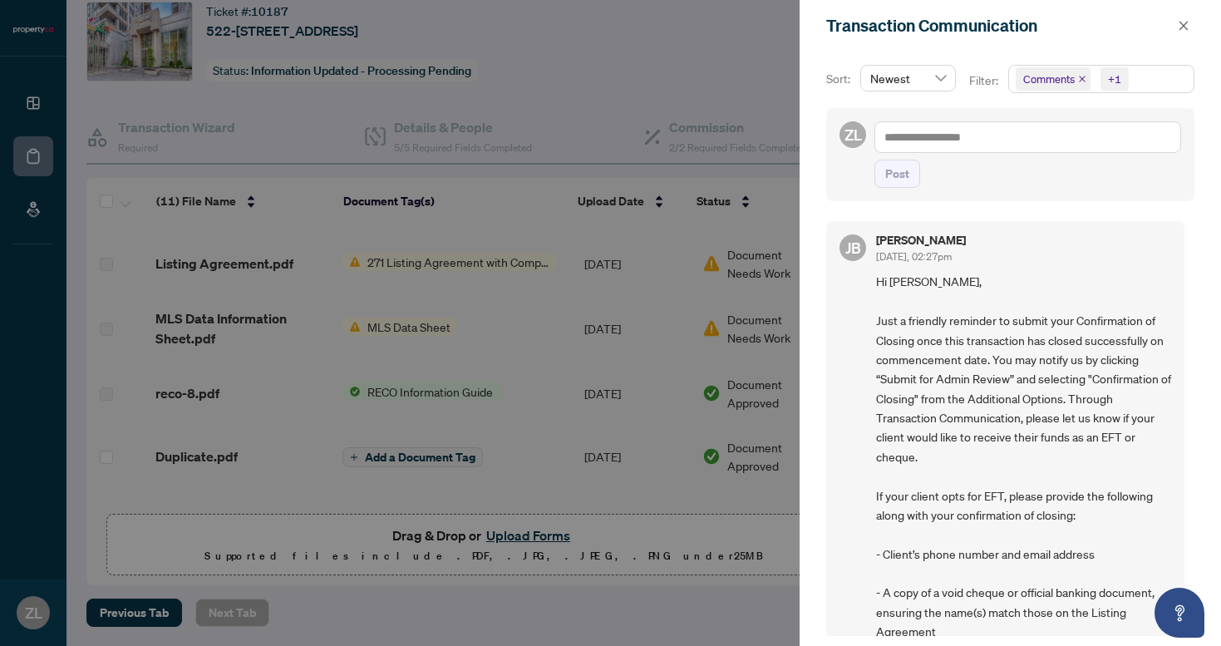
click at [434, 380] on div at bounding box center [610, 323] width 1221 height 646
click at [588, 304] on div at bounding box center [610, 323] width 1221 height 646
click at [1191, 21] on button "button" at bounding box center [1184, 26] width 22 height 20
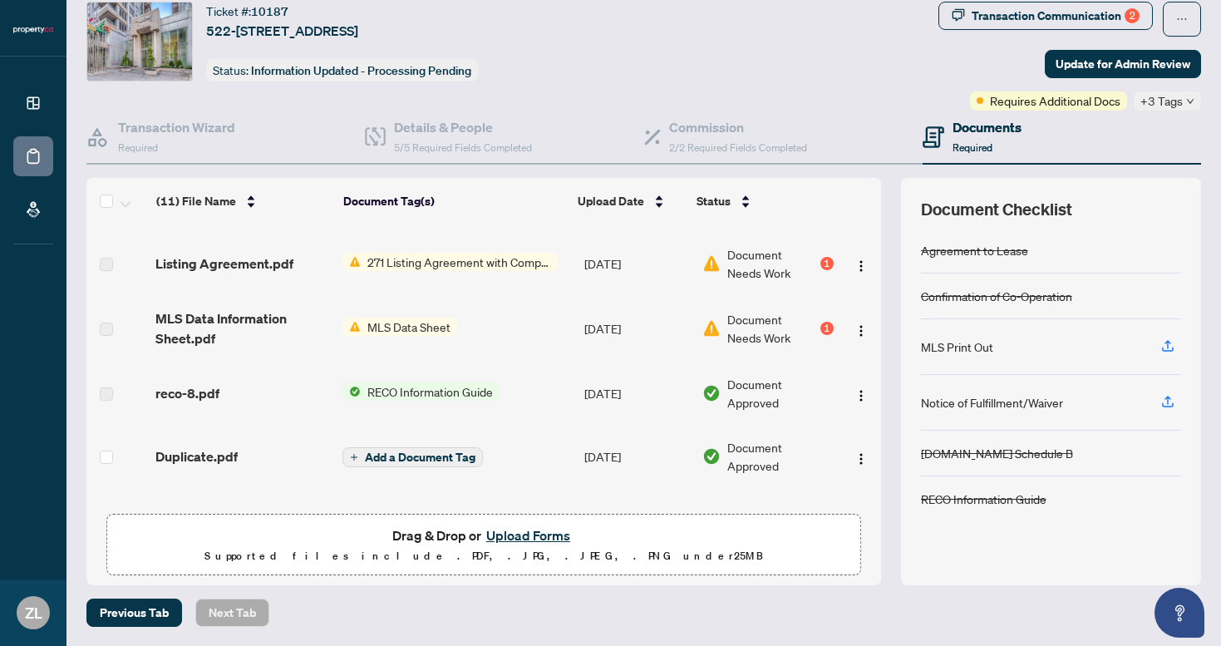
click at [716, 275] on div "Document Needs Work 1" at bounding box center [767, 263] width 130 height 37
click at [780, 270] on span "Document Needs Work" at bounding box center [771, 263] width 89 height 37
click at [822, 258] on div "1" at bounding box center [826, 263] width 13 height 13
click at [855, 259] on img "button" at bounding box center [860, 265] width 13 height 13
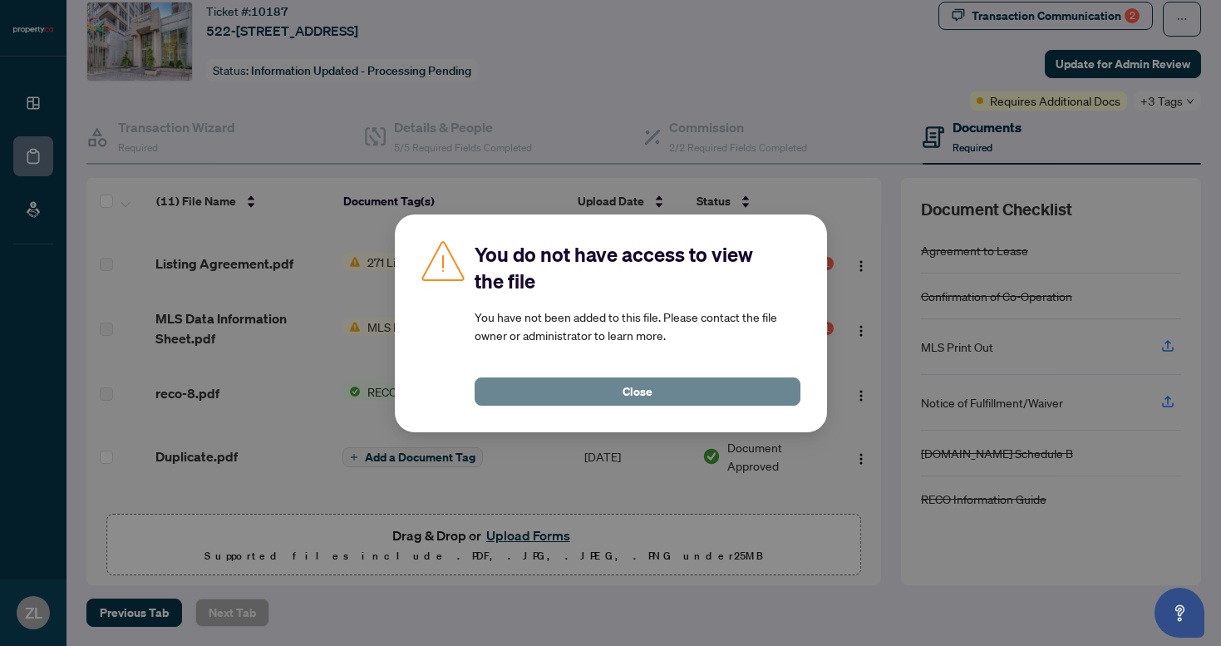
click at [622, 386] on button "Close" at bounding box center [638, 391] width 326 height 28
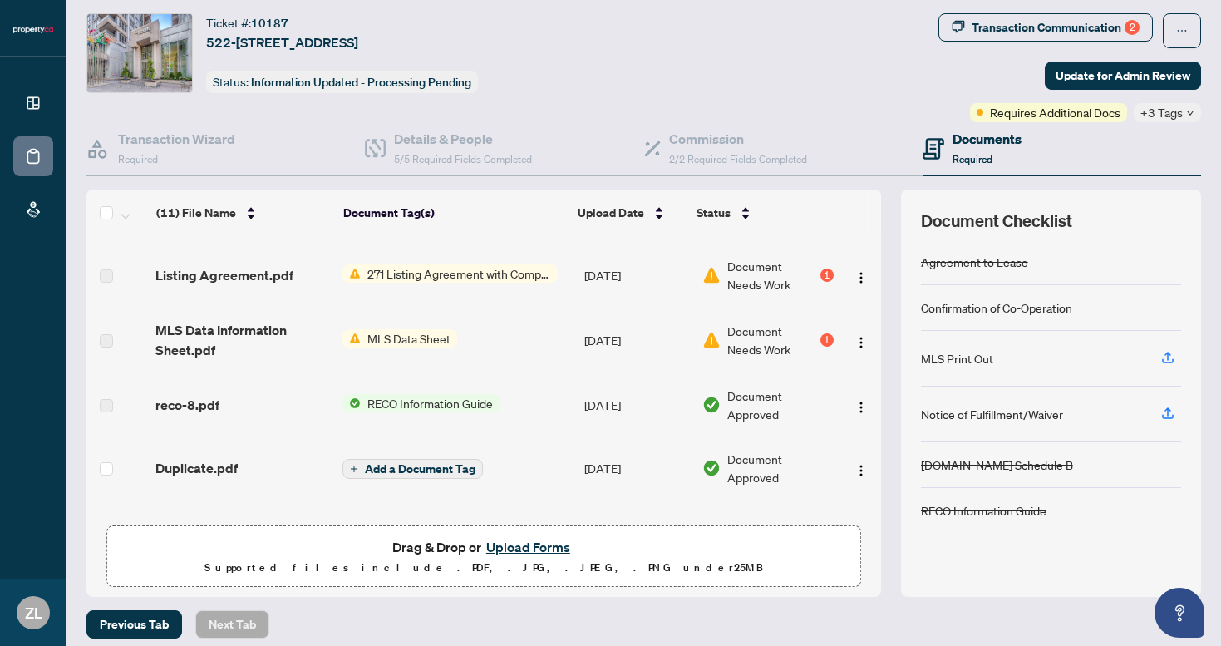
scroll to position [51, 0]
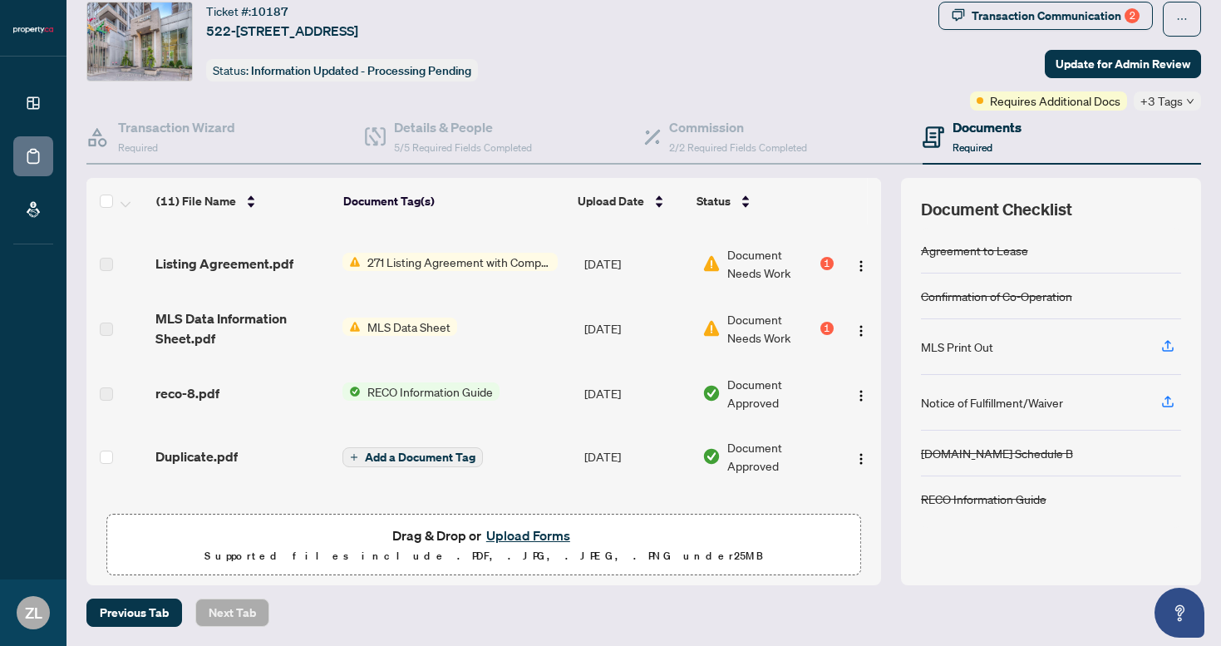
click at [446, 259] on span "271 Listing Agreement with Company Schedule A" at bounding box center [459, 262] width 197 height 18
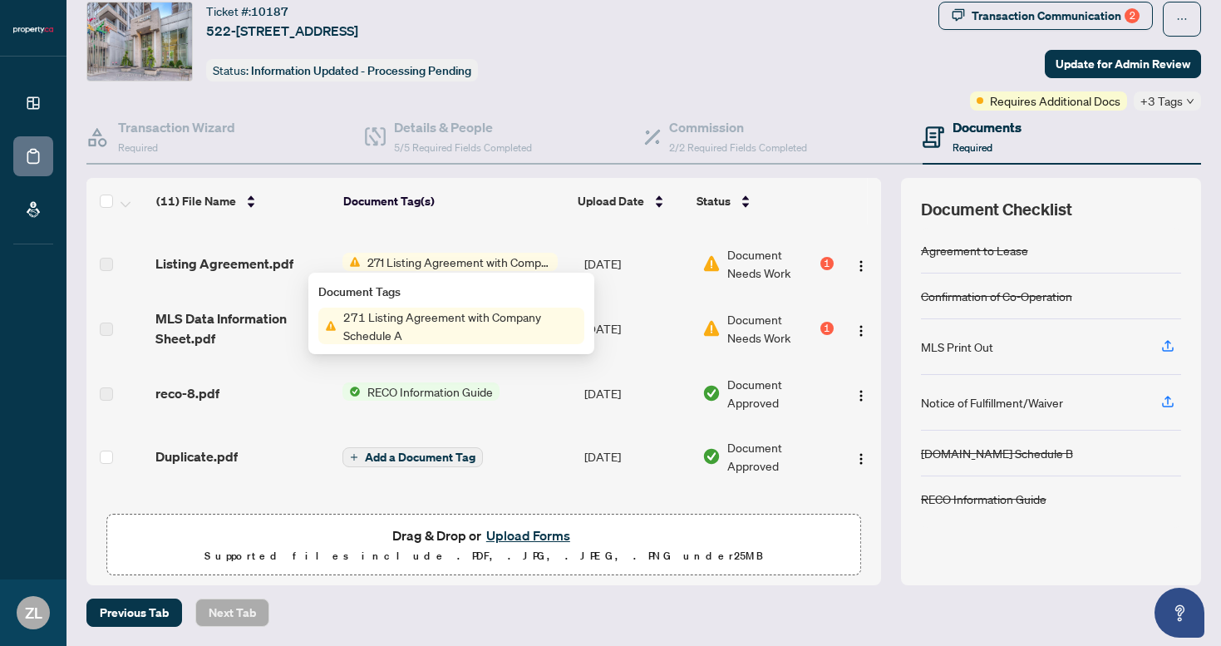
click at [402, 322] on span "271 Listing Agreement with Company Schedule A" at bounding box center [461, 325] width 248 height 37
click at [267, 263] on span "Listing Agreement.pdf" at bounding box center [224, 263] width 138 height 20
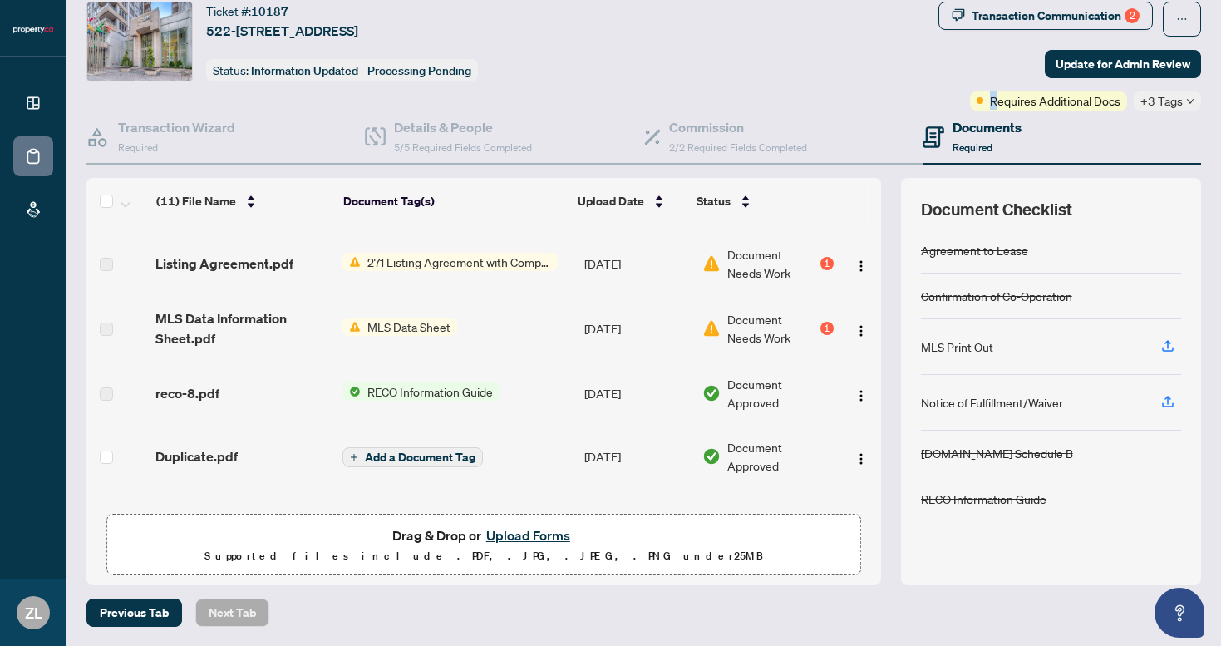
click at [990, 97] on span "Requires Additional Docs" at bounding box center [1055, 100] width 130 height 18
click at [1163, 106] on span "+3 Tags" at bounding box center [1161, 100] width 42 height 19
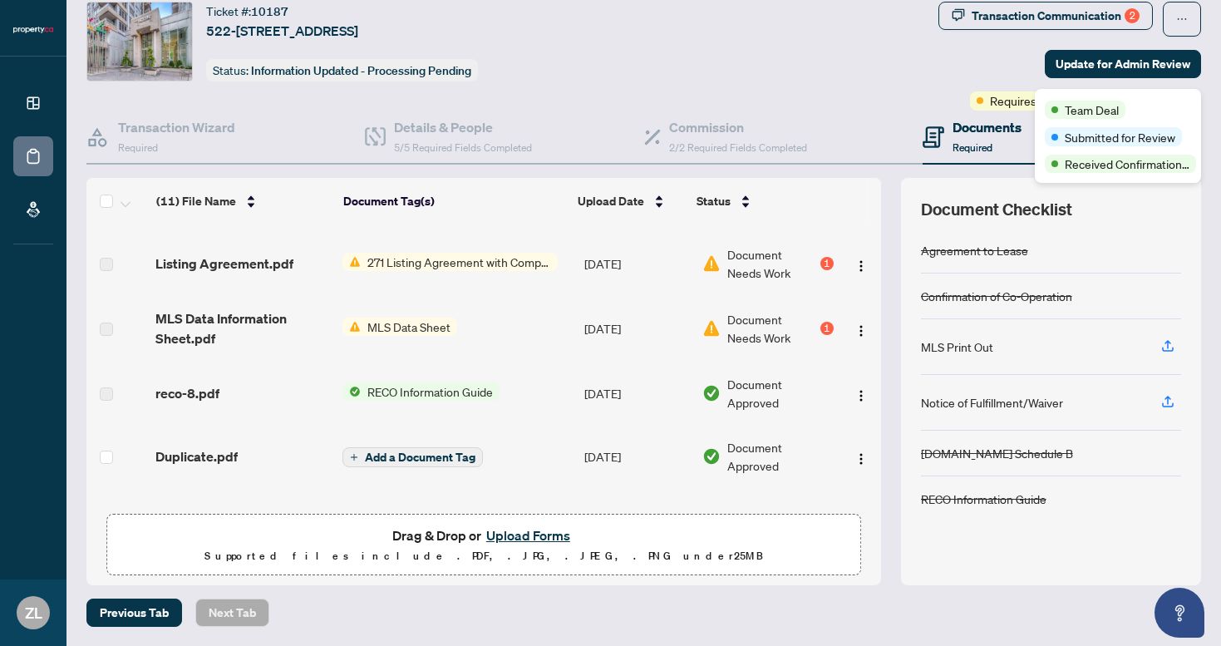
click at [1171, 105] on div "Team Deal" at bounding box center [1118, 109] width 146 height 20
click at [1006, 42] on div "Transaction Communication 2 Update for Admin Review Requires Additional Docs +3…" at bounding box center [1069, 56] width 263 height 109
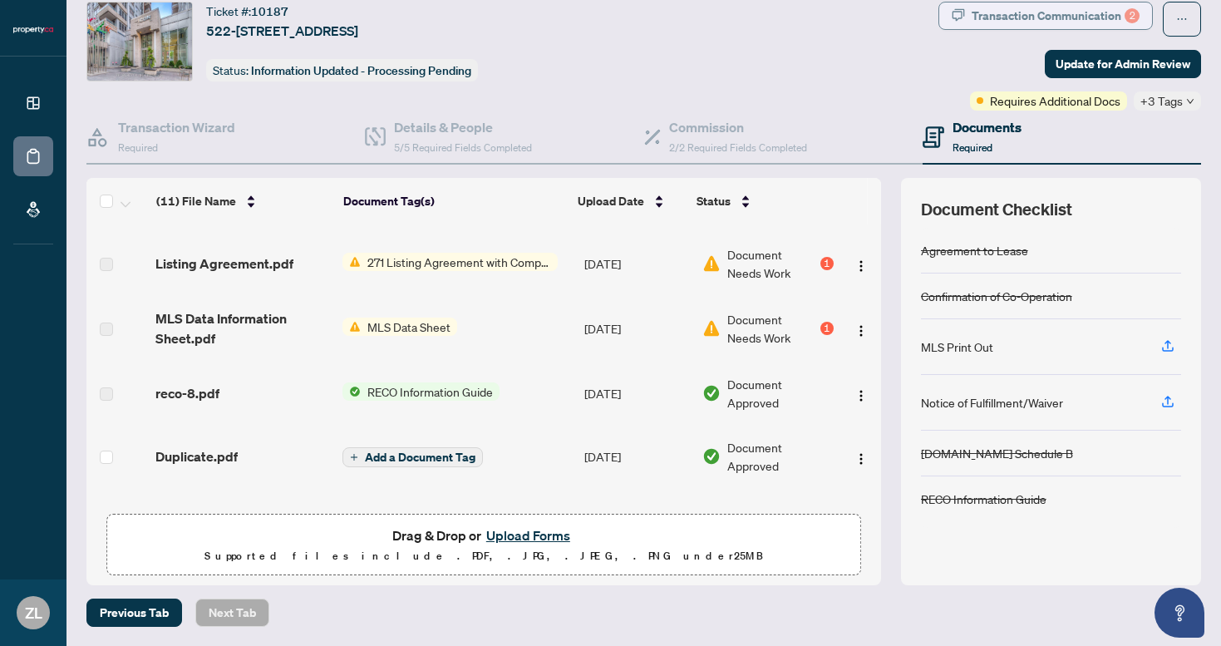
click at [1036, 18] on div "Transaction Communication 2" at bounding box center [1056, 15] width 168 height 27
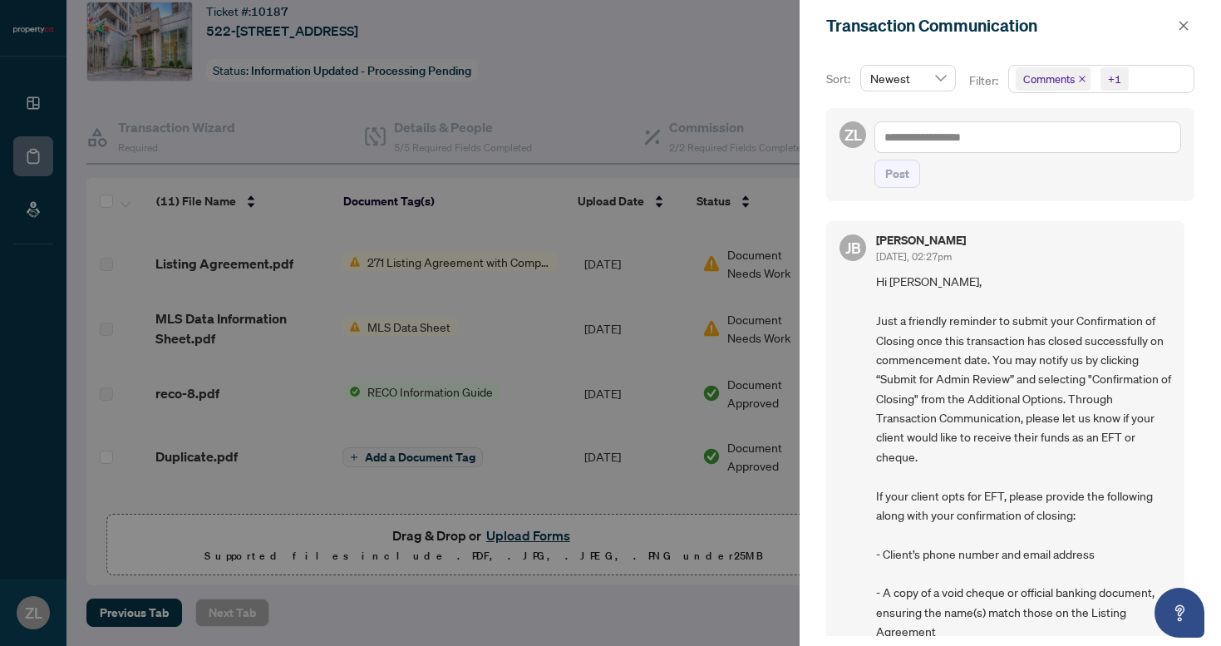
scroll to position [93, 0]
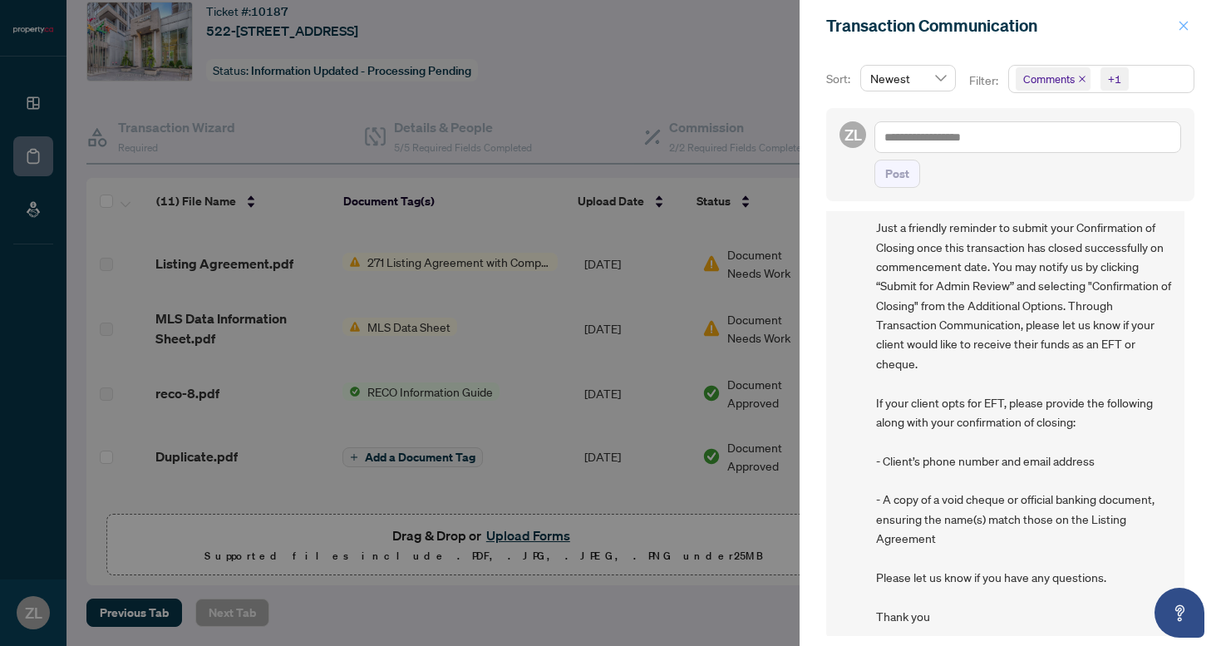
click at [1180, 32] on span "button" at bounding box center [1184, 25] width 12 height 27
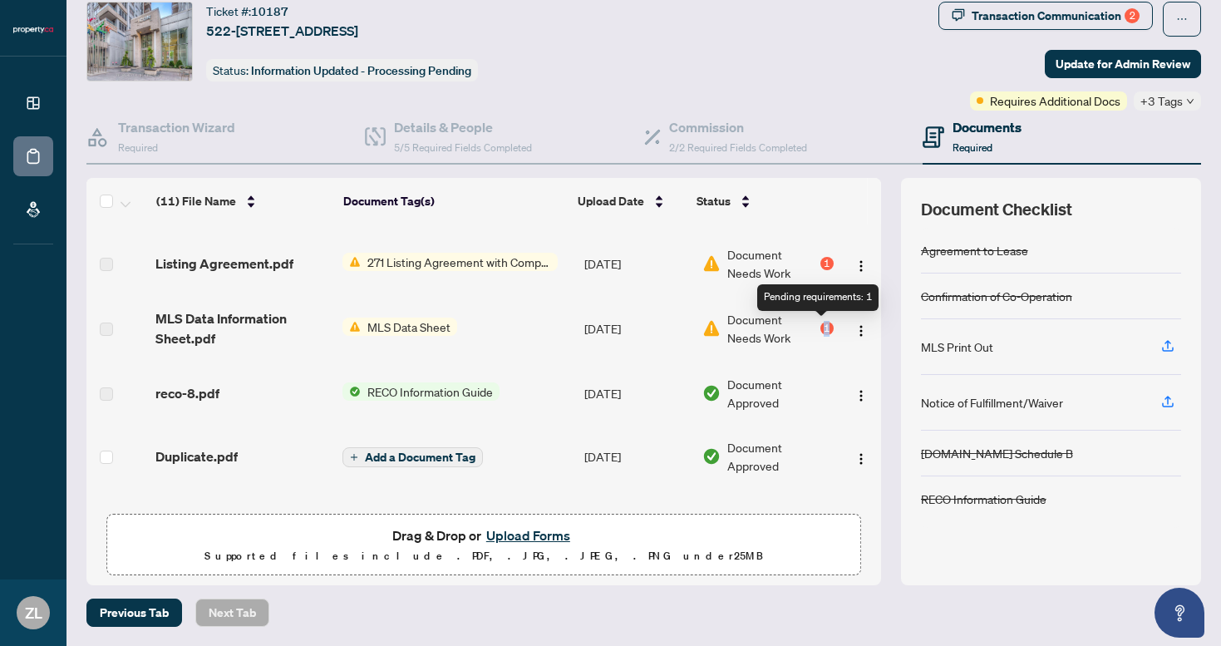
click at [821, 322] on div "1" at bounding box center [826, 328] width 13 height 13
click at [849, 327] on button "button" at bounding box center [861, 328] width 27 height 27
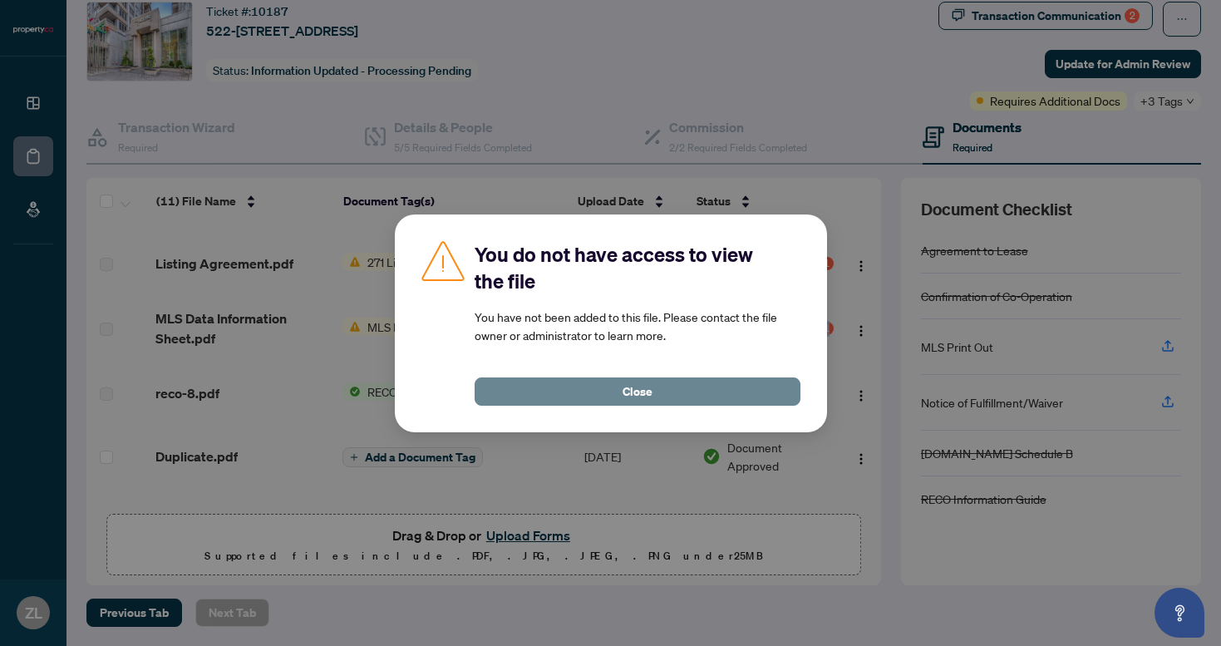
click at [672, 393] on button "Close" at bounding box center [638, 391] width 326 height 28
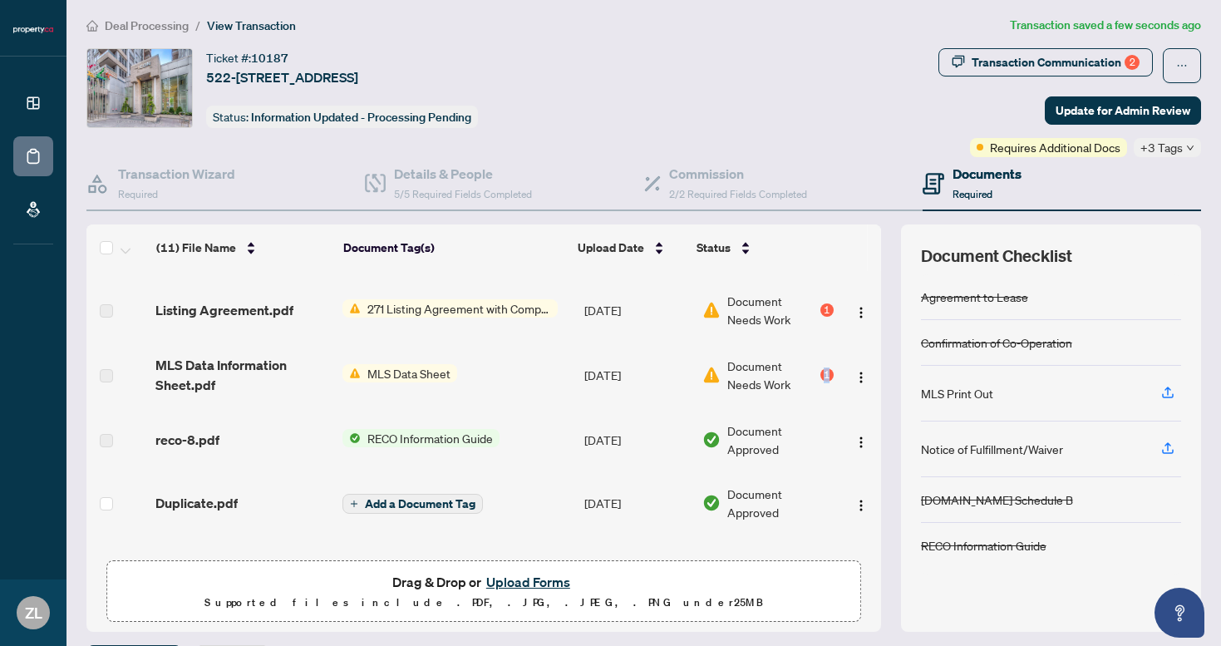
scroll to position [5, 0]
click at [995, 306] on div "Agreement to Lease" at bounding box center [1051, 296] width 260 height 46
click at [1160, 150] on span "+3 Tags" at bounding box center [1161, 146] width 42 height 19
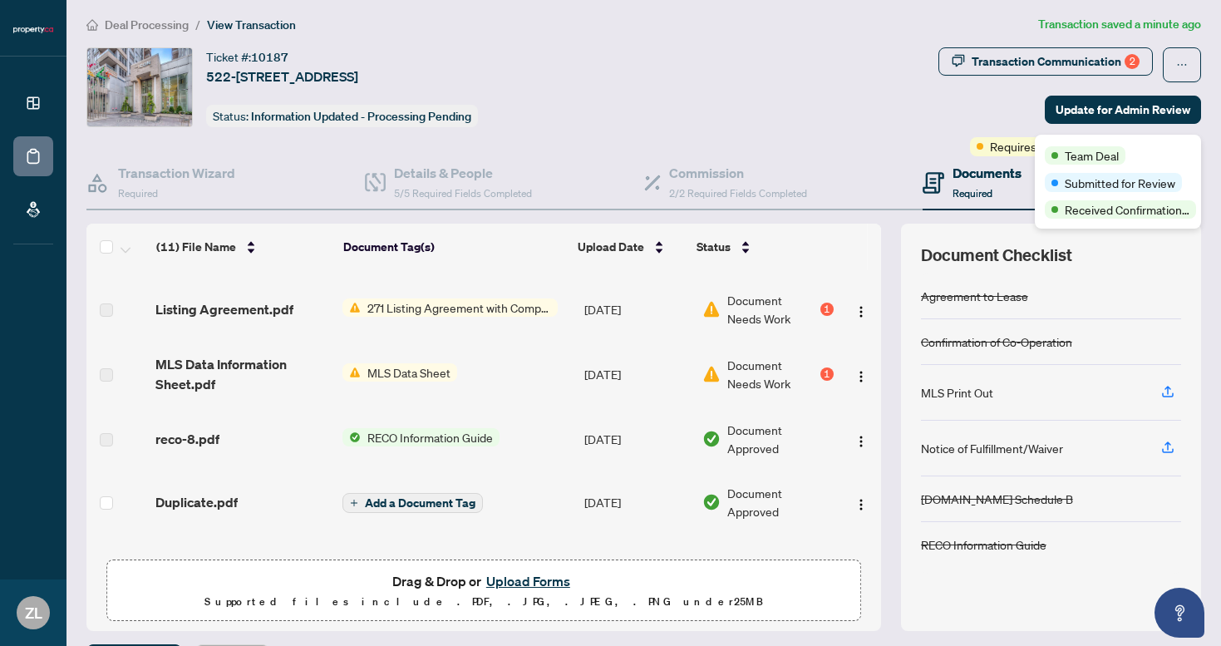
click at [1076, 184] on span "Submitted for Review" at bounding box center [1120, 183] width 111 height 18
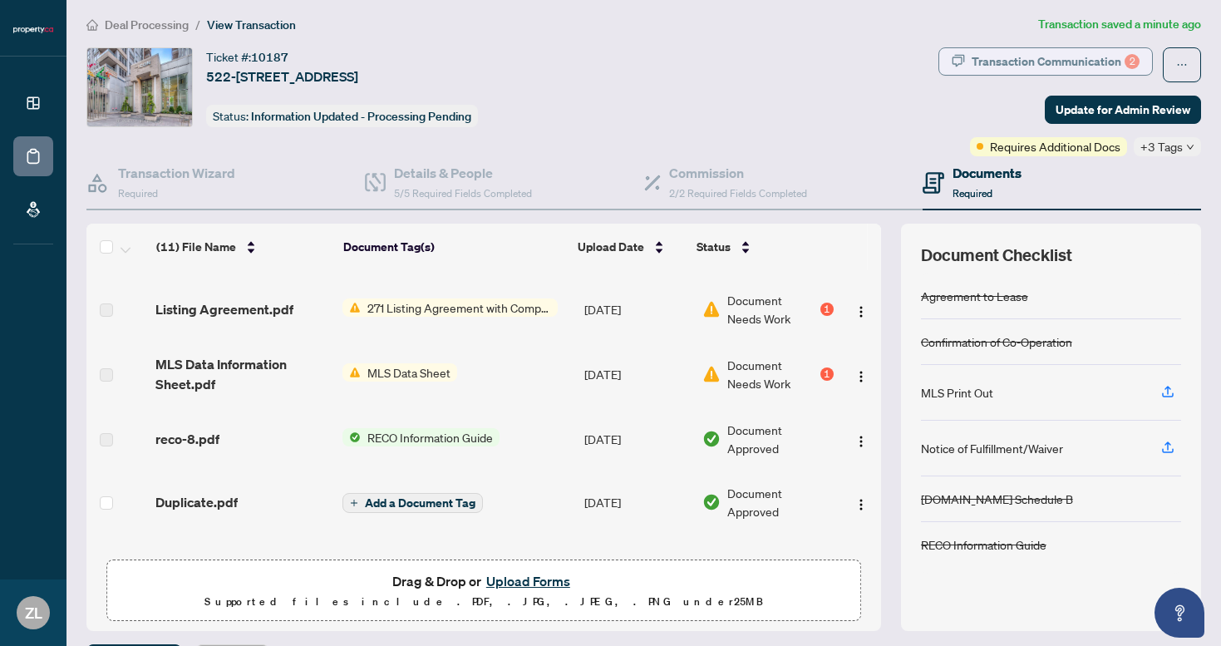
click at [1027, 66] on div "Transaction Communication 2" at bounding box center [1056, 61] width 168 height 27
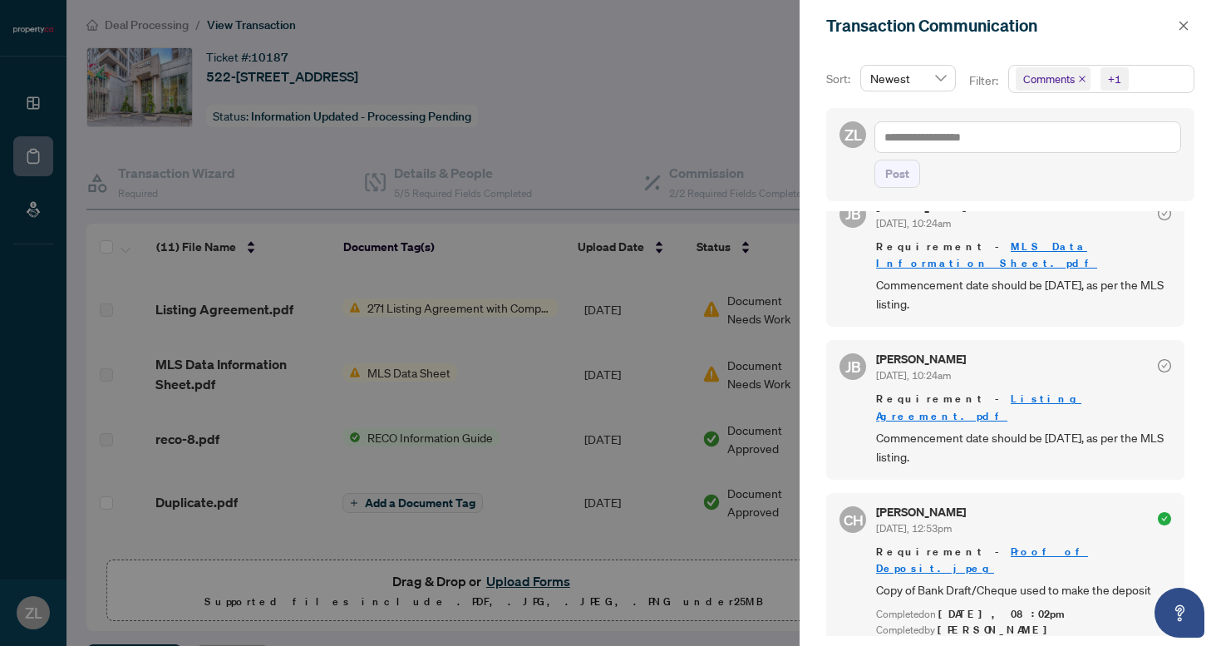
scroll to position [3, 0]
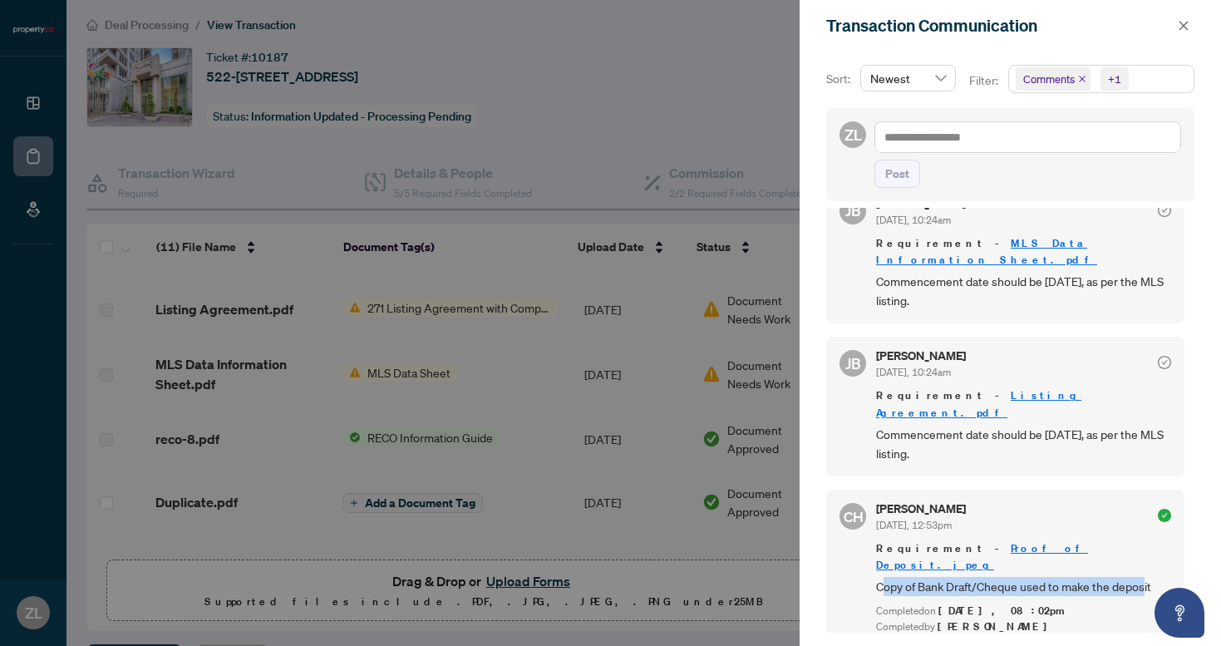
drag, startPoint x: 885, startPoint y: 552, endPoint x: 906, endPoint y: 568, distance: 26.1
click at [908, 577] on span "Copy of Bank Draft/Cheque used to make the deposit" at bounding box center [1023, 586] width 295 height 19
click at [913, 577] on span "Copy of Bank Draft/Cheque used to make the deposit" at bounding box center [1023, 586] width 295 height 19
click at [767, 477] on div at bounding box center [610, 323] width 1221 height 646
click at [473, 349] on div at bounding box center [610, 323] width 1221 height 646
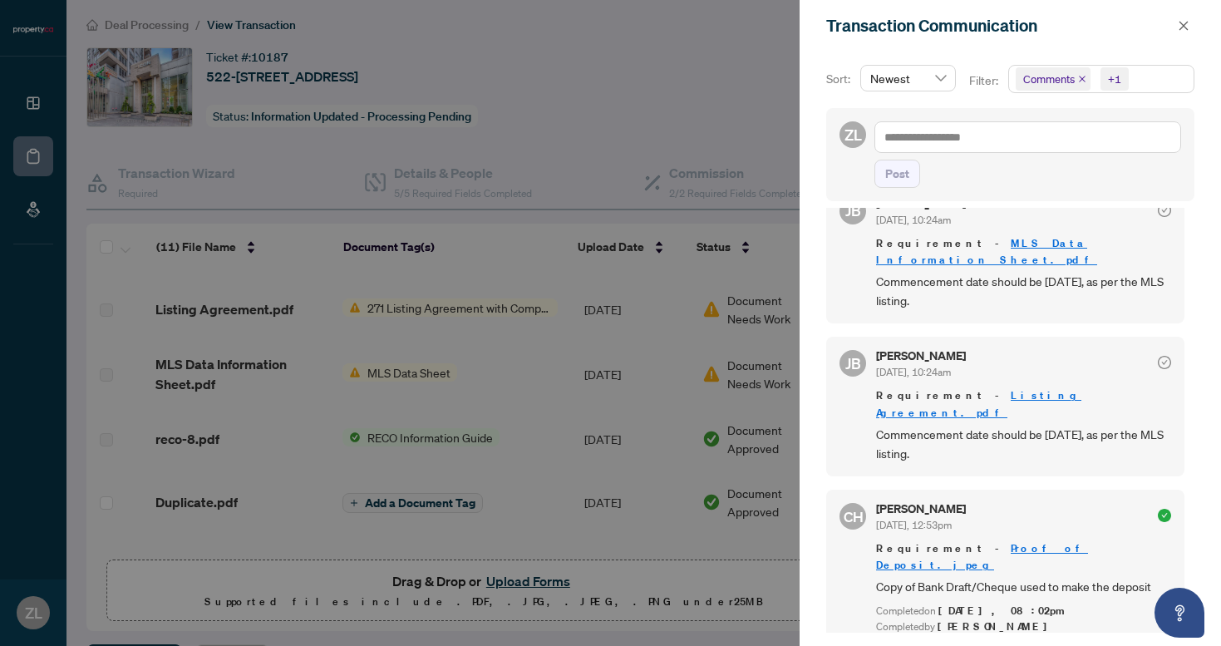
click at [371, 391] on div at bounding box center [610, 323] width 1221 height 646
click at [1185, 20] on icon "close" at bounding box center [1184, 26] width 12 height 12
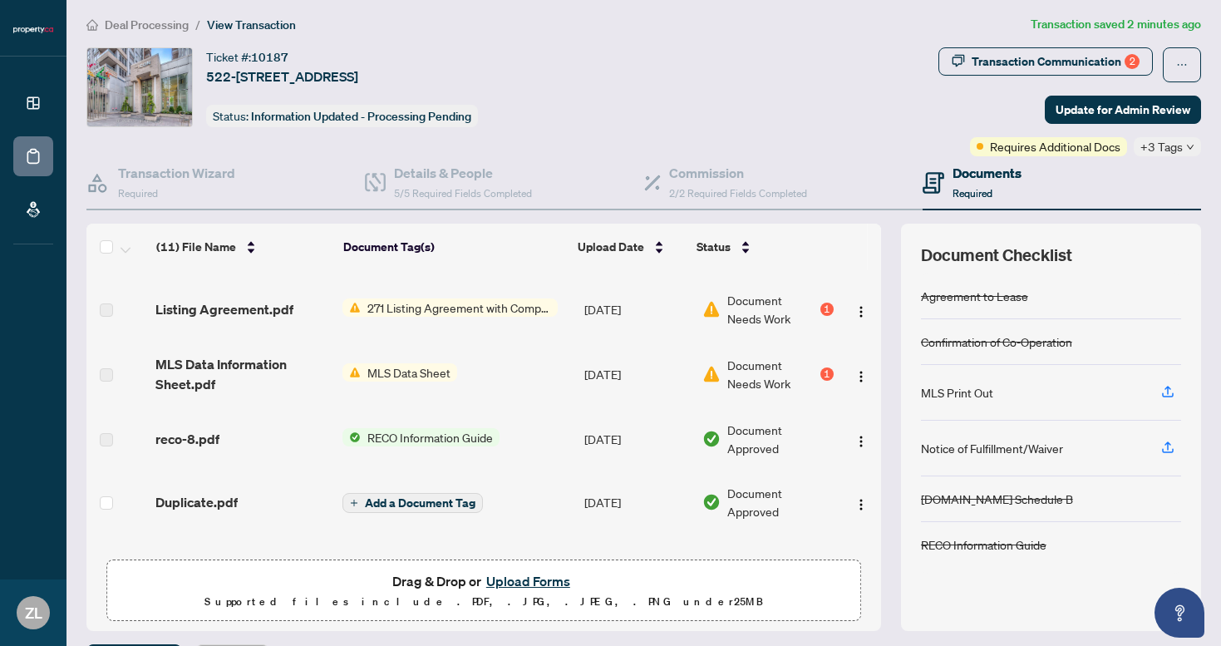
click at [426, 358] on td "MLS Data Sheet" at bounding box center [457, 374] width 242 height 66
click at [432, 373] on span "MLS Data Sheet" at bounding box center [409, 372] width 96 height 18
click at [858, 381] on img "button" at bounding box center [860, 376] width 13 height 13
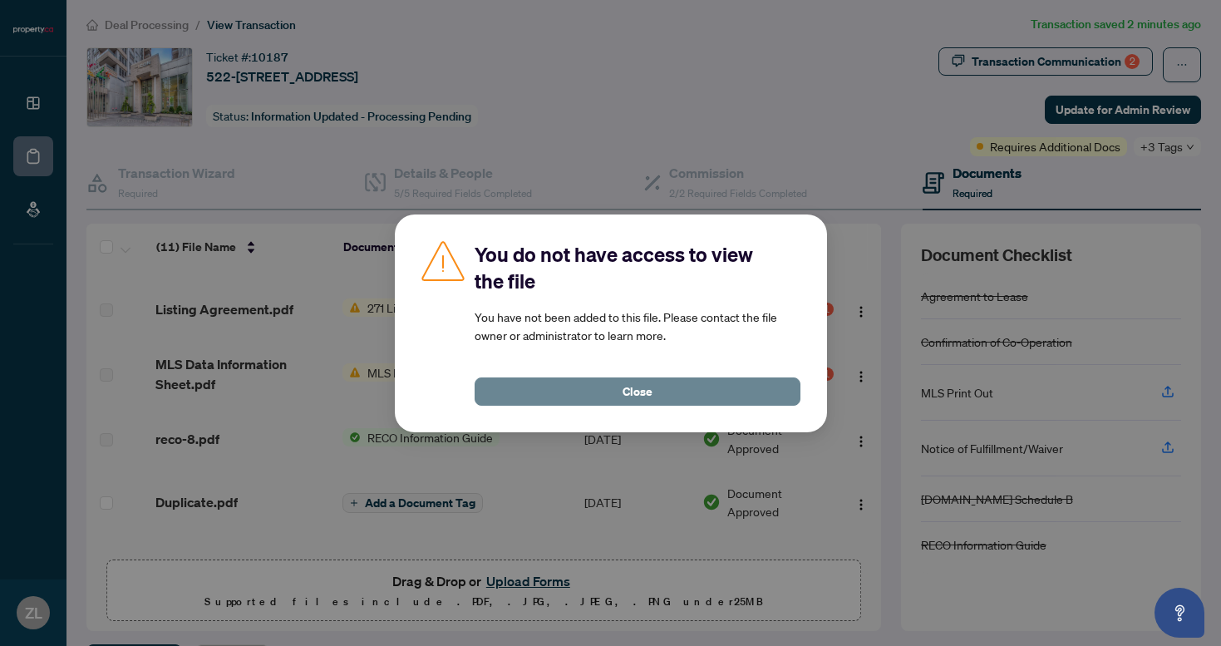
click at [728, 391] on button "Close" at bounding box center [638, 391] width 326 height 28
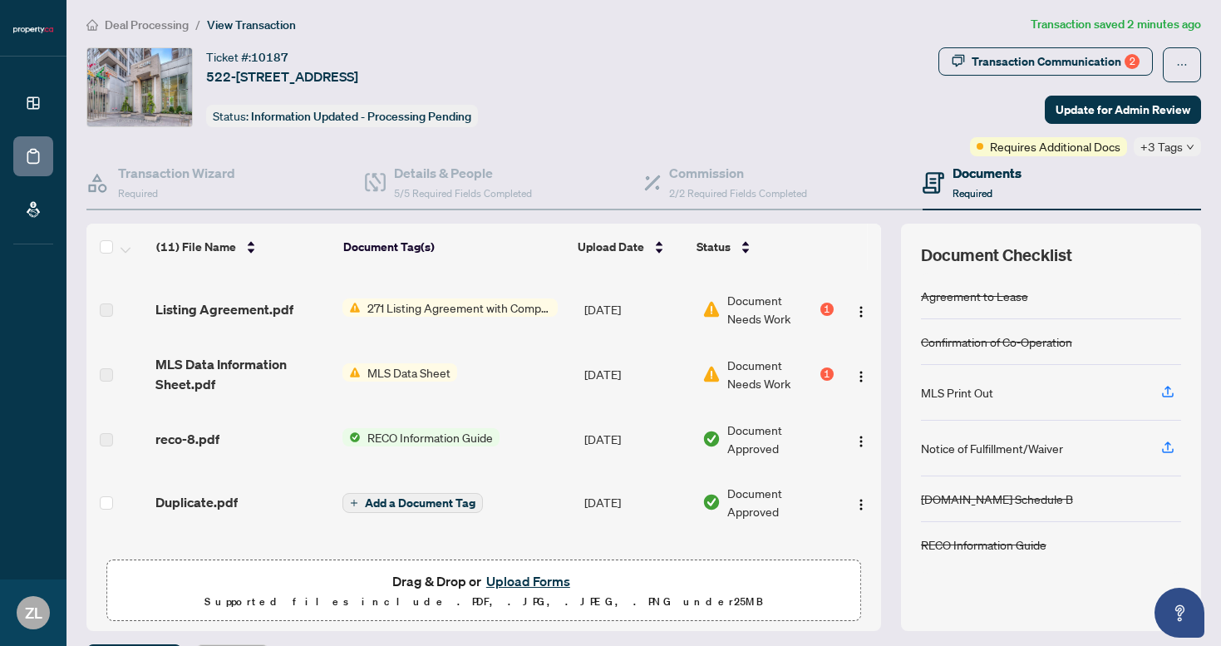
click at [942, 186] on icon at bounding box center [933, 183] width 22 height 22
click at [202, 366] on span "MLS Data Information Sheet.pdf" at bounding box center [241, 374] width 173 height 40
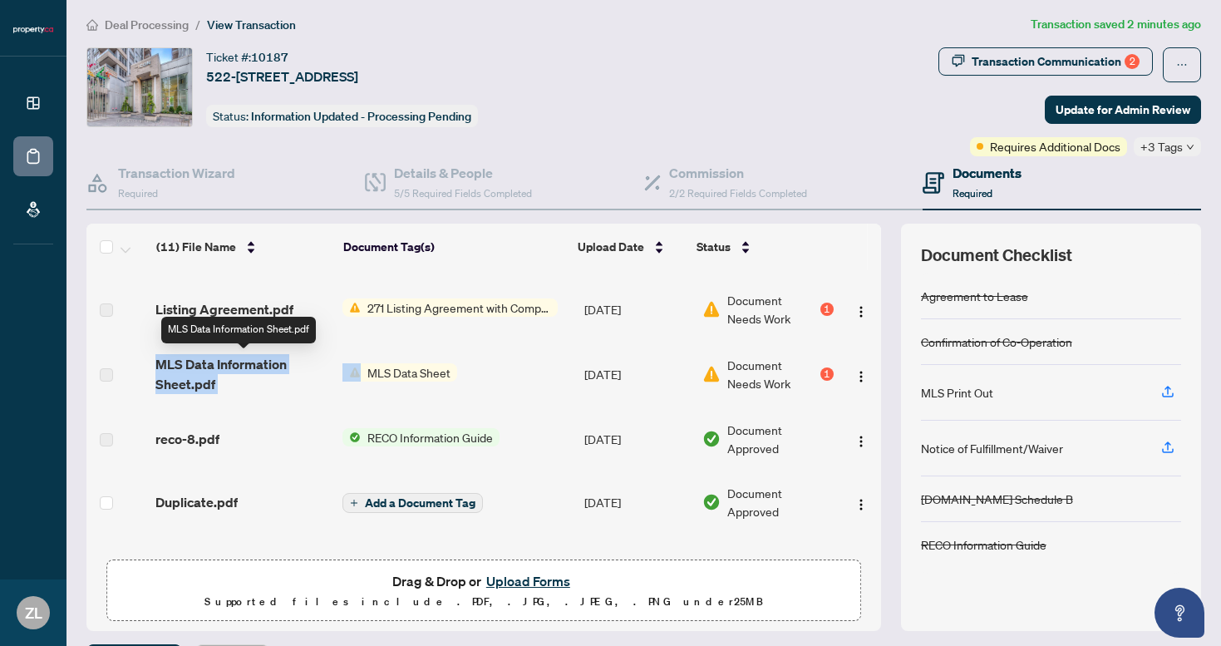
click at [202, 366] on span "MLS Data Information Sheet.pdf" at bounding box center [241, 374] width 173 height 40
click at [218, 384] on span "MLS Data Information Sheet.pdf" at bounding box center [241, 374] width 173 height 40
click at [216, 364] on span "MLS Data Information Sheet.pdf" at bounding box center [241, 374] width 173 height 40
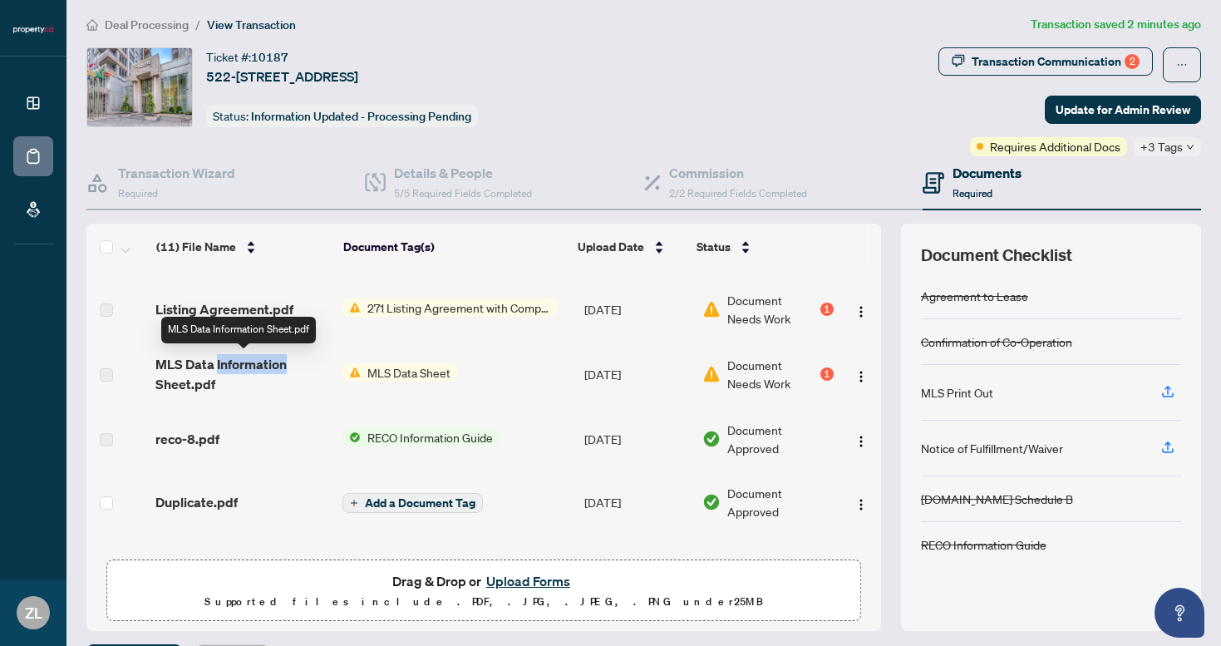
click at [216, 364] on span "MLS Data Information Sheet.pdf" at bounding box center [241, 374] width 173 height 40
click at [630, 67] on div "Ticket #: 10187 [STREET_ADDRESS] Status: Information Updated - Processing Pendi…" at bounding box center [508, 87] width 845 height 80
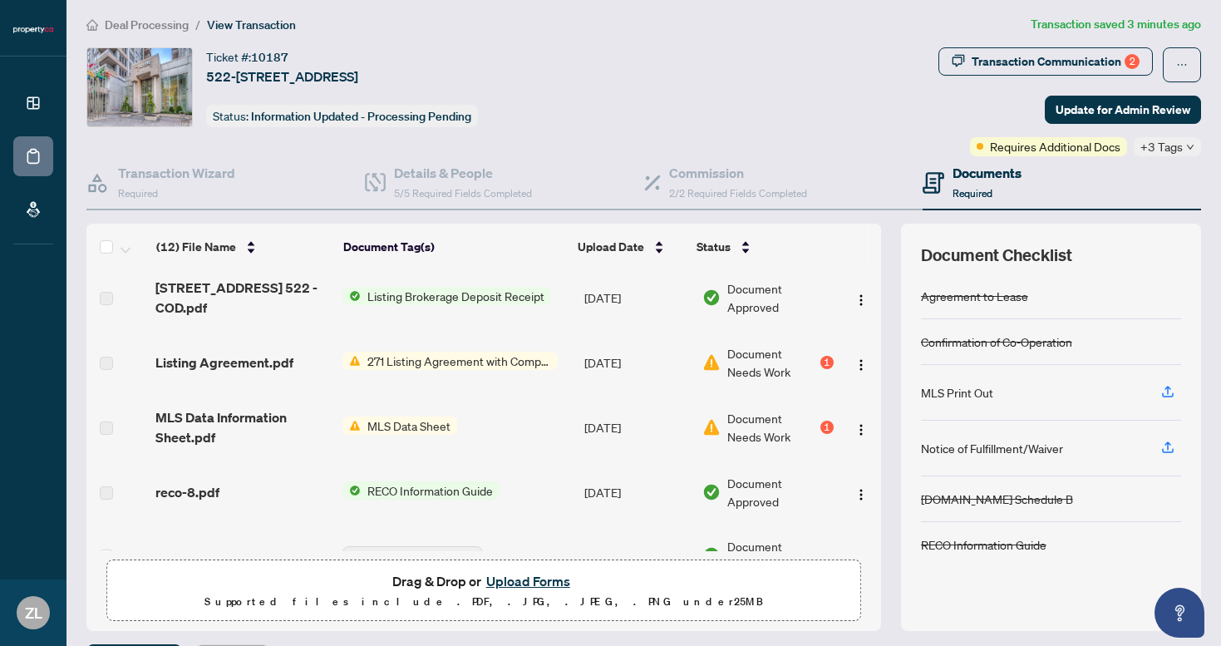
click at [406, 357] on span "271 Listing Agreement with Company Schedule A" at bounding box center [459, 361] width 197 height 18
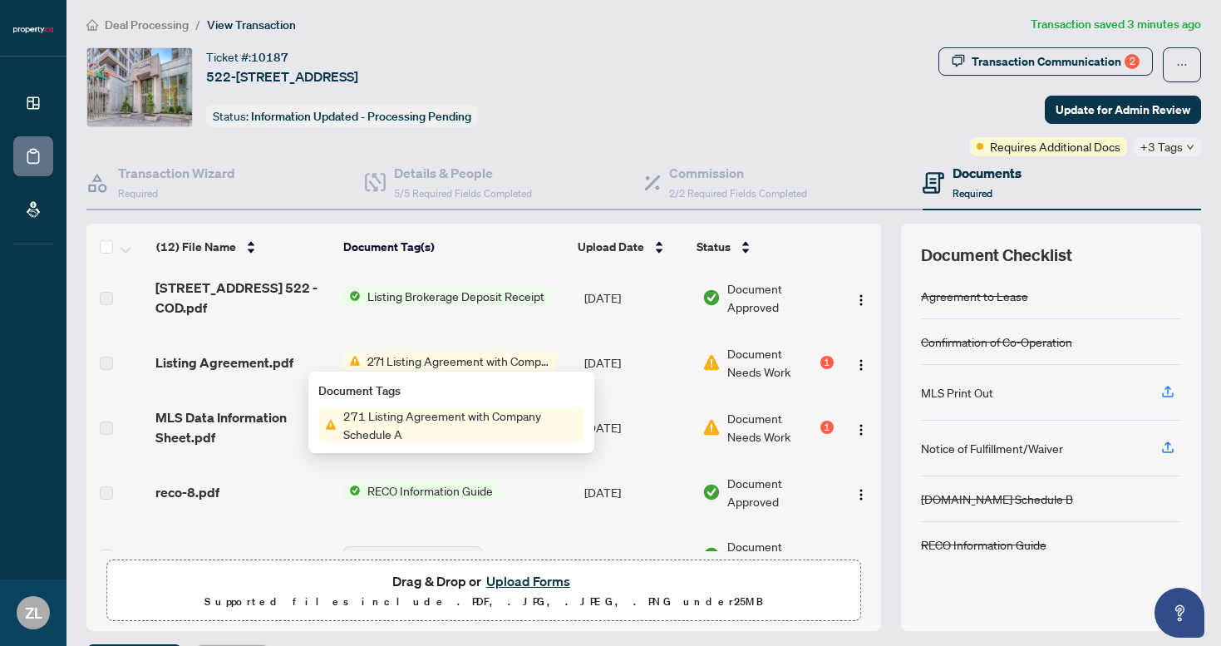
click at [827, 365] on div "Document Needs Work 1" at bounding box center [767, 362] width 130 height 37
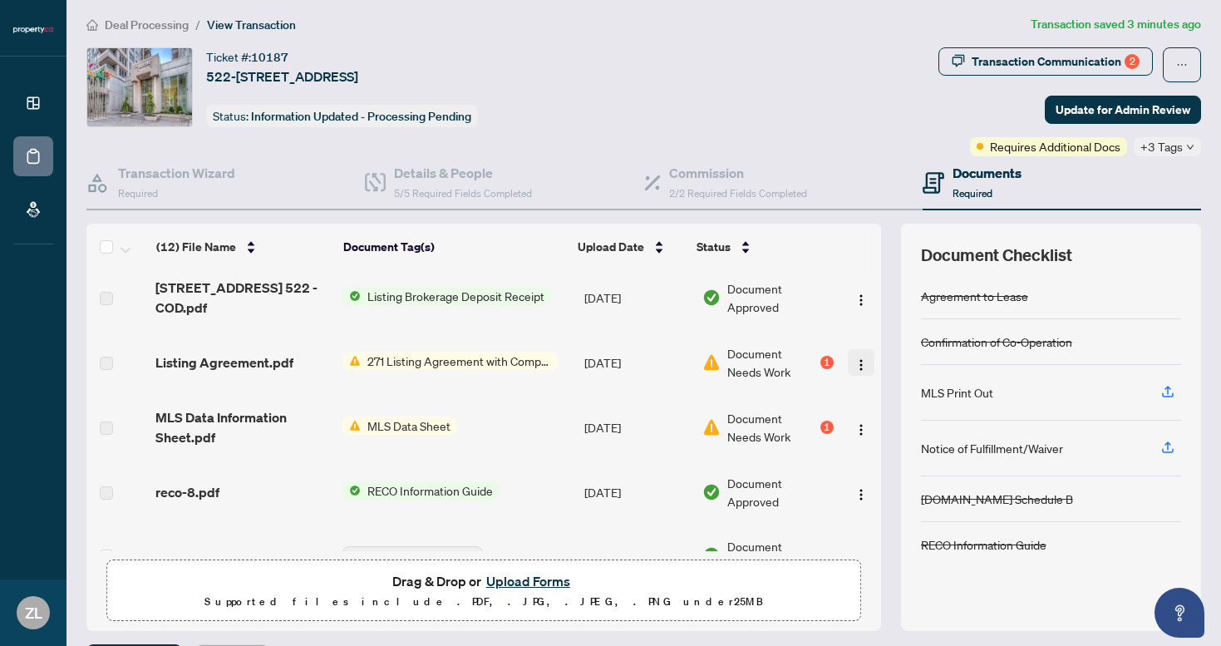
click at [854, 362] on img "button" at bounding box center [860, 364] width 13 height 13
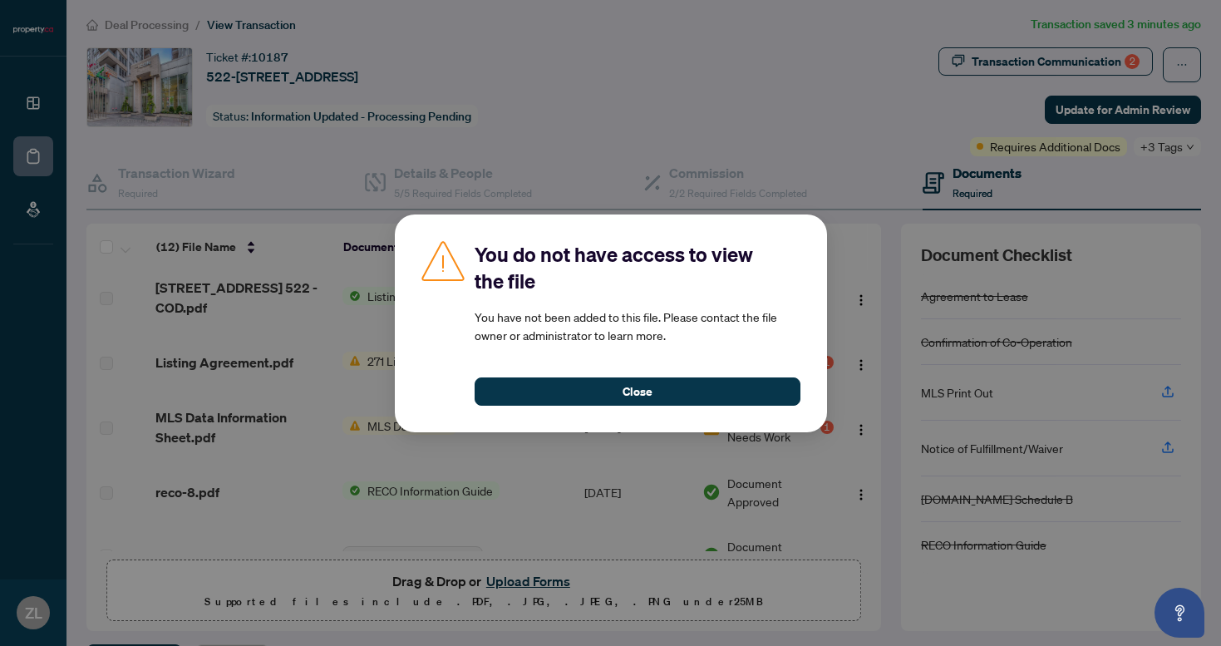
click at [724, 411] on div "You do not have access to view the file You have not been added to this file. P…" at bounding box center [611, 323] width 432 height 218
click at [709, 376] on div "Close" at bounding box center [638, 381] width 326 height 48
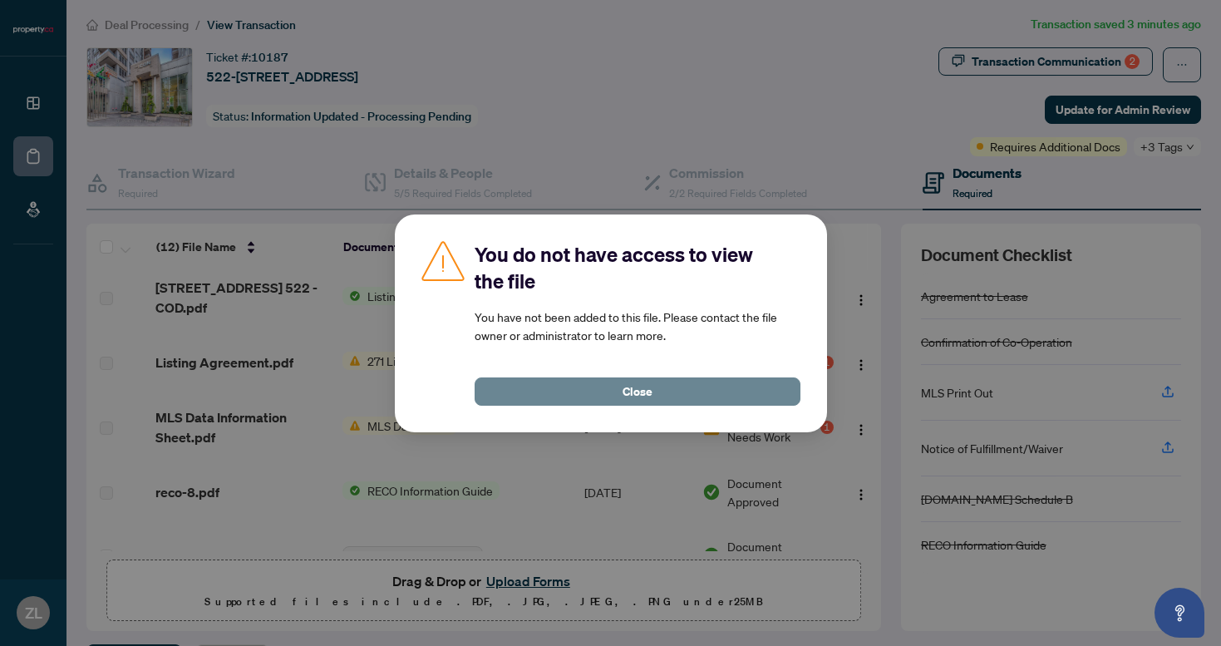
click at [715, 396] on button "Close" at bounding box center [638, 391] width 326 height 28
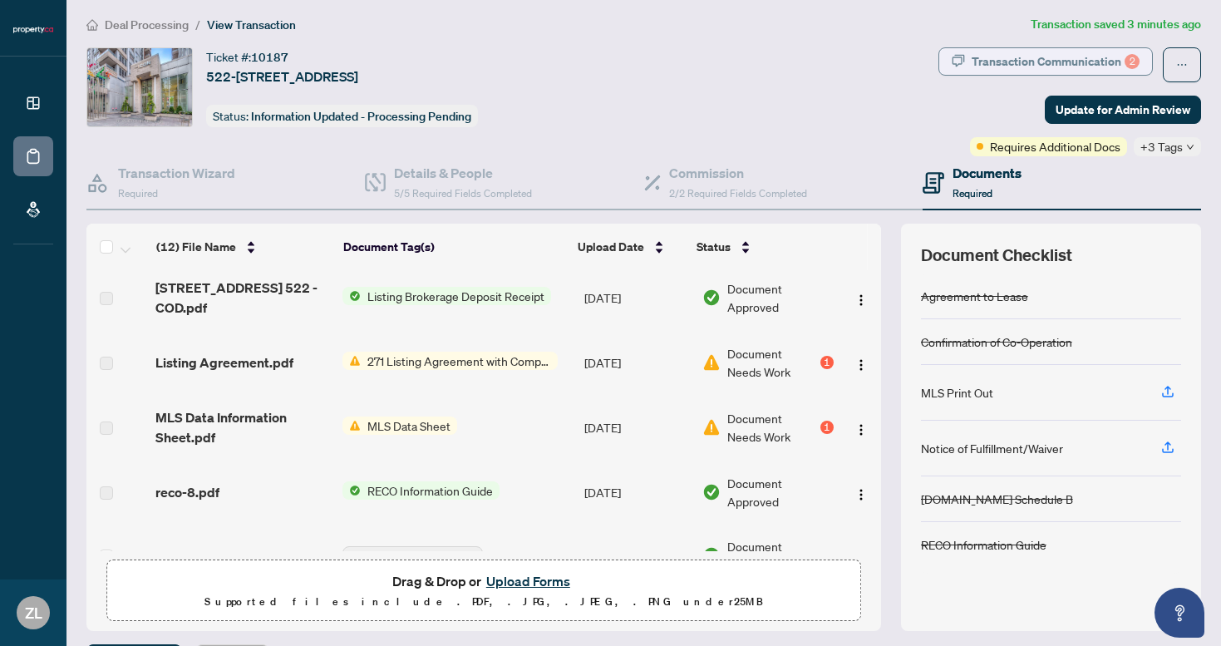
click at [1060, 52] on div "Transaction Communication 2" at bounding box center [1056, 61] width 168 height 27
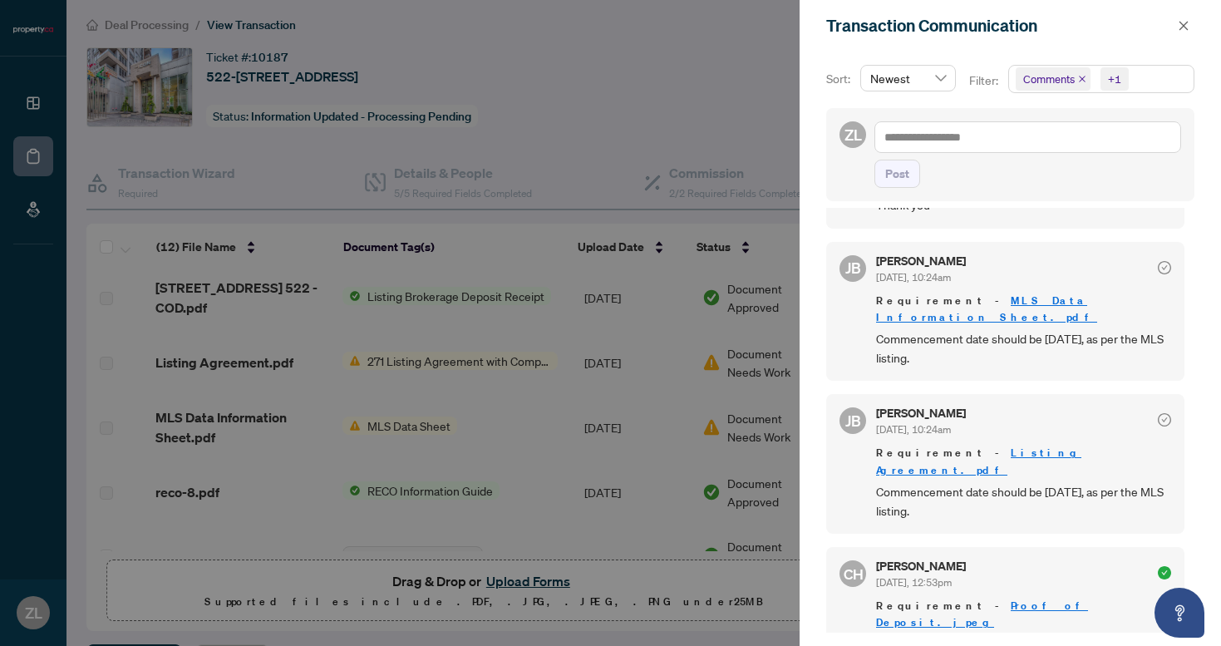
scroll to position [652, 0]
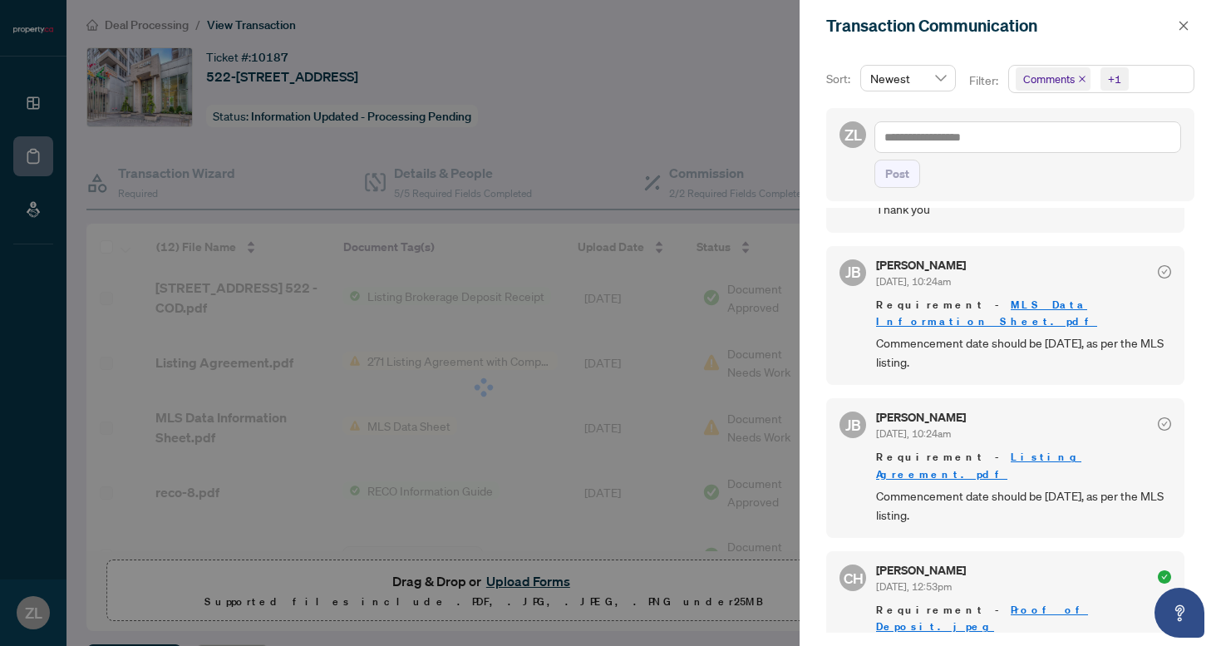
click at [660, 104] on div at bounding box center [610, 323] width 1221 height 646
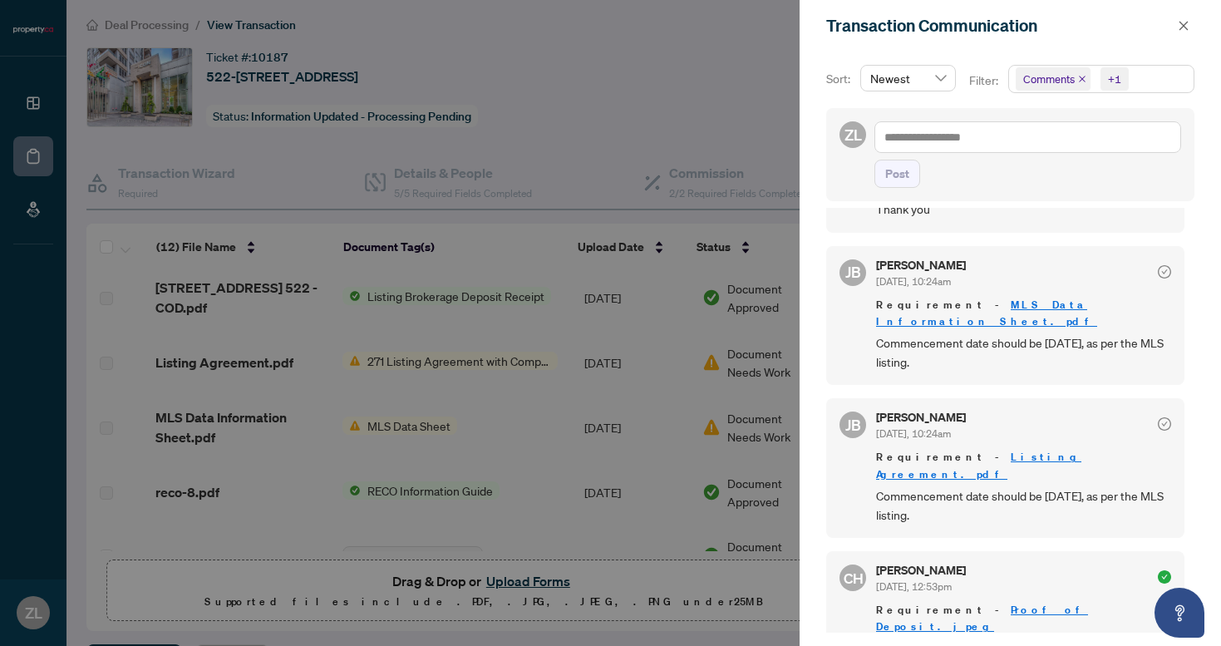
click at [472, 416] on div at bounding box center [610, 323] width 1221 height 646
click at [1178, 28] on icon "close" at bounding box center [1184, 26] width 12 height 12
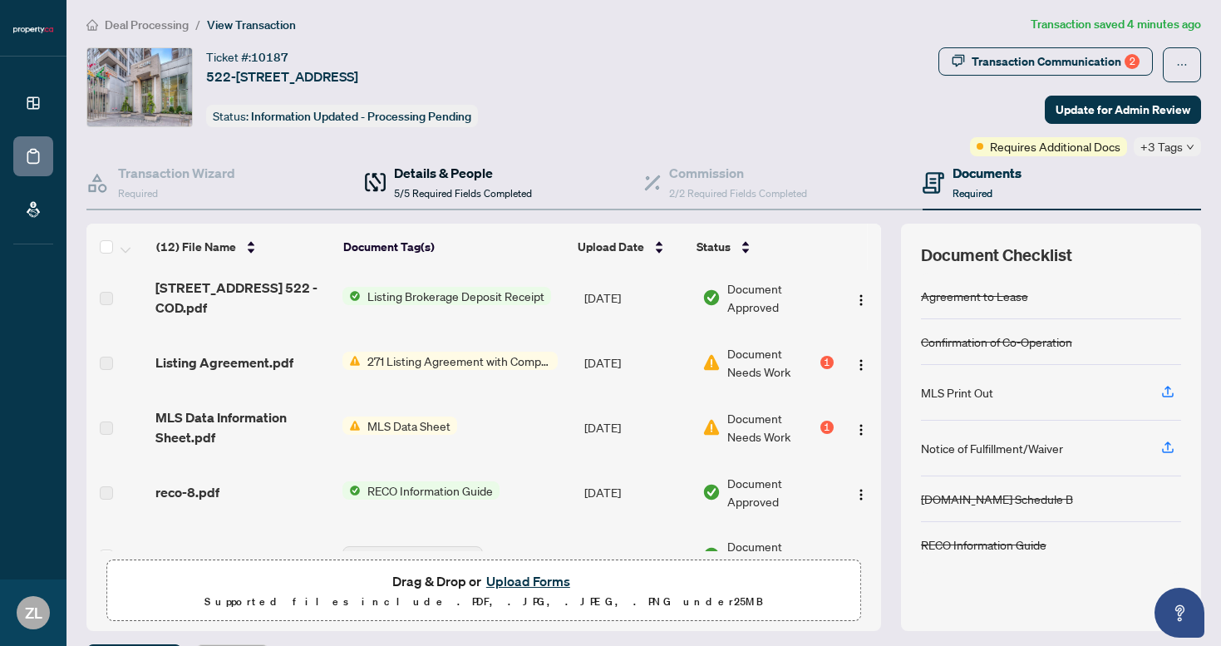
click at [440, 184] on div "Details & People 5/5 Required Fields Completed" at bounding box center [463, 182] width 138 height 39
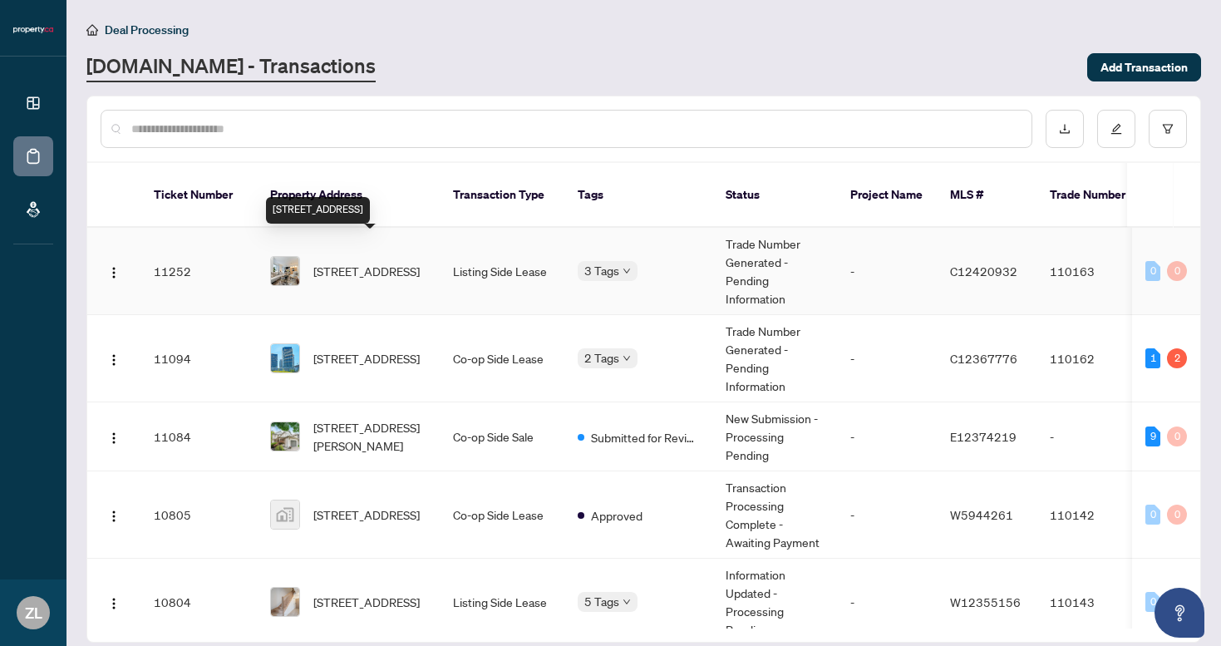
click at [385, 262] on span "[STREET_ADDRESS]" at bounding box center [366, 271] width 106 height 18
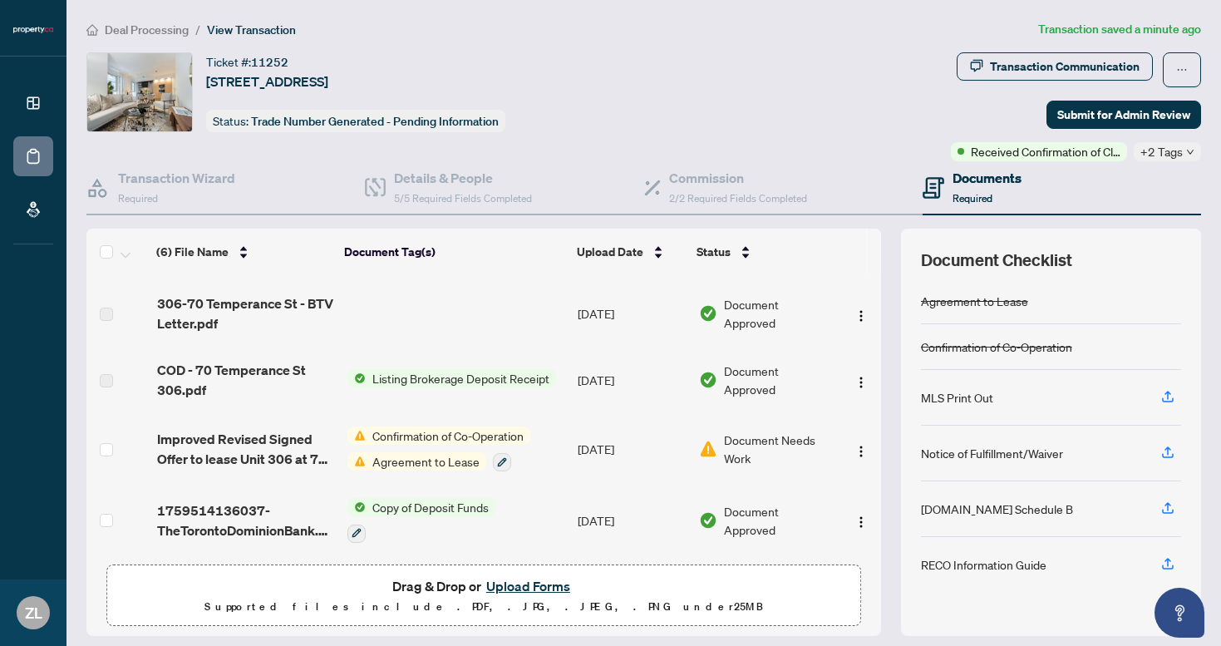
scroll to position [46, 0]
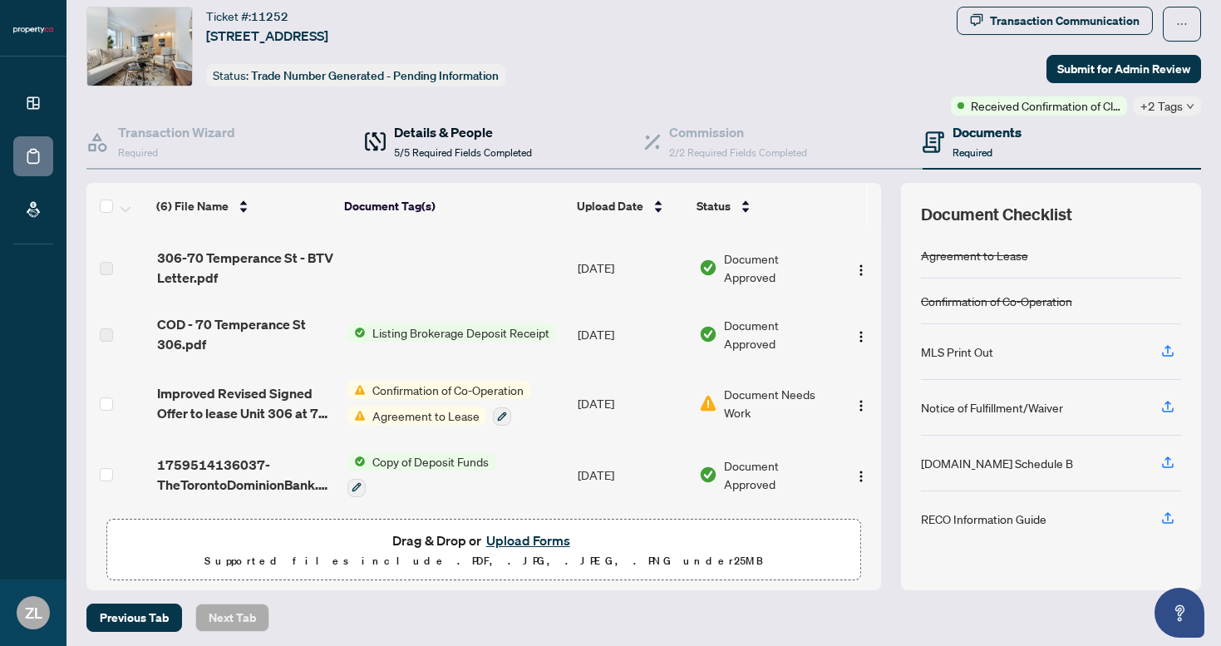
click at [453, 137] on h4 "Details & People" at bounding box center [463, 132] width 138 height 20
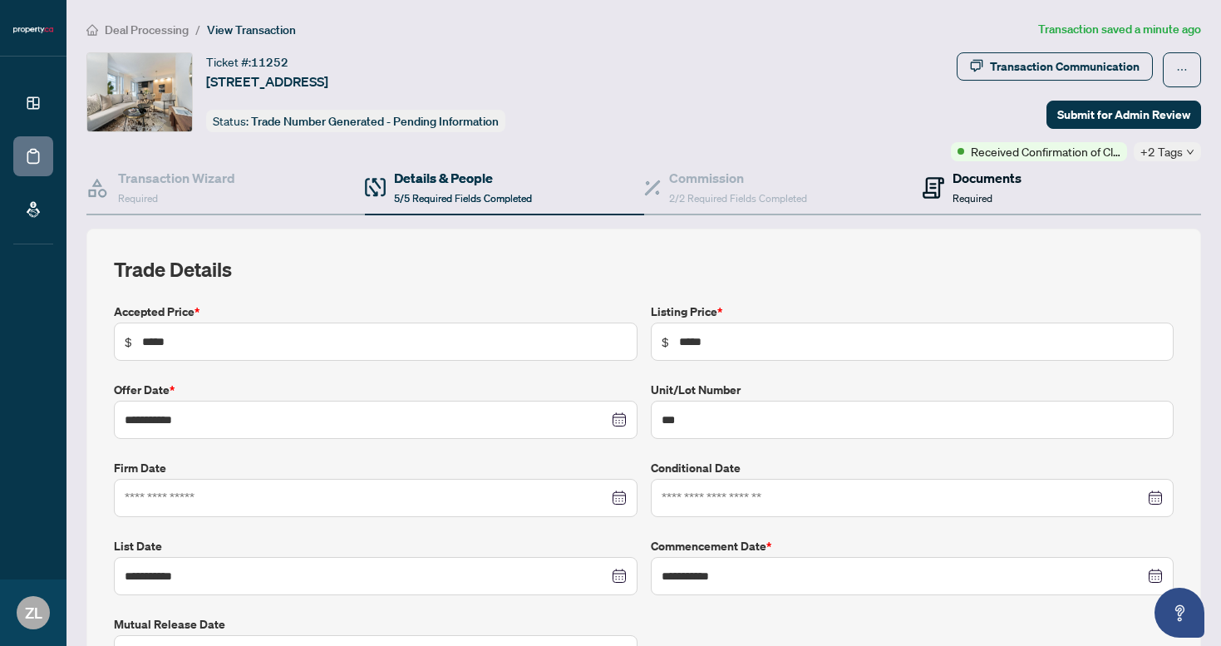
click at [983, 192] on span "Required" at bounding box center [972, 198] width 40 height 12
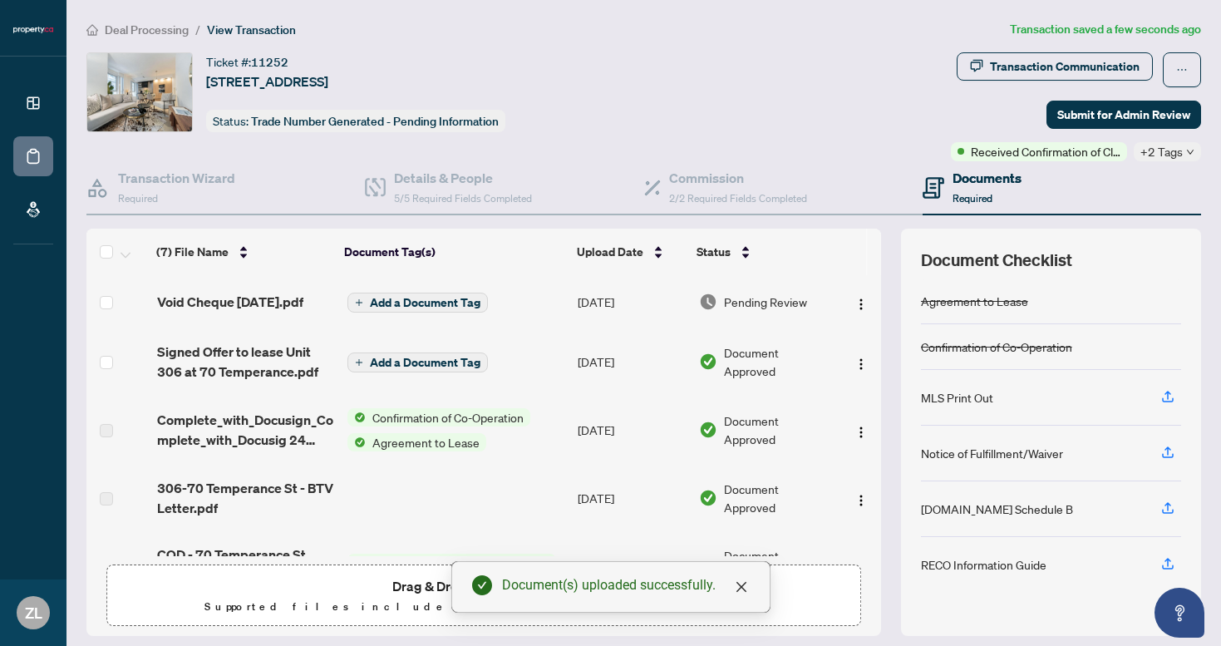
click at [445, 297] on span "Add a Document Tag" at bounding box center [425, 303] width 111 height 12
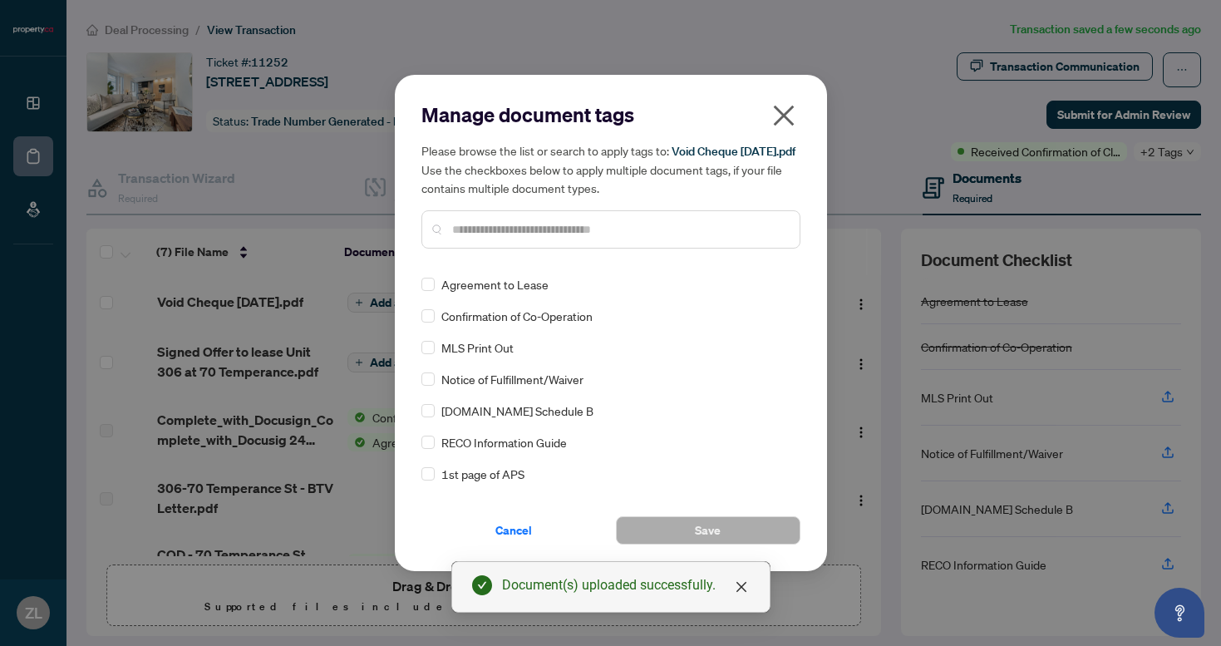
click at [498, 228] on div at bounding box center [610, 229] width 379 height 38
click at [505, 239] on input "text" at bounding box center [619, 229] width 334 height 18
type input "****"
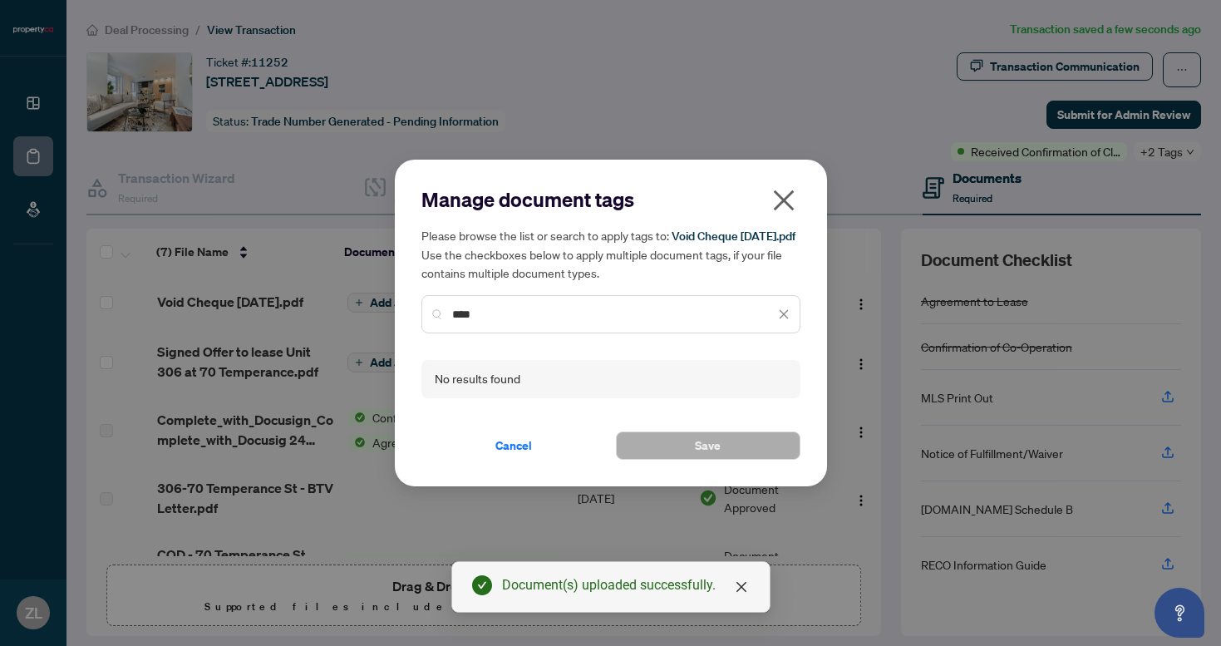
click at [516, 318] on input "****" at bounding box center [613, 314] width 322 height 18
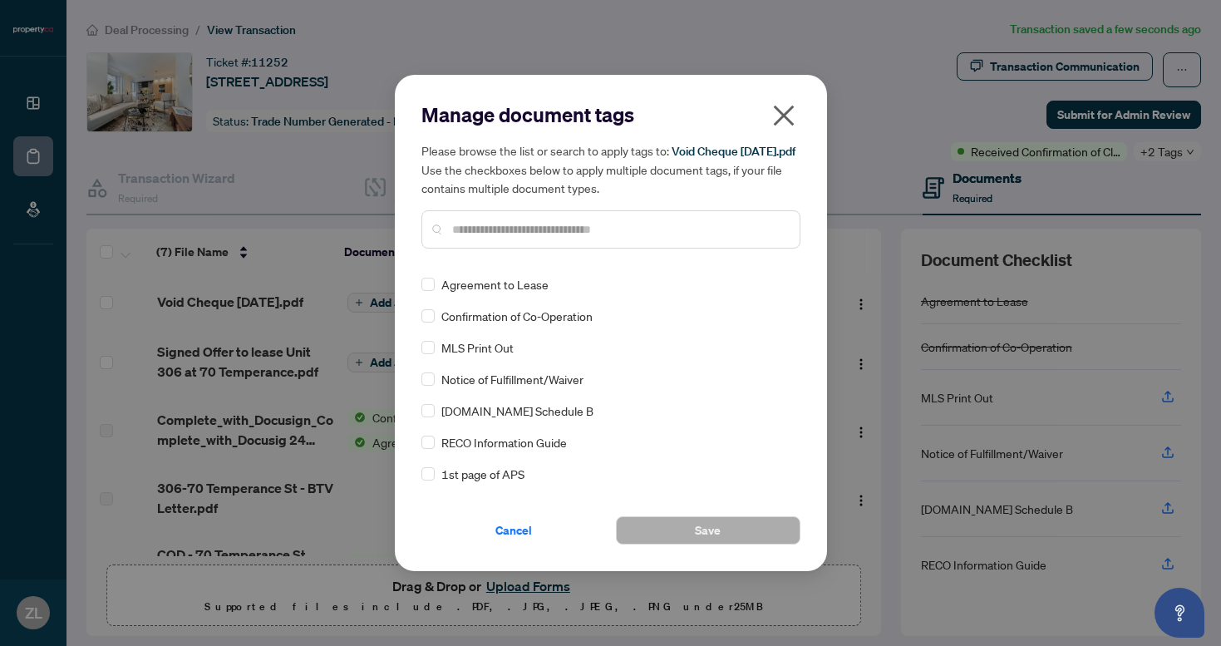
click at [778, 106] on icon "close" at bounding box center [783, 116] width 21 height 21
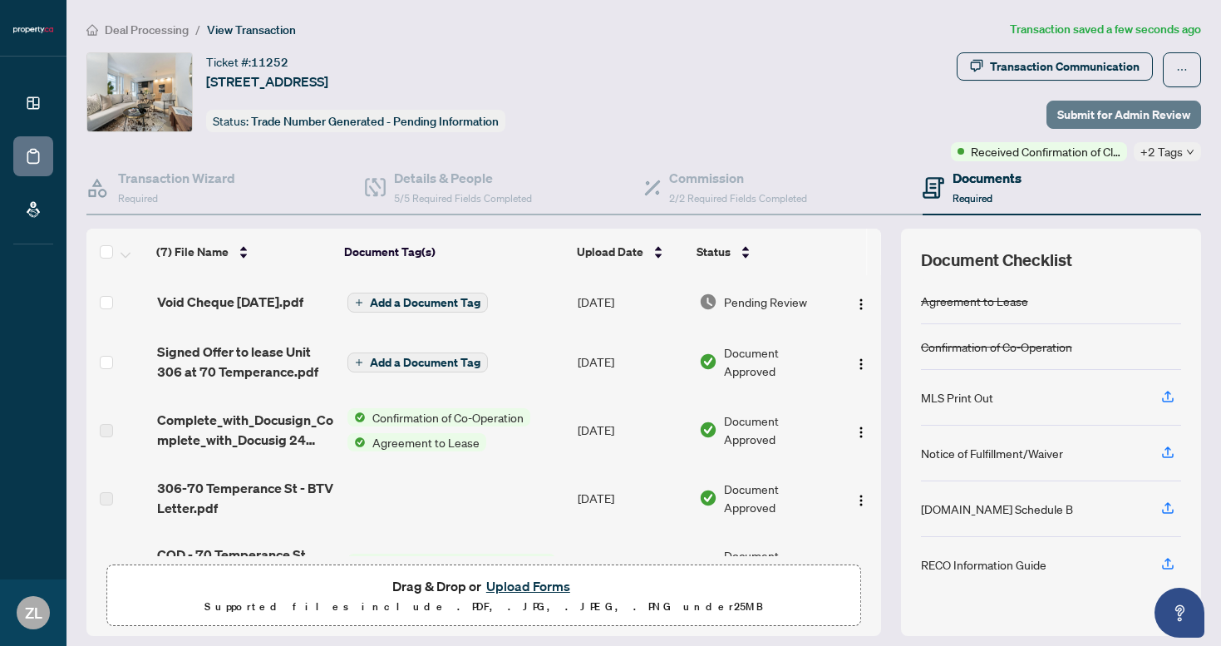
click at [1117, 116] on span "Submit for Admin Review" at bounding box center [1123, 114] width 133 height 27
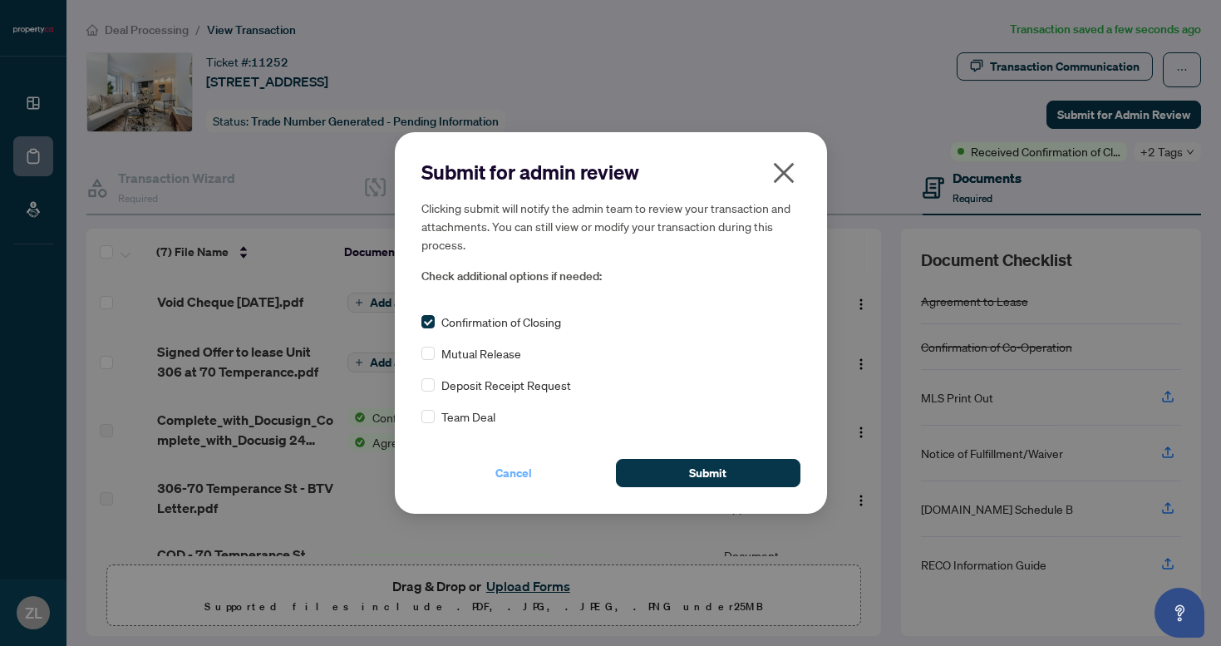
click at [512, 471] on span "Cancel" at bounding box center [513, 473] width 37 height 27
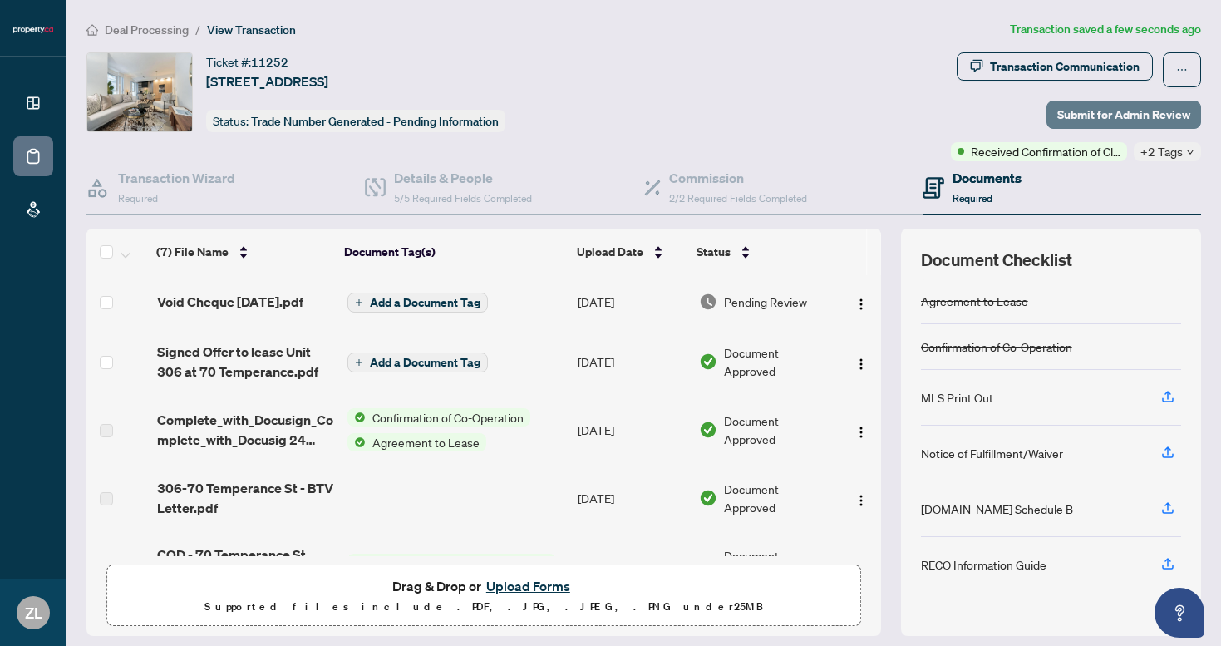
click at [1090, 116] on span "Submit for Admin Review" at bounding box center [1123, 114] width 133 height 27
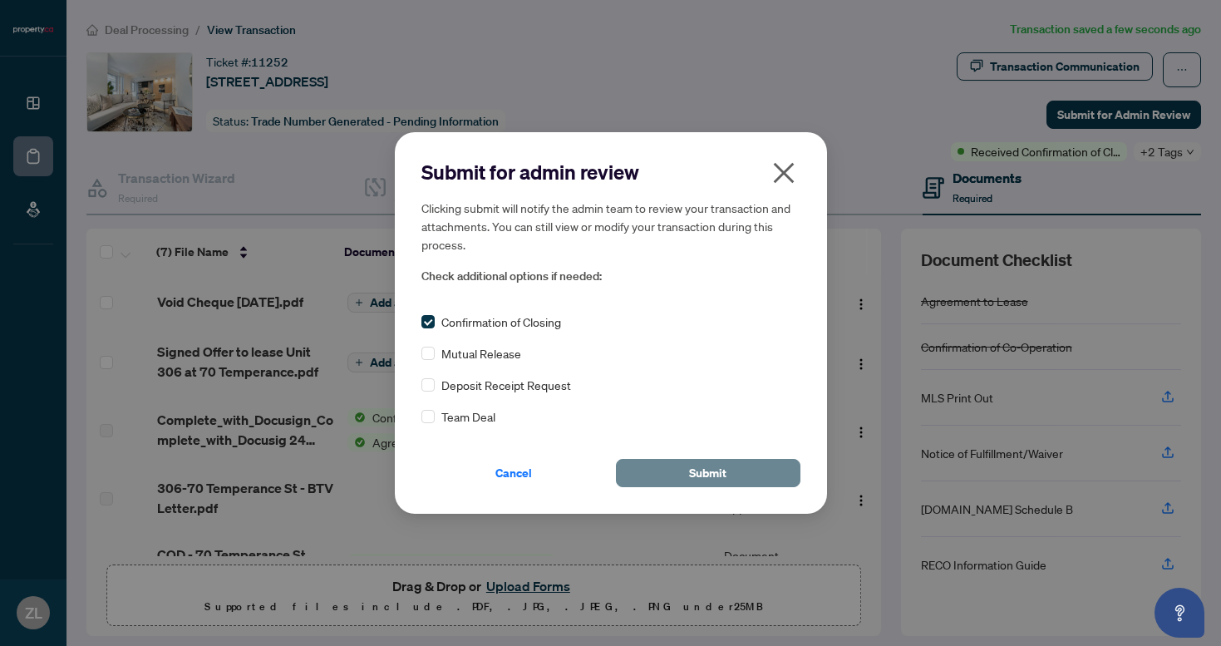
click at [703, 472] on span "Submit" at bounding box center [707, 473] width 37 height 27
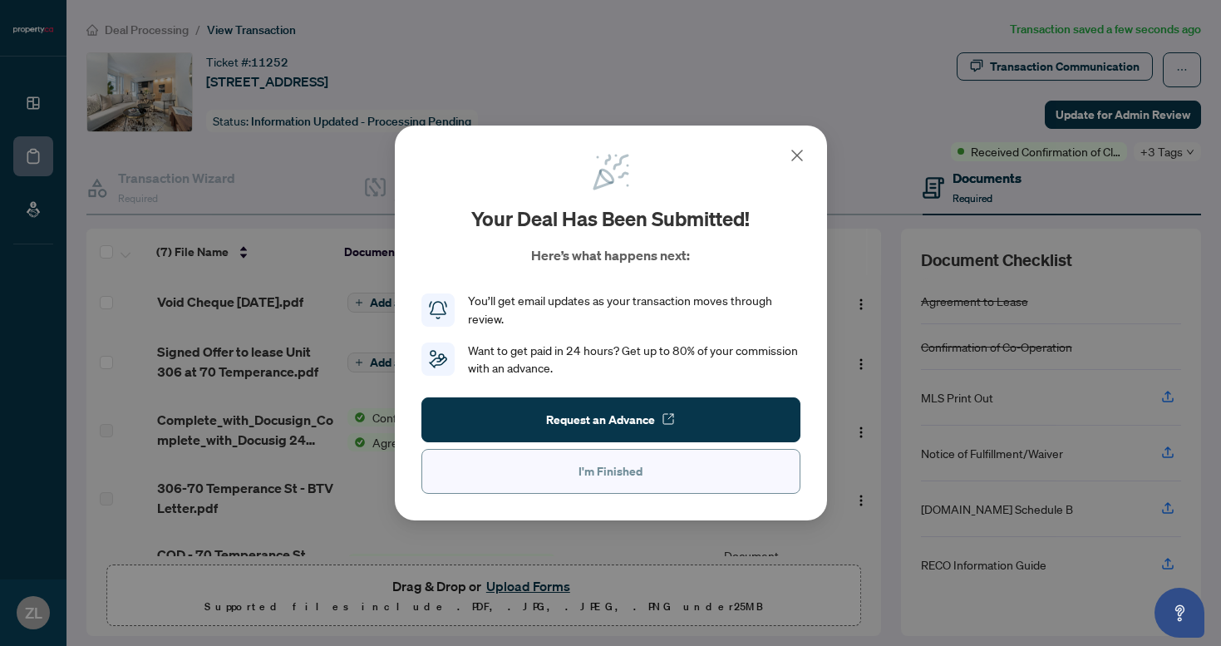
click at [503, 475] on button "I'm Finished" at bounding box center [610, 471] width 379 height 45
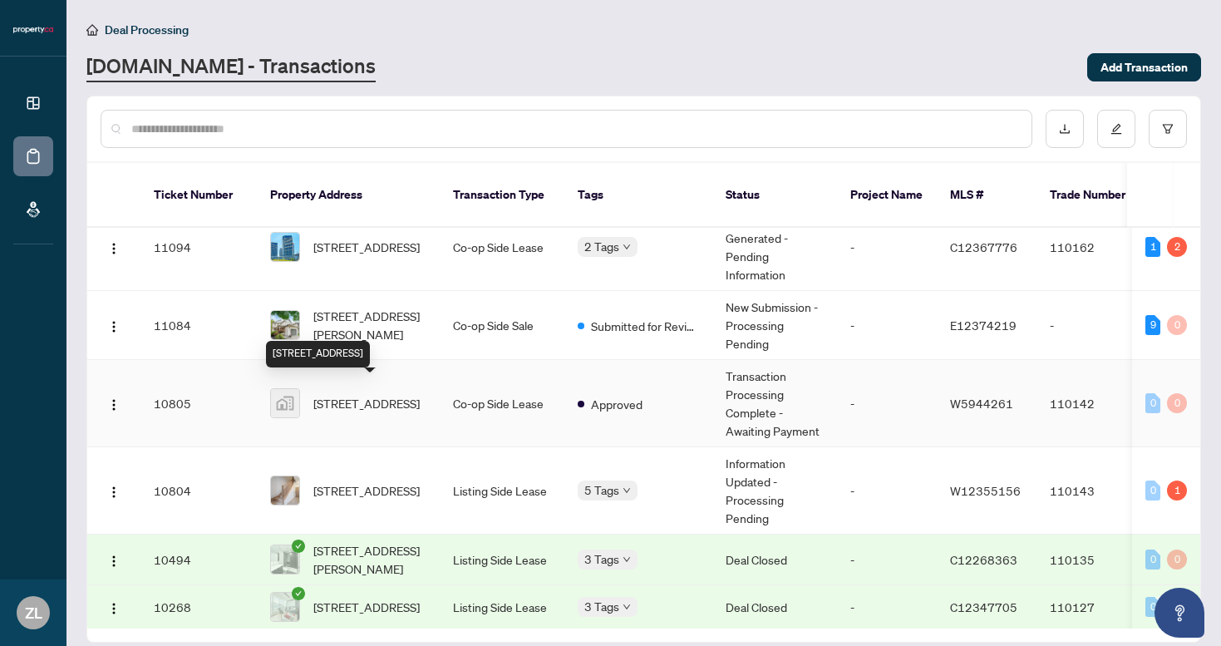
scroll to position [112, 0]
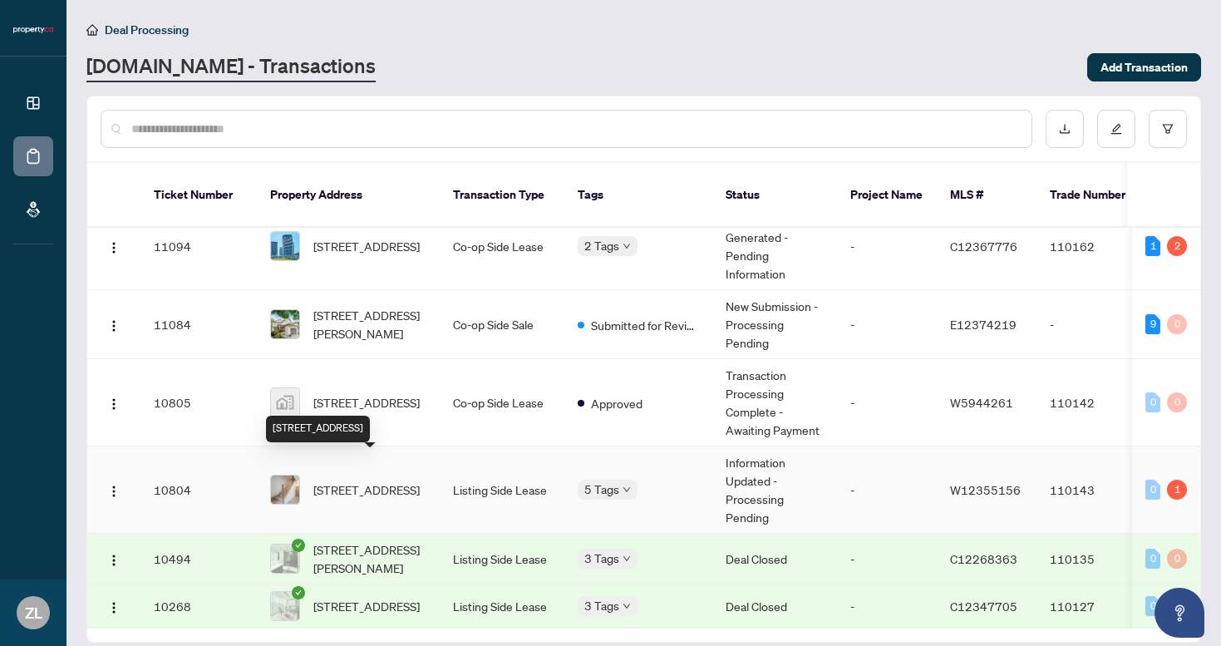
click at [366, 480] on span "[STREET_ADDRESS]" at bounding box center [366, 489] width 106 height 18
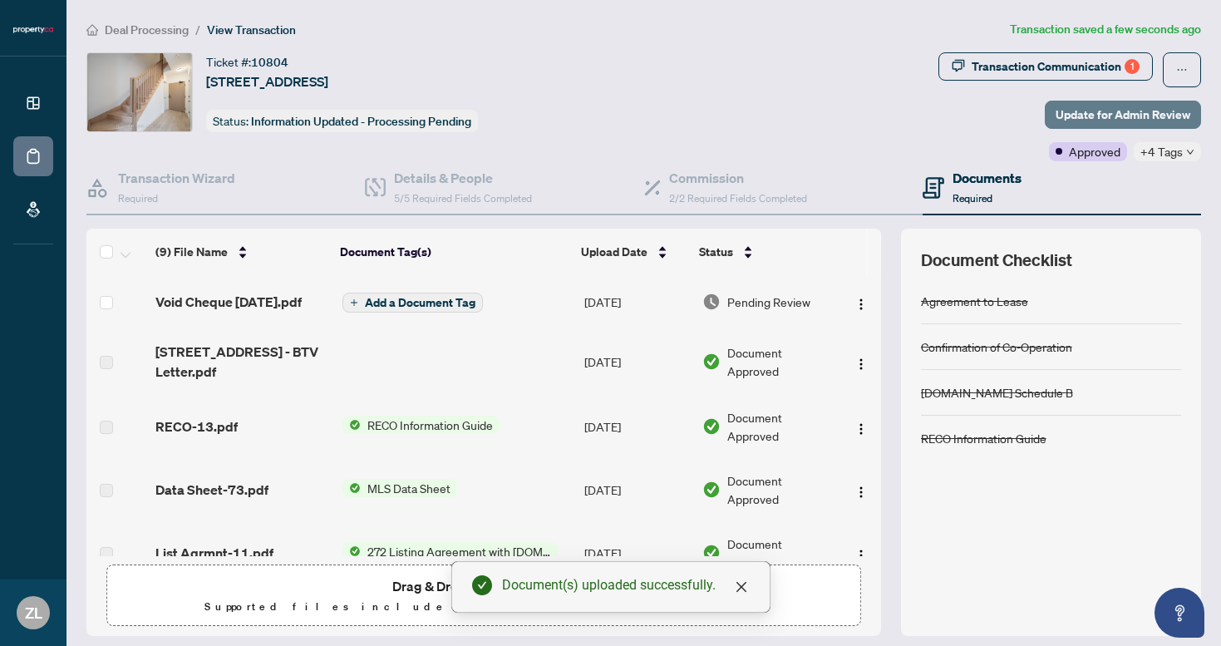
click at [1091, 117] on span "Update for Admin Review" at bounding box center [1122, 114] width 135 height 27
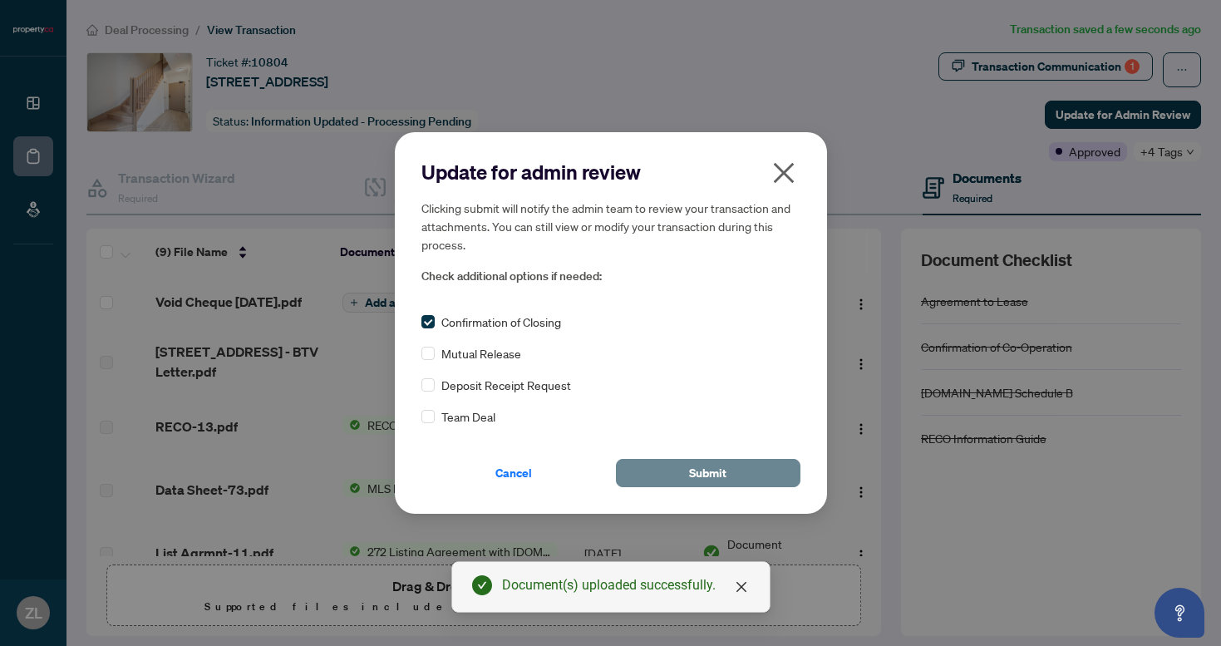
click at [717, 480] on span "Submit" at bounding box center [707, 473] width 37 height 27
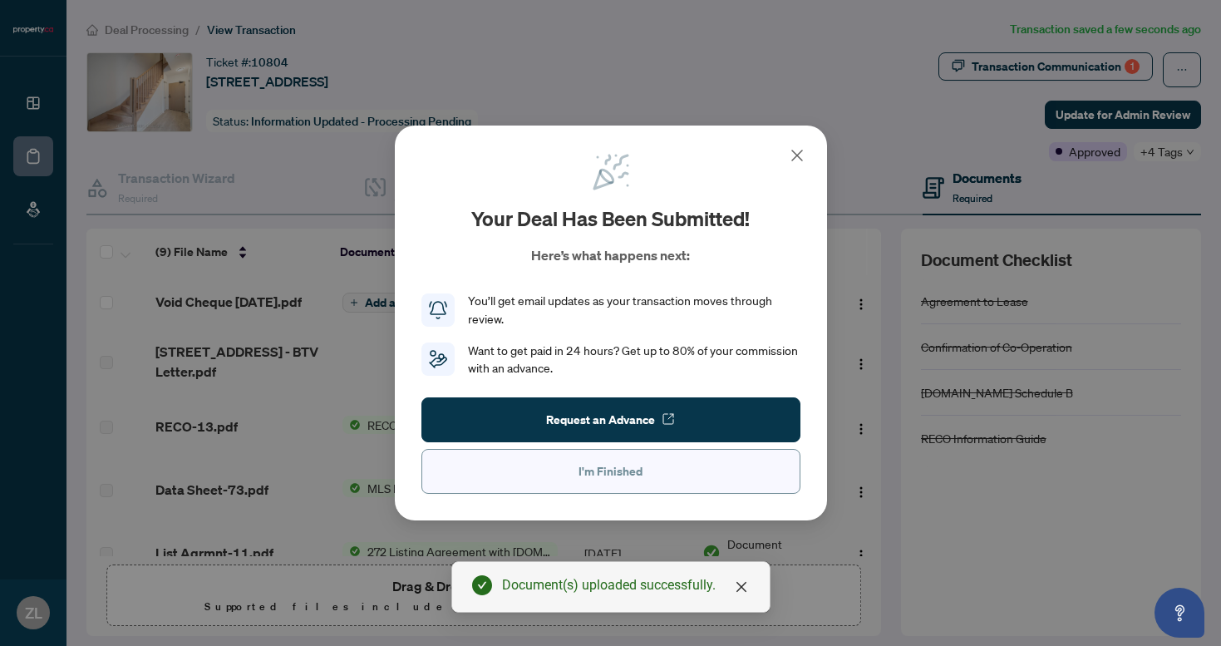
click at [568, 451] on button "I'm Finished" at bounding box center [610, 471] width 379 height 45
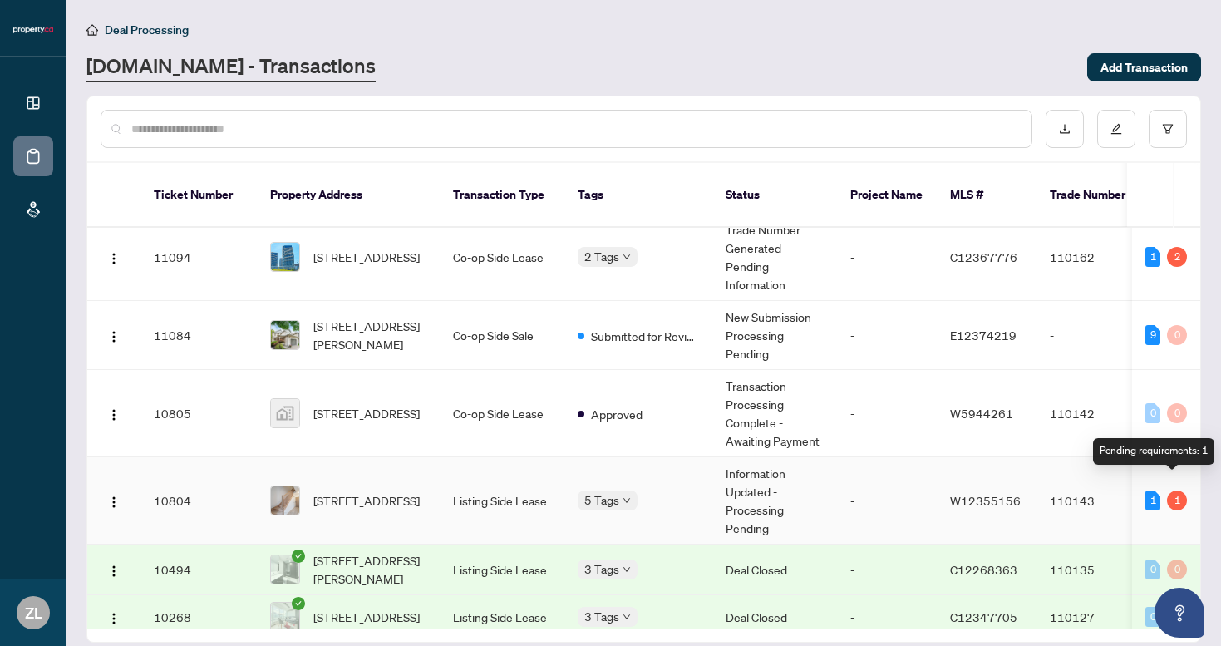
scroll to position [98, 0]
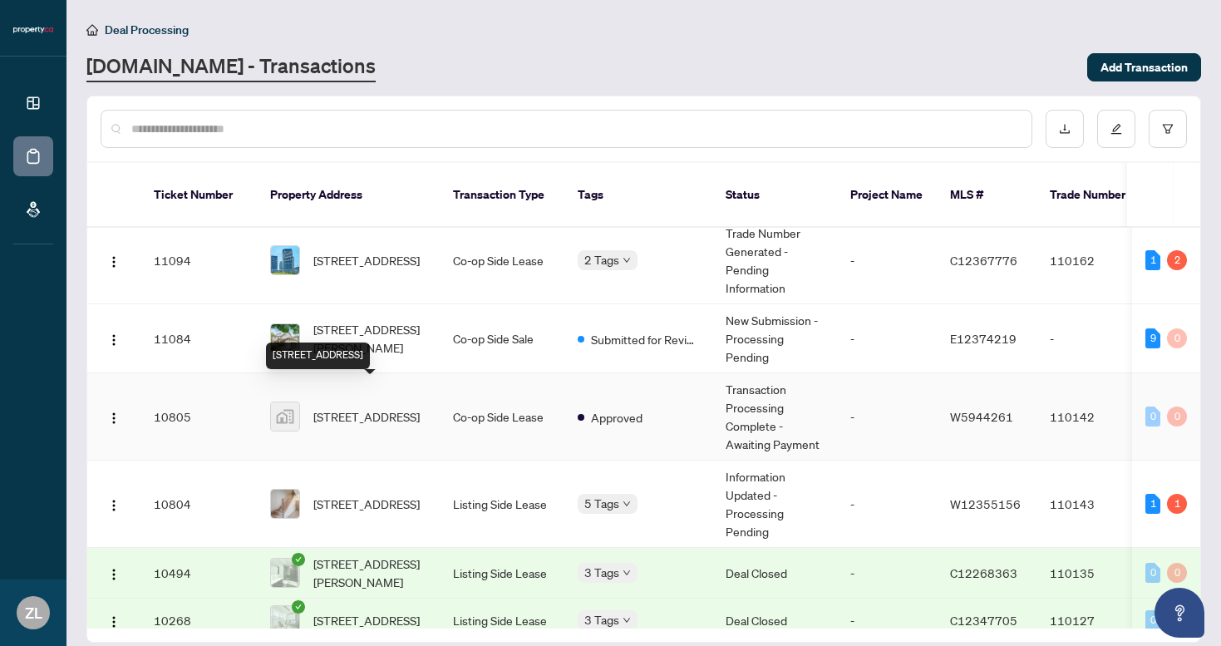
click at [362, 407] on span "[STREET_ADDRESS]" at bounding box center [366, 416] width 106 height 18
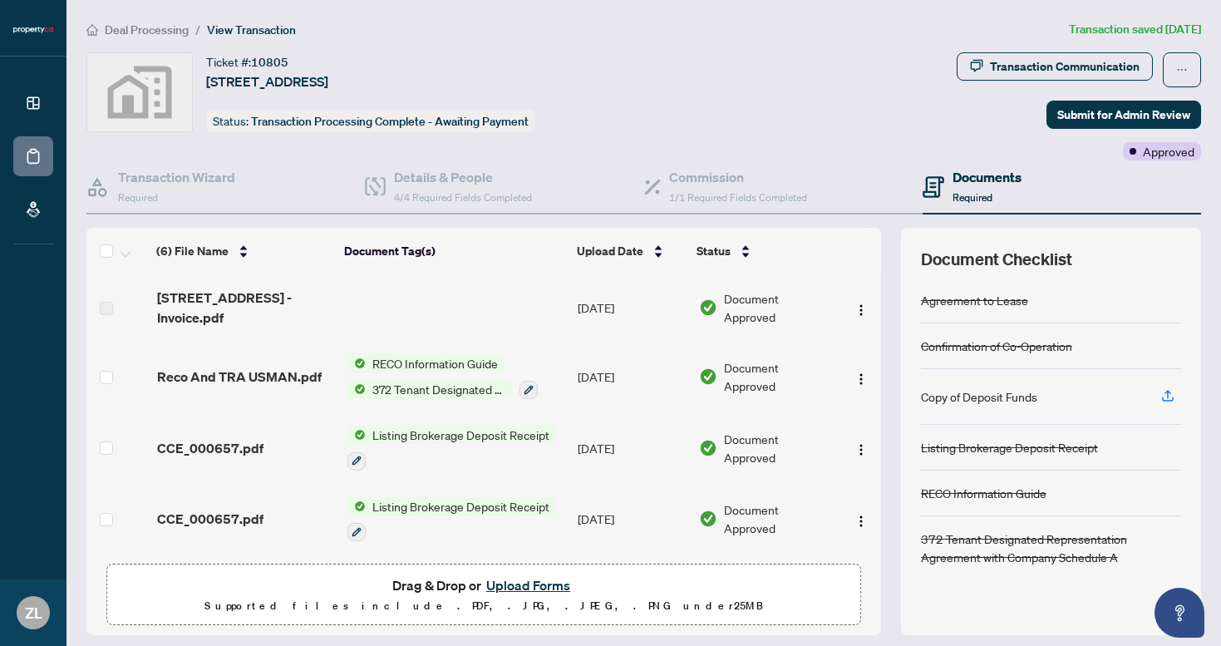
click at [228, 292] on span "[STREET_ADDRESS] - Invoice.pdf" at bounding box center [245, 308] width 177 height 40
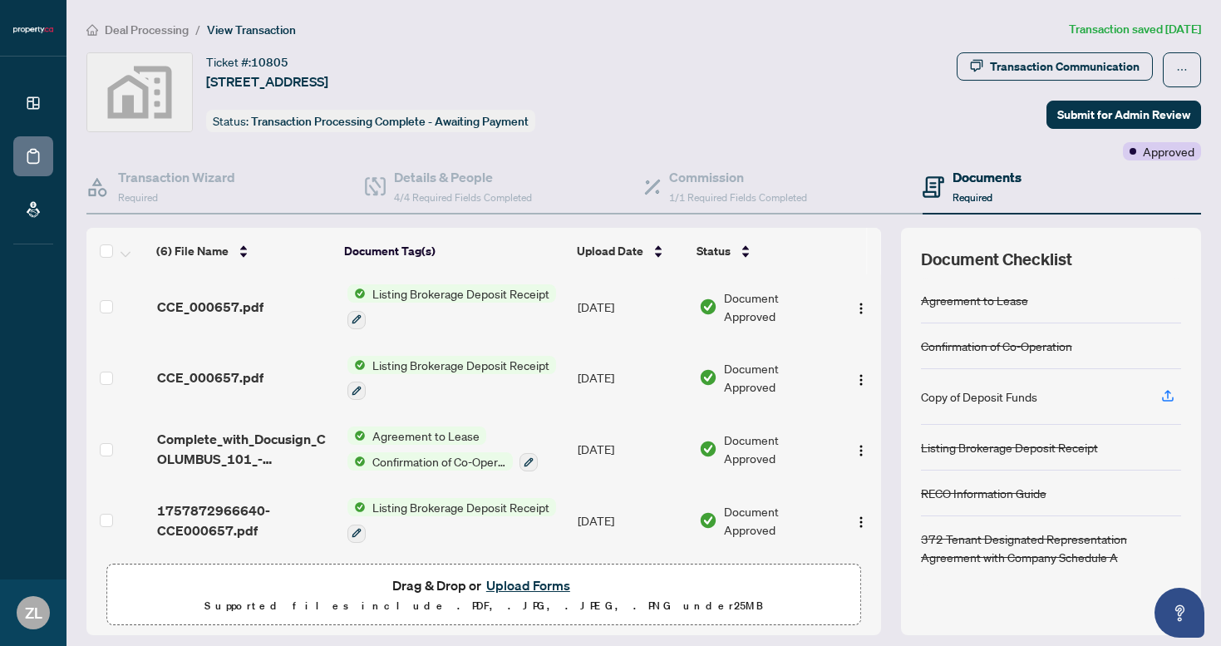
scroll to position [49, 0]
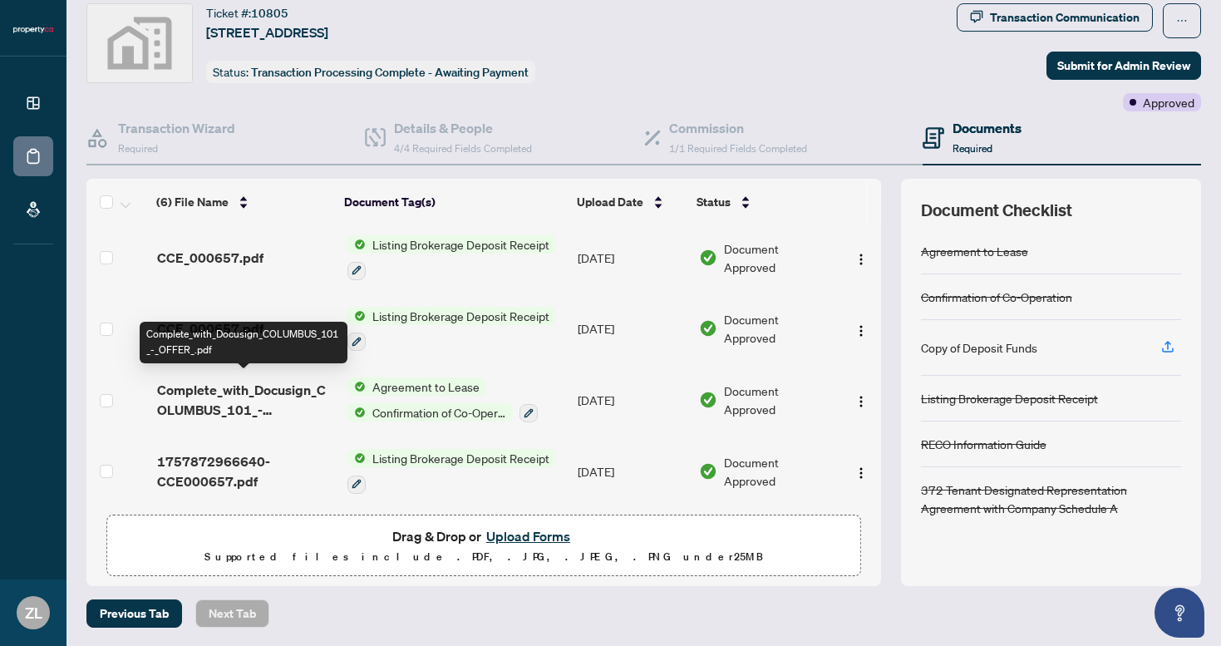
click at [257, 383] on span "Complete_with_Docusign_COLUMBUS_101_-_OFFER_.pdf" at bounding box center [245, 400] width 177 height 40
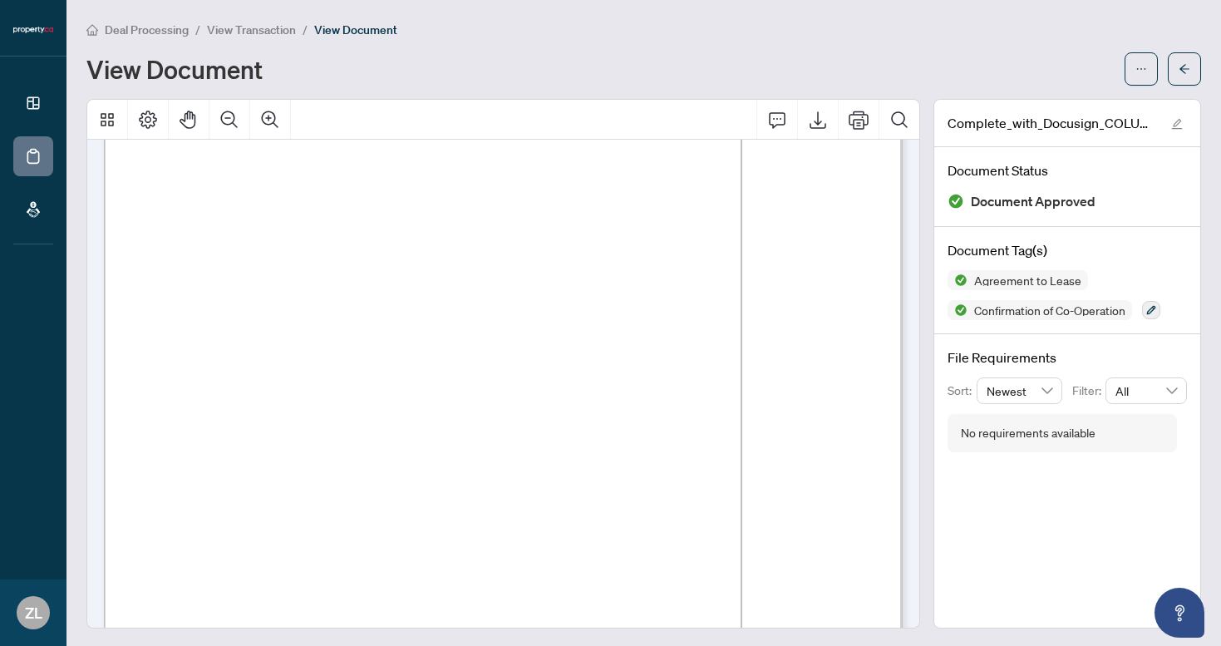
scroll to position [2210, 0]
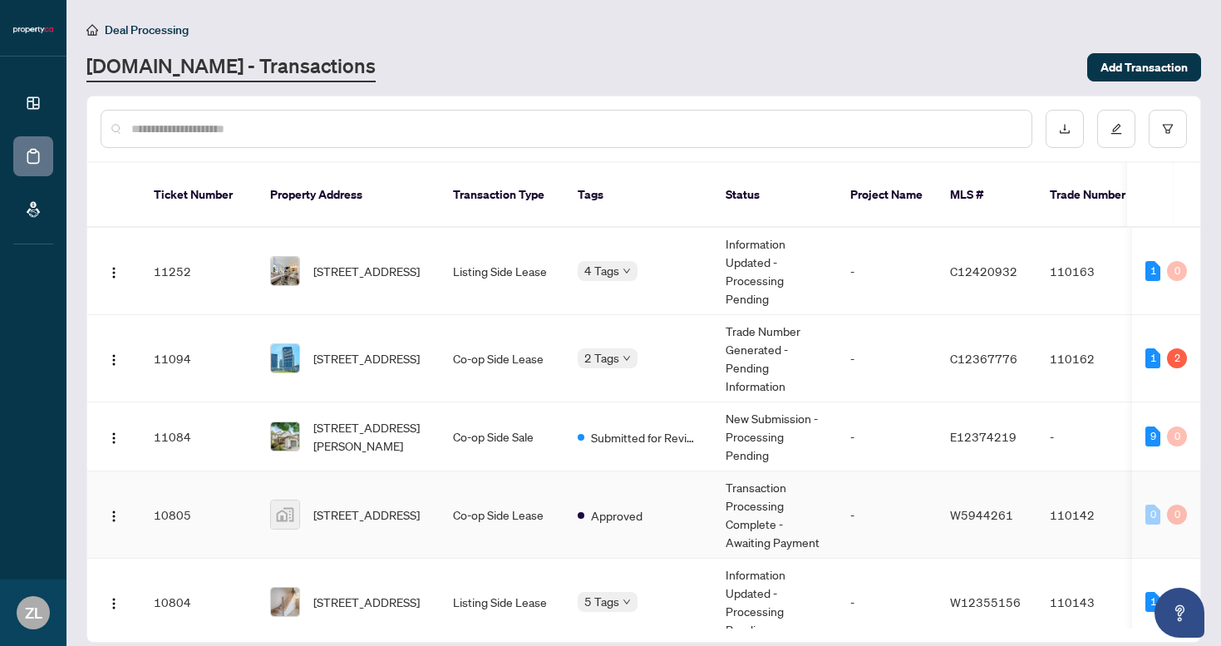
scroll to position [262, 0]
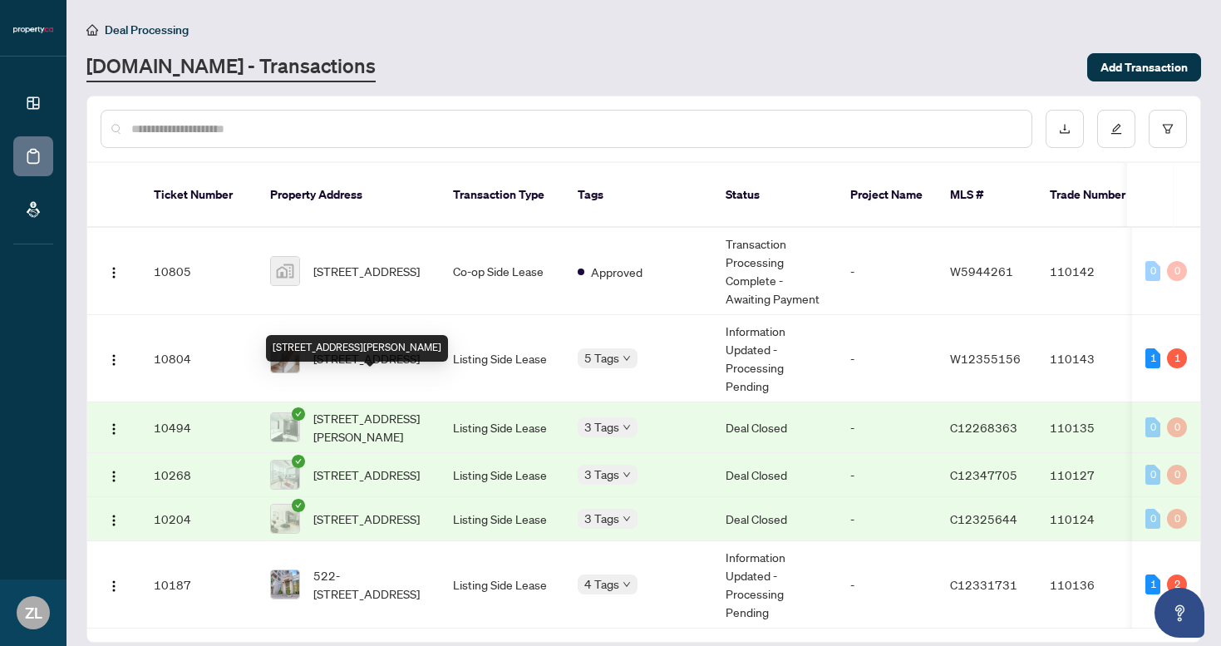
click at [368, 409] on span "[STREET_ADDRESS][PERSON_NAME]" at bounding box center [369, 427] width 113 height 37
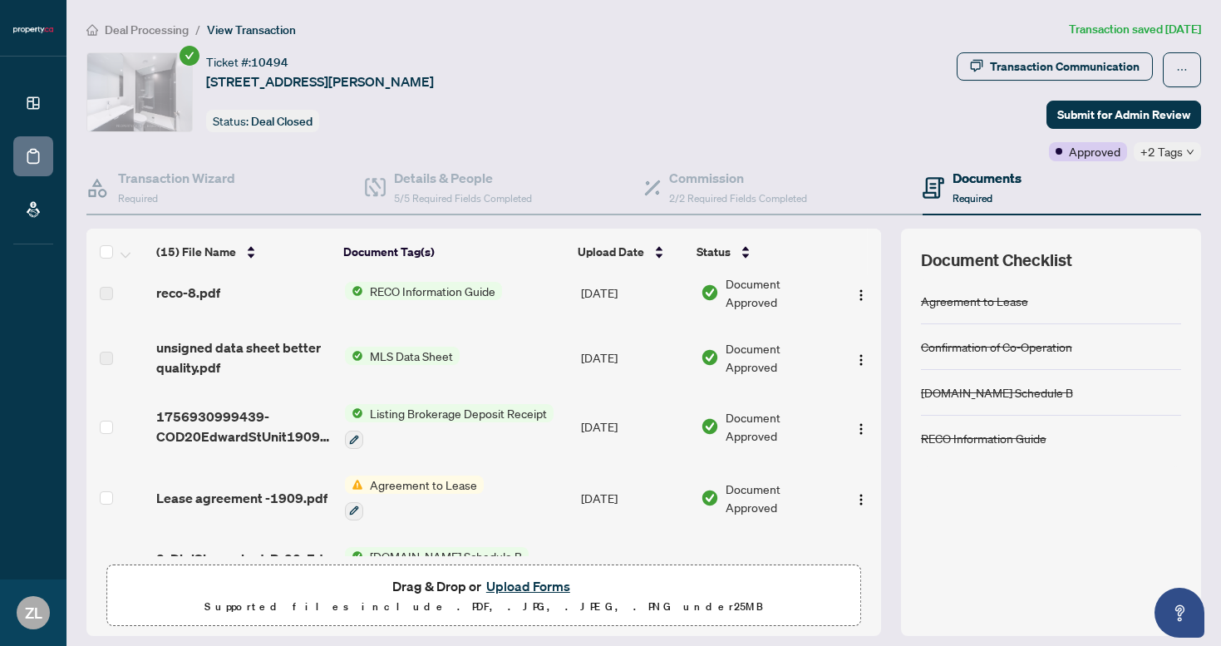
scroll to position [716, 0]
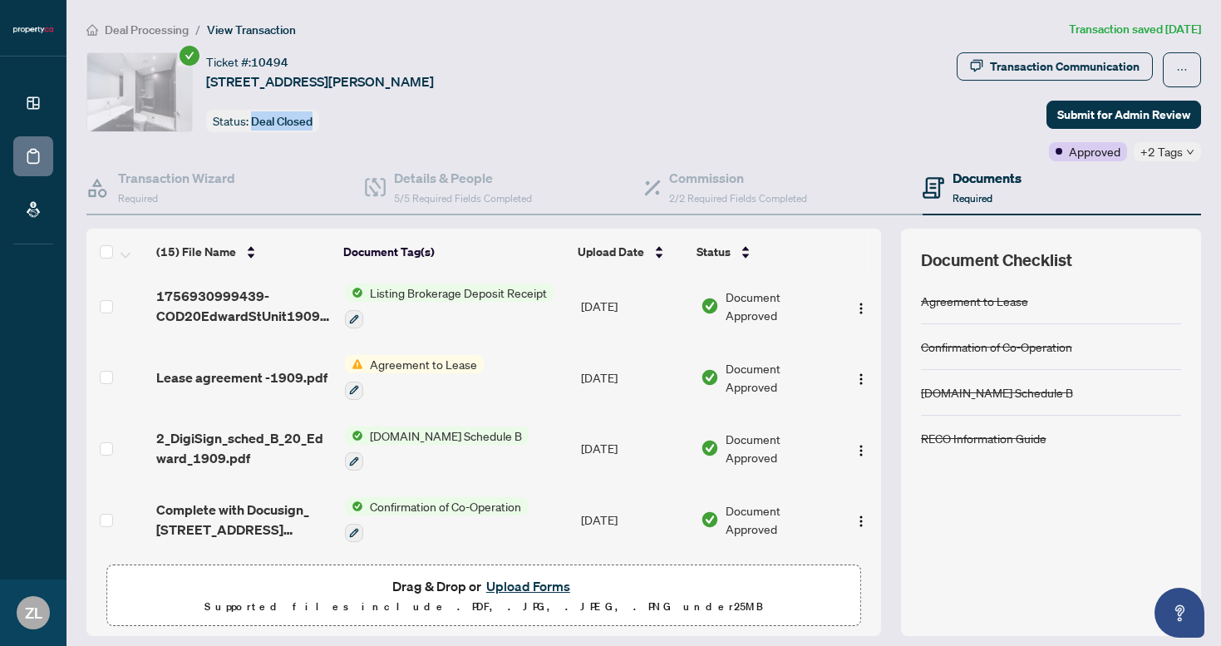
drag, startPoint x: 253, startPoint y: 120, endPoint x: 329, endPoint y: 124, distance: 75.7
click at [330, 124] on div "Ticket #: 10494 [STREET_ADDRESS][PERSON_NAME] Status: Deal Closed" at bounding box center [320, 92] width 228 height 80
click at [376, 126] on div "Ticket #: 10494 [STREET_ADDRESS][PERSON_NAME] Status: Deal Closed" at bounding box center [320, 92] width 228 height 80
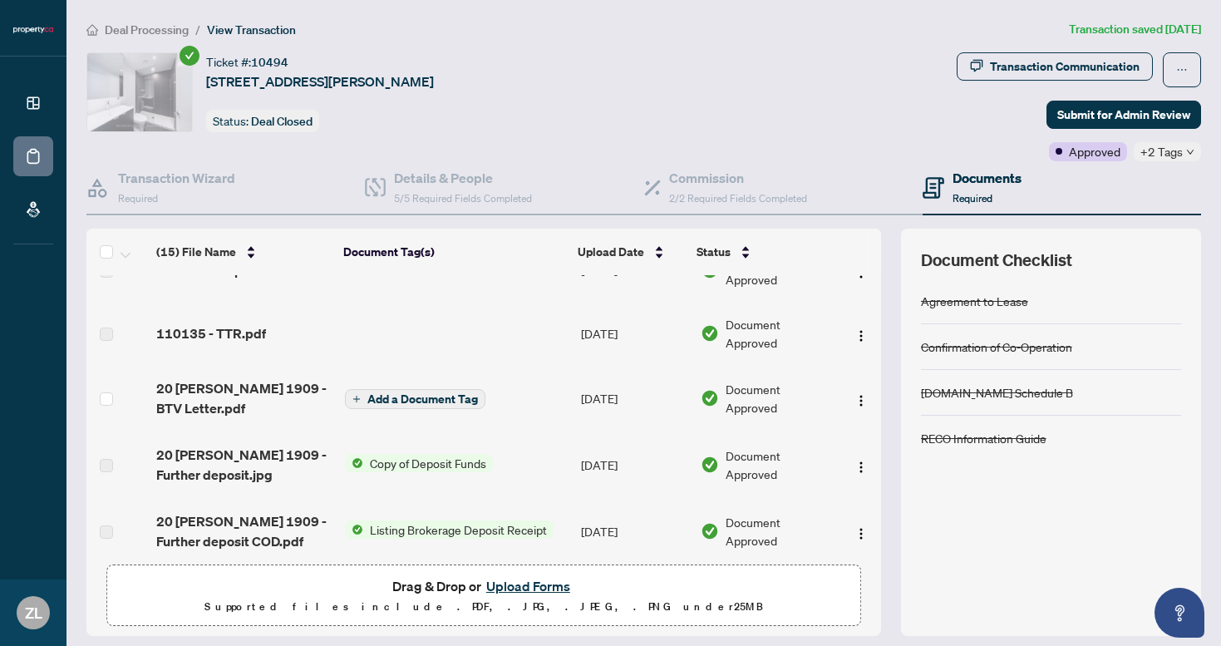
scroll to position [159, 0]
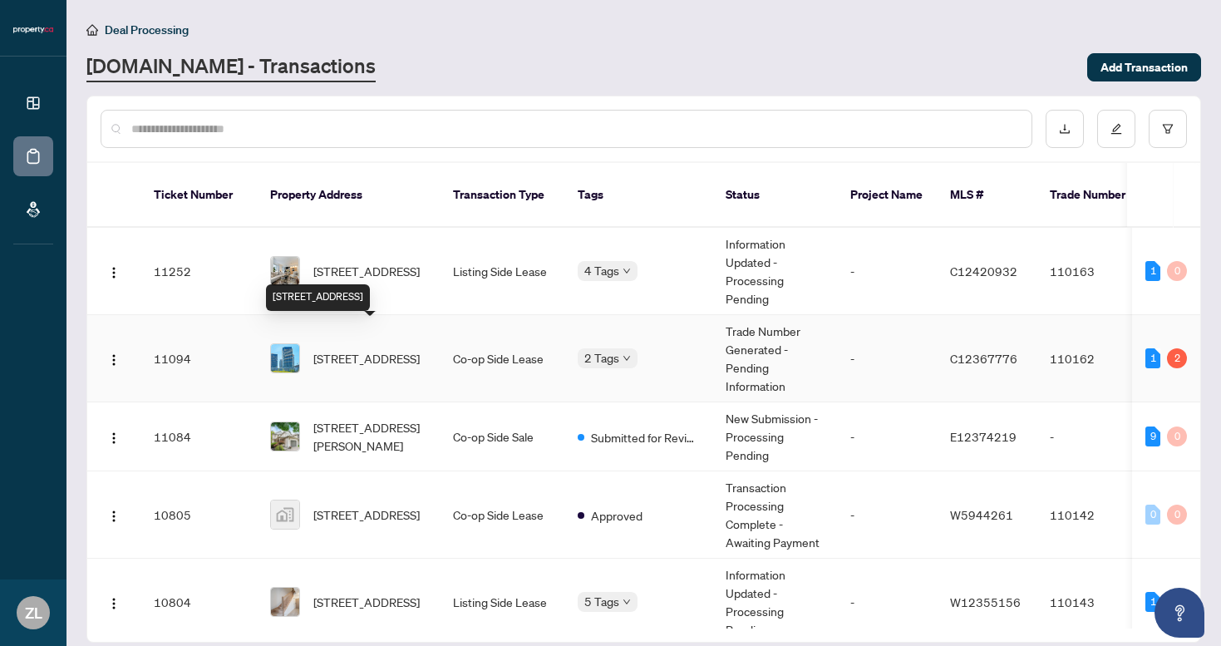
click at [397, 349] on span "[STREET_ADDRESS]" at bounding box center [366, 358] width 106 height 18
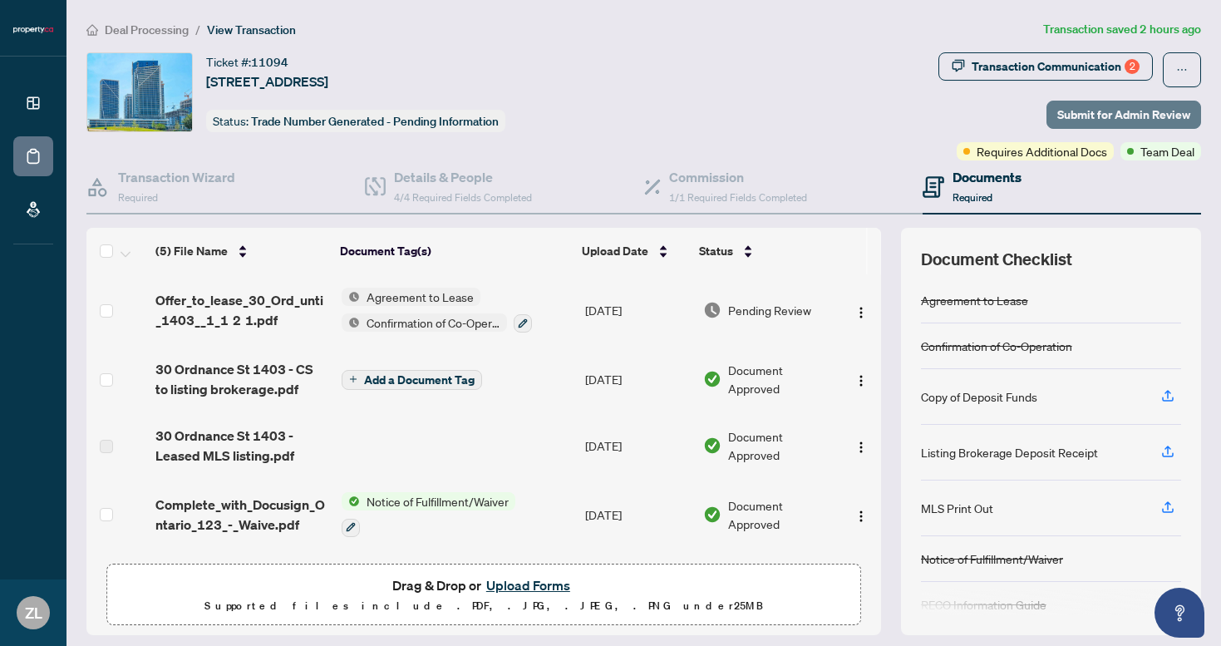
click at [1097, 112] on span "Submit for Admin Review" at bounding box center [1123, 114] width 133 height 27
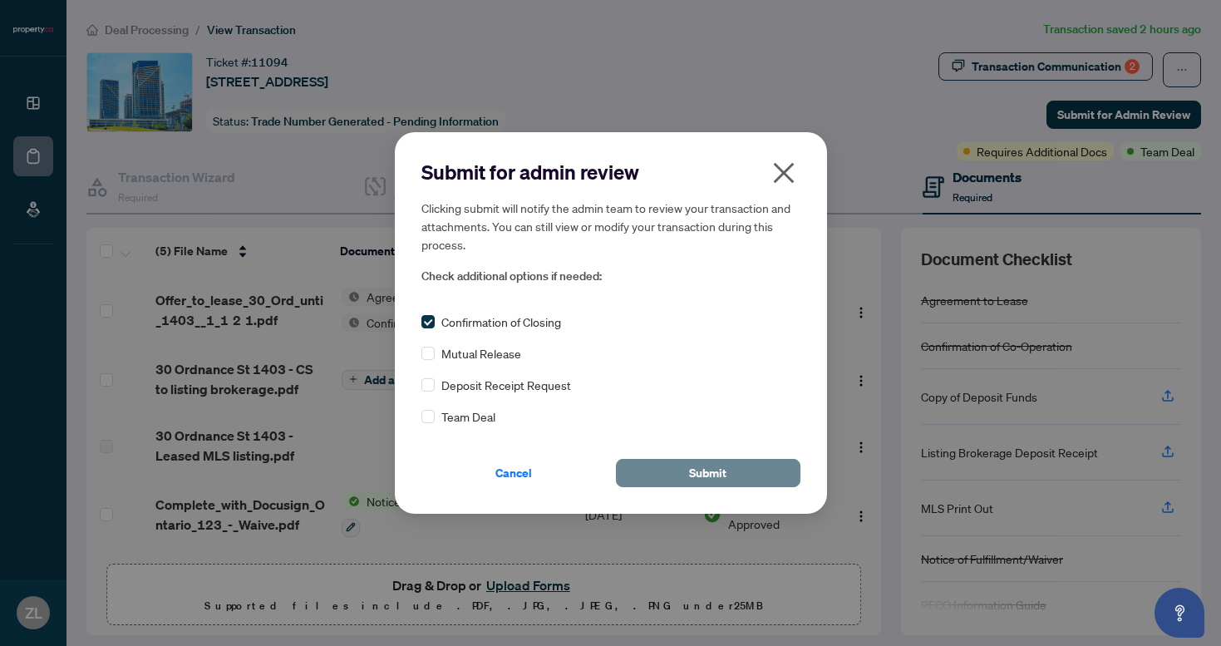
click at [723, 472] on span "Submit" at bounding box center [707, 473] width 37 height 27
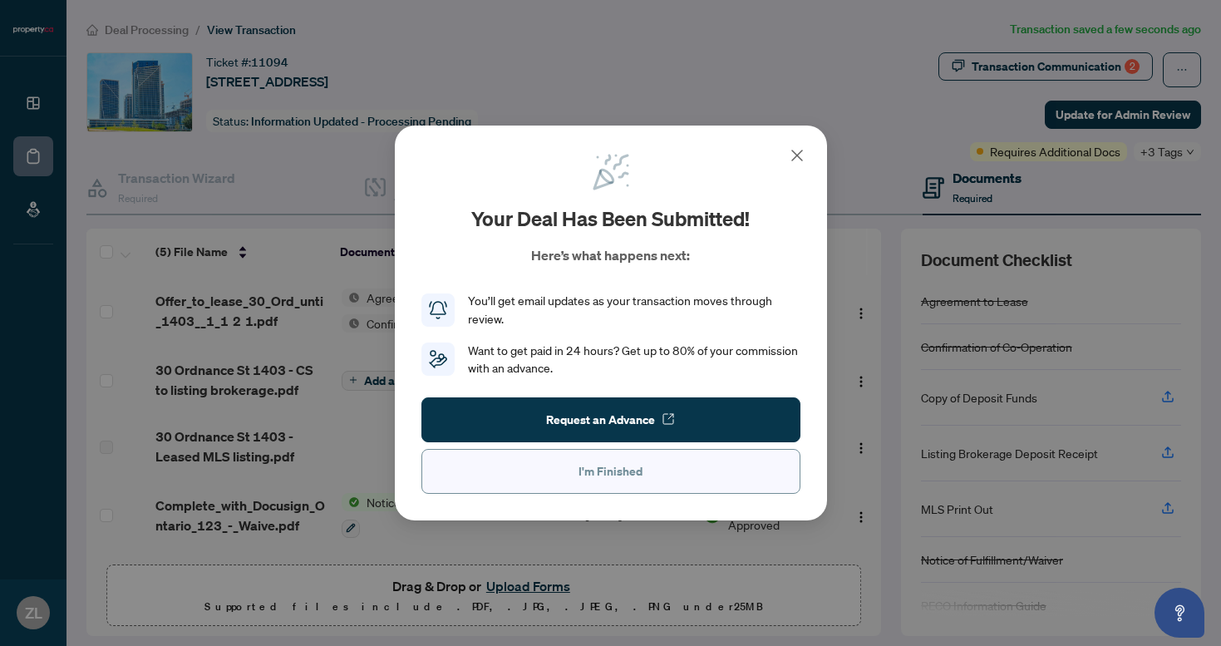
click at [569, 464] on button "I'm Finished" at bounding box center [610, 471] width 379 height 45
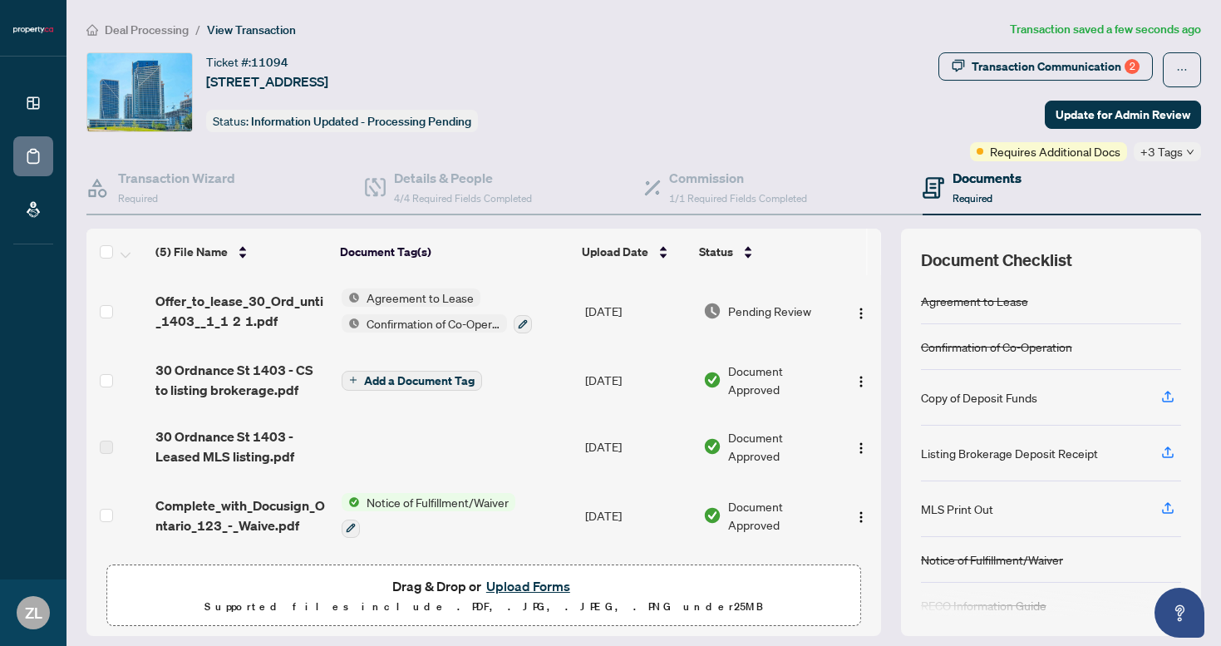
click at [194, 311] on span "Offer_to_lease_30_Ord_unti_1403__1_1 2 1.pdf" at bounding box center [241, 311] width 173 height 40
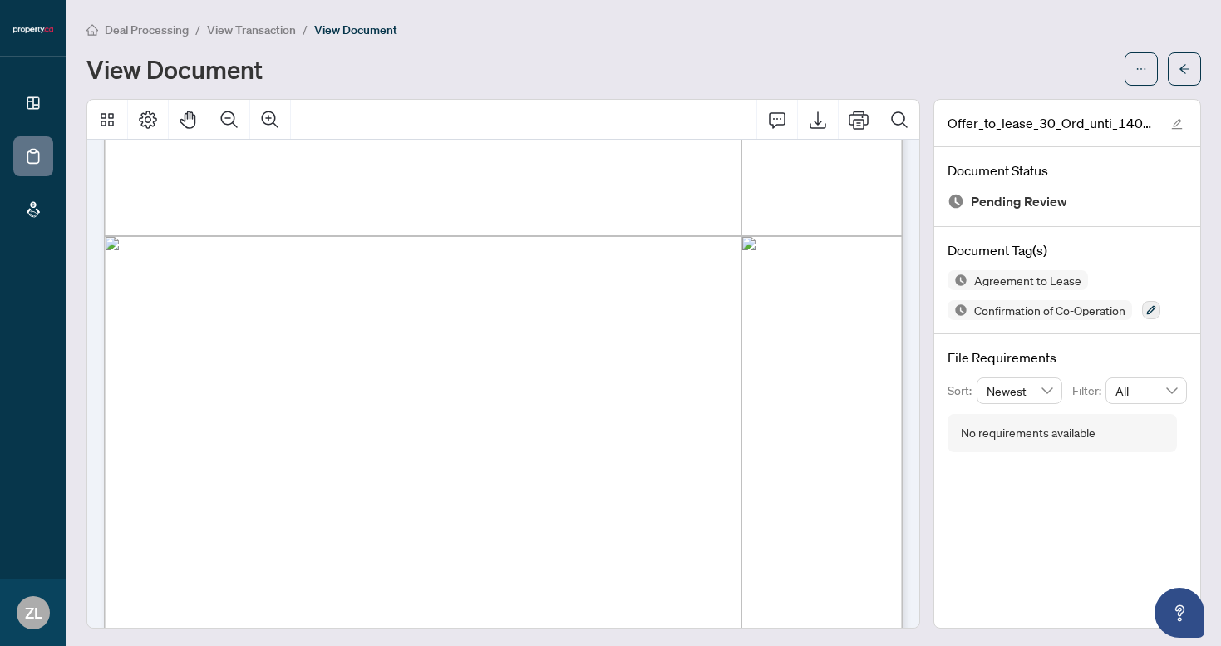
scroll to position [558, 0]
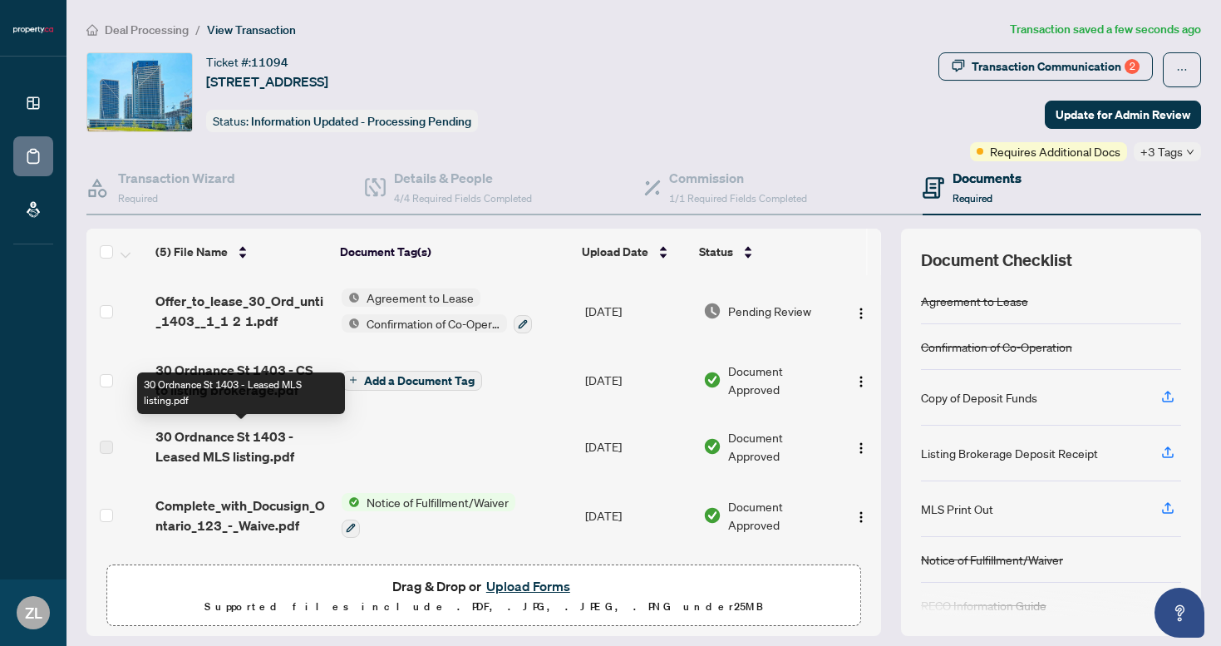
click at [205, 439] on span "30 Ordnance St 1403 - Leased MLS listing.pdf" at bounding box center [241, 446] width 173 height 40
click at [206, 443] on span "30 Ordnance St 1403 - Leased MLS listing.pdf" at bounding box center [241, 446] width 173 height 40
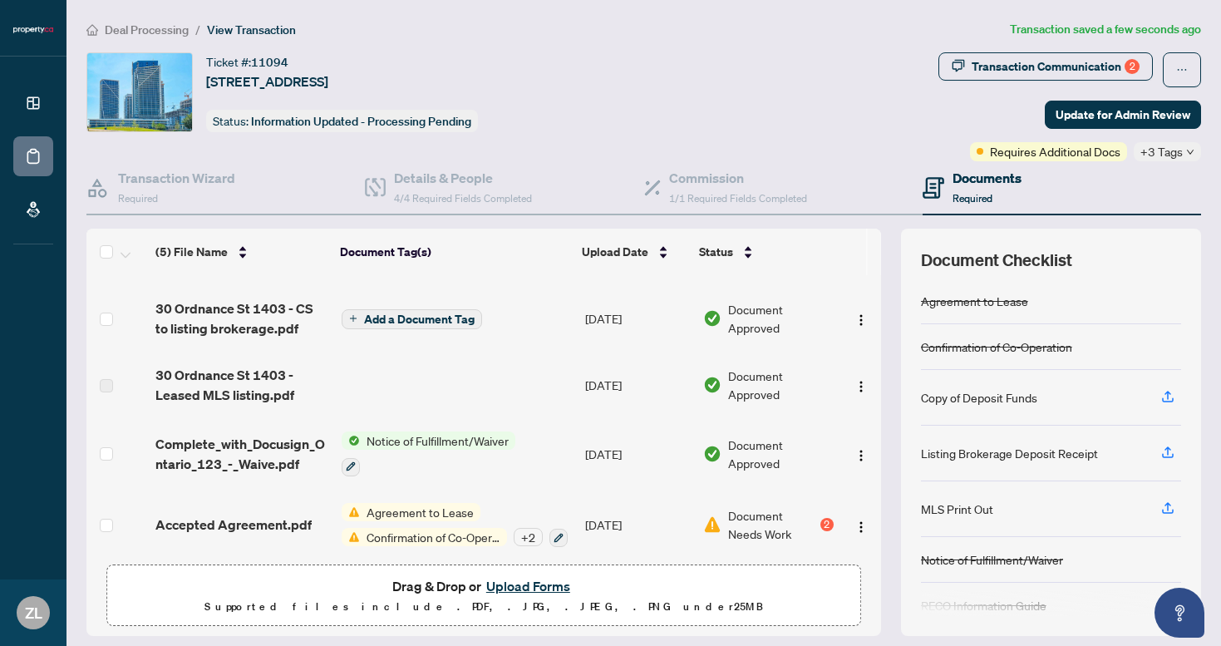
scroll to position [66, 0]
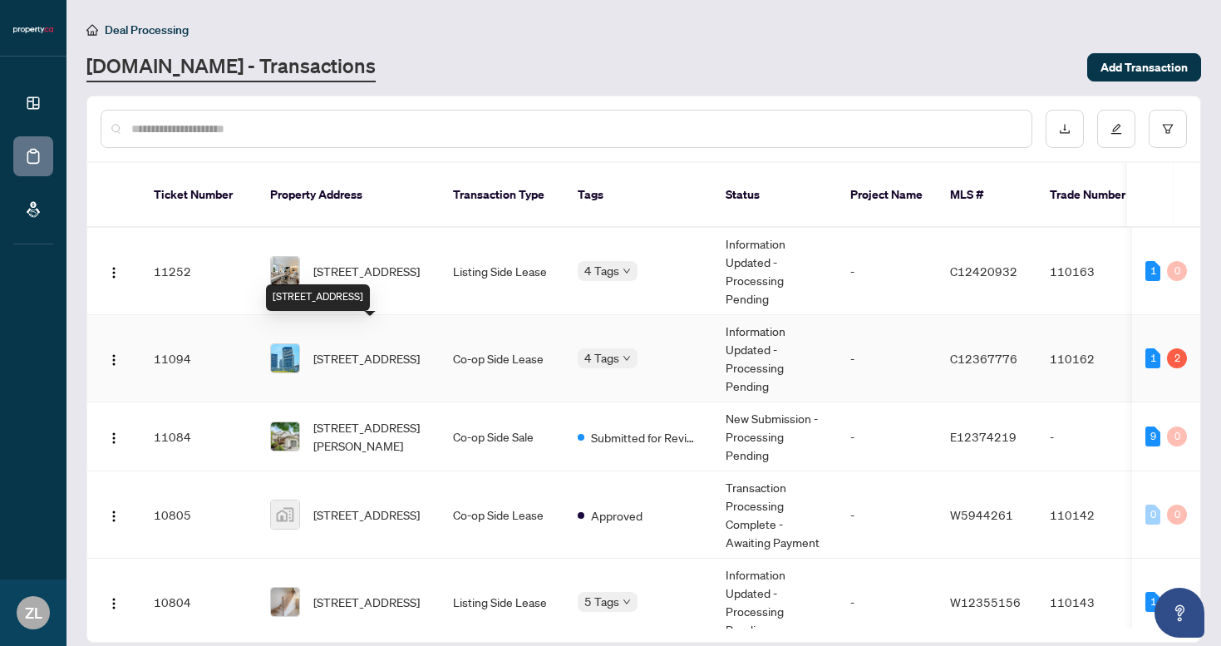
click at [379, 349] on span "[STREET_ADDRESS]" at bounding box center [366, 358] width 106 height 18
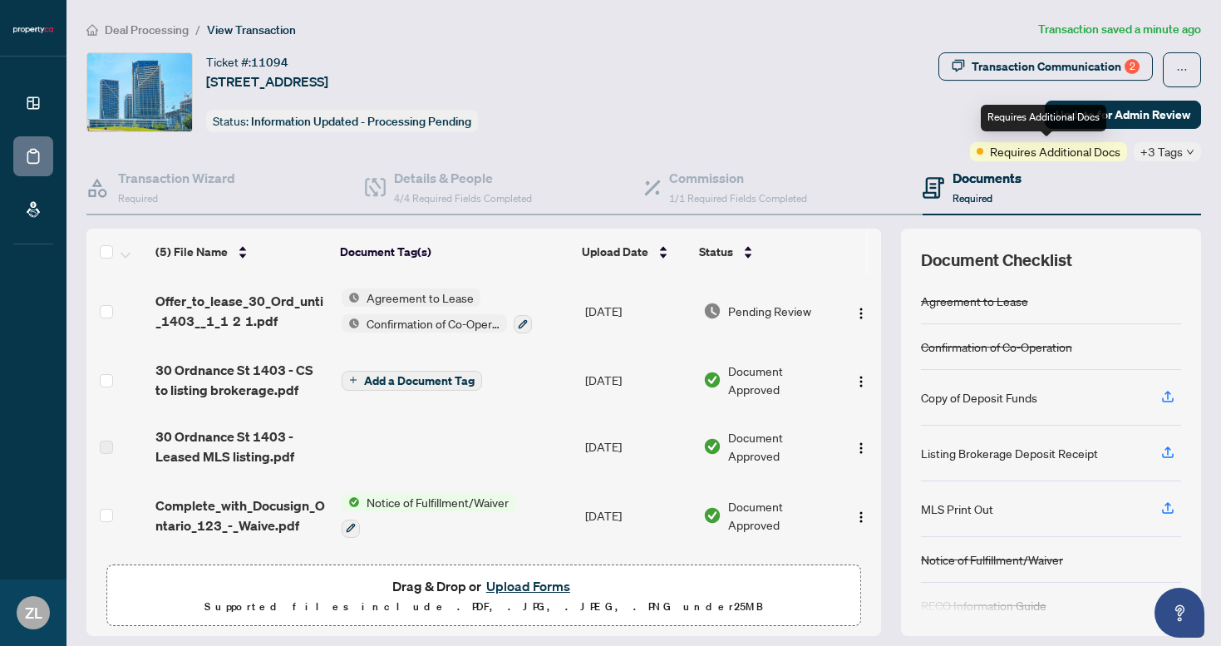
click at [1011, 155] on span "Requires Additional Docs" at bounding box center [1055, 151] width 130 height 18
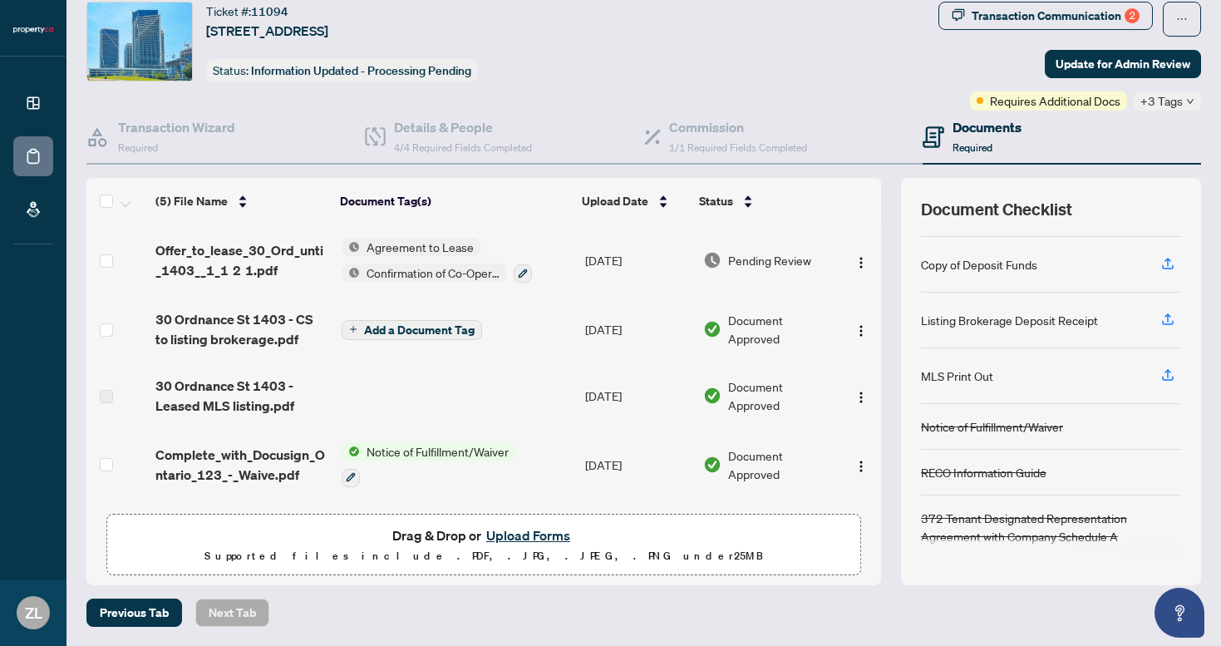
scroll to position [67, 0]
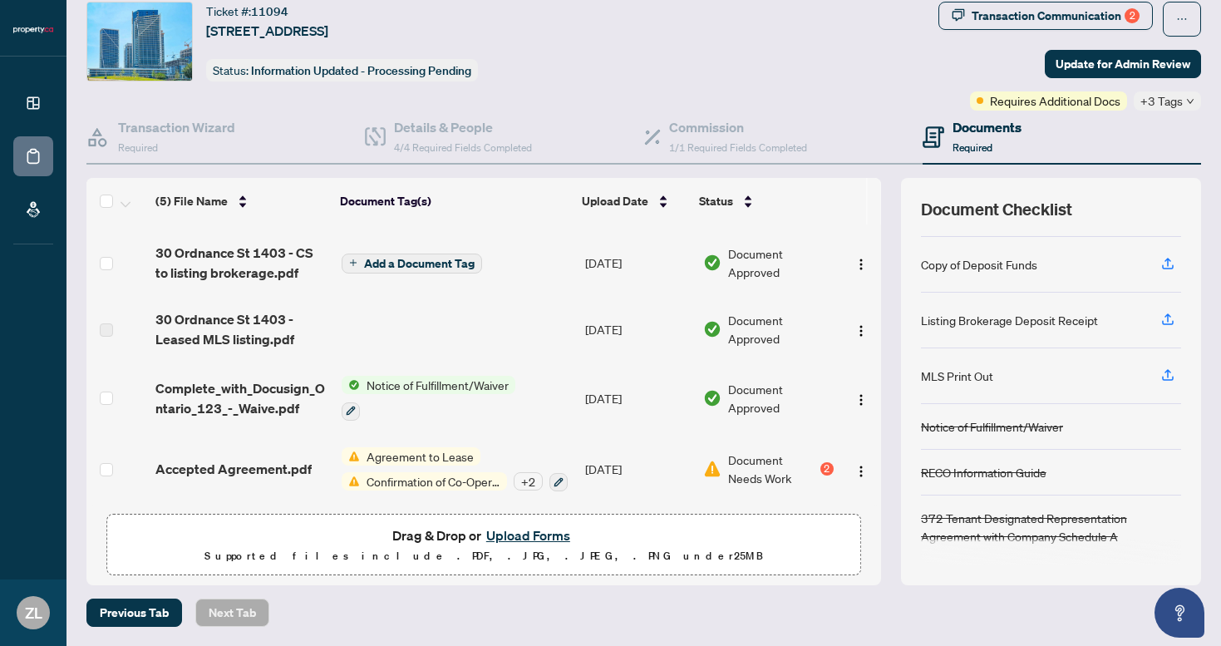
click at [820, 465] on div "2" at bounding box center [826, 468] width 13 height 13
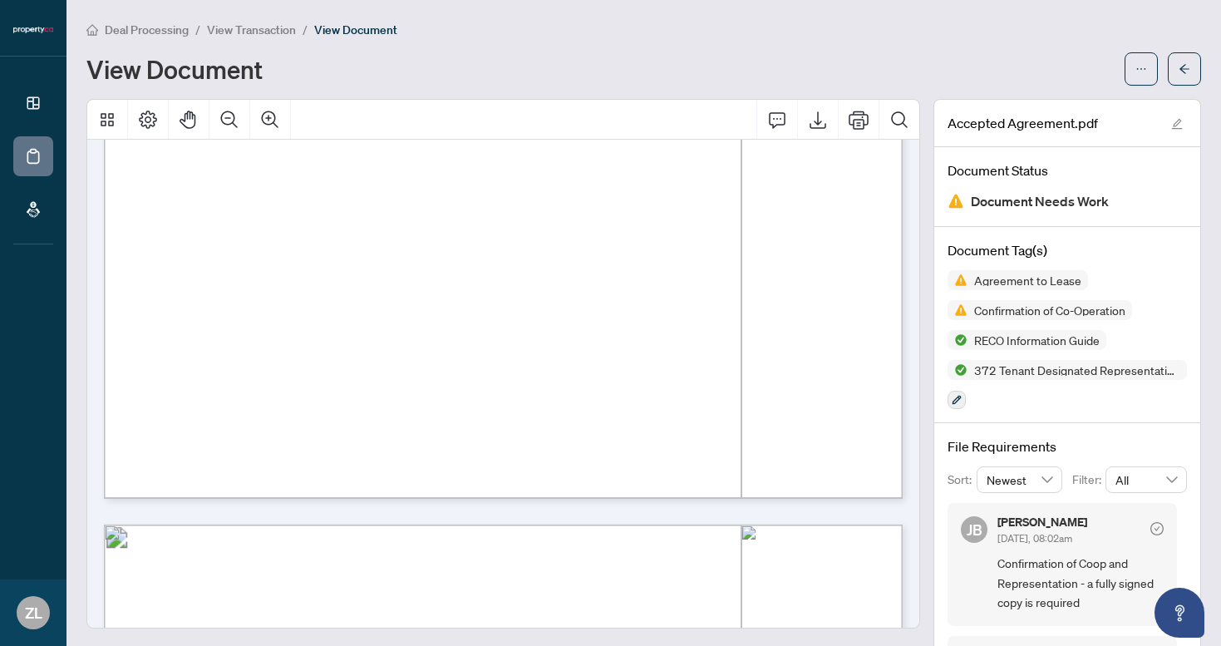
scroll to position [696, 0]
click at [1018, 278] on div "Confirmation of Co-Operation" at bounding box center [1040, 276] width 146 height 27
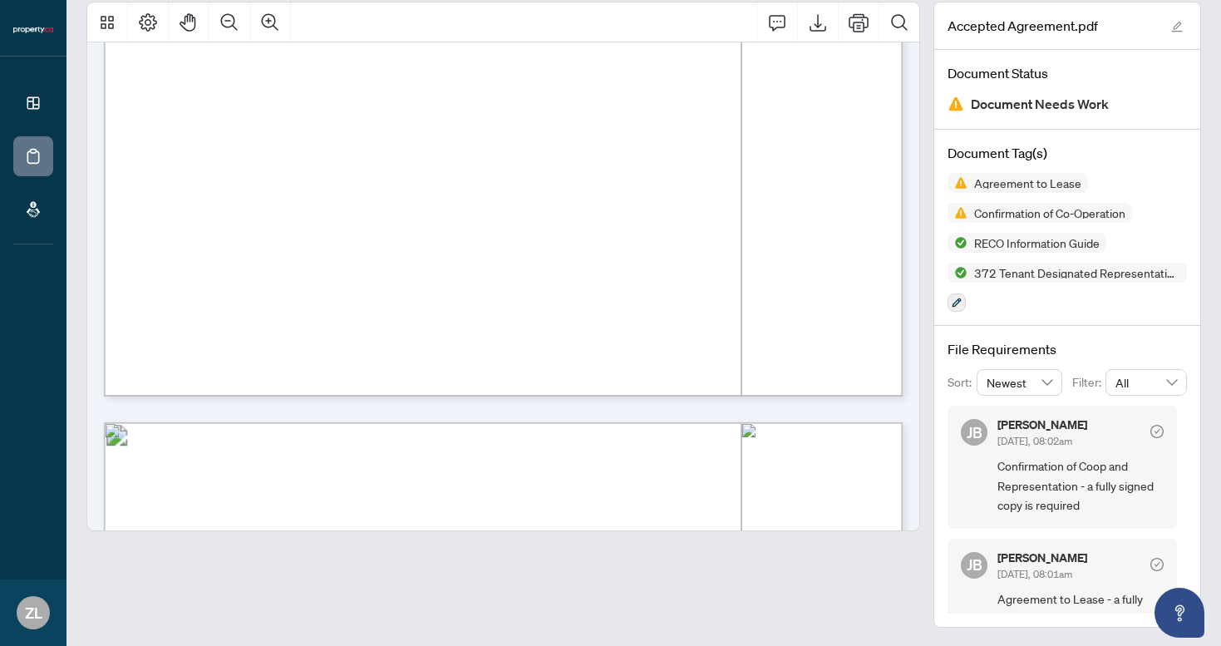
scroll to position [26, 0]
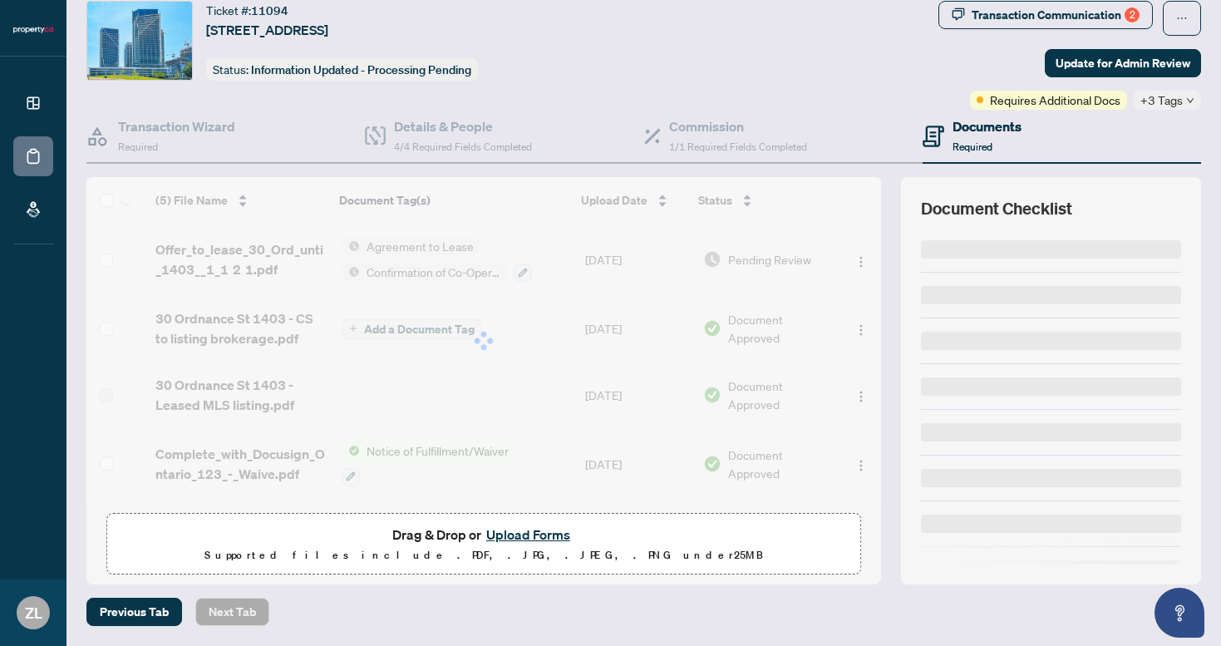
scroll to position [51, 0]
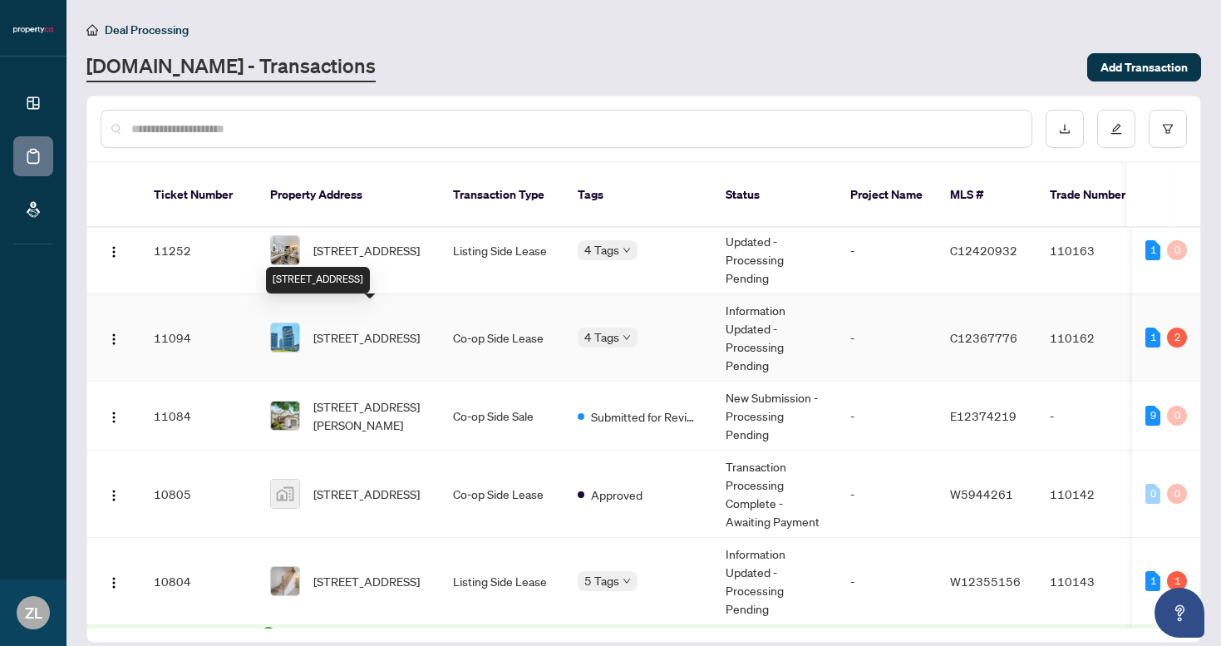
scroll to position [17, 0]
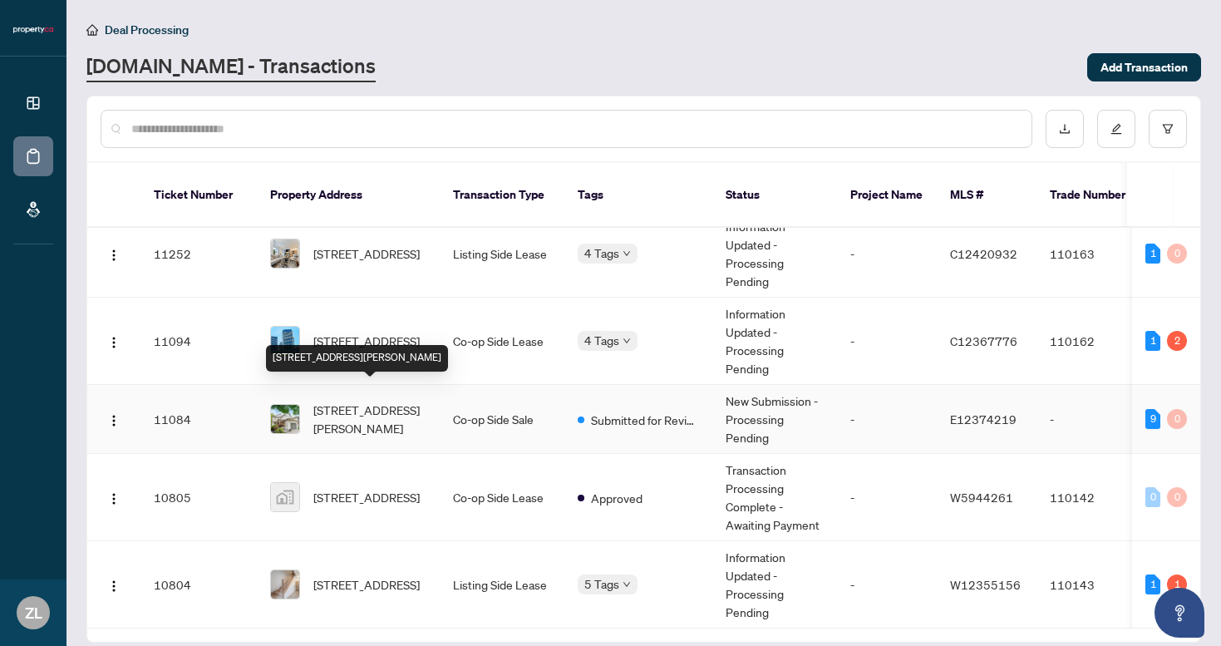
click at [402, 402] on span "[STREET_ADDRESS][PERSON_NAME]" at bounding box center [369, 419] width 113 height 37
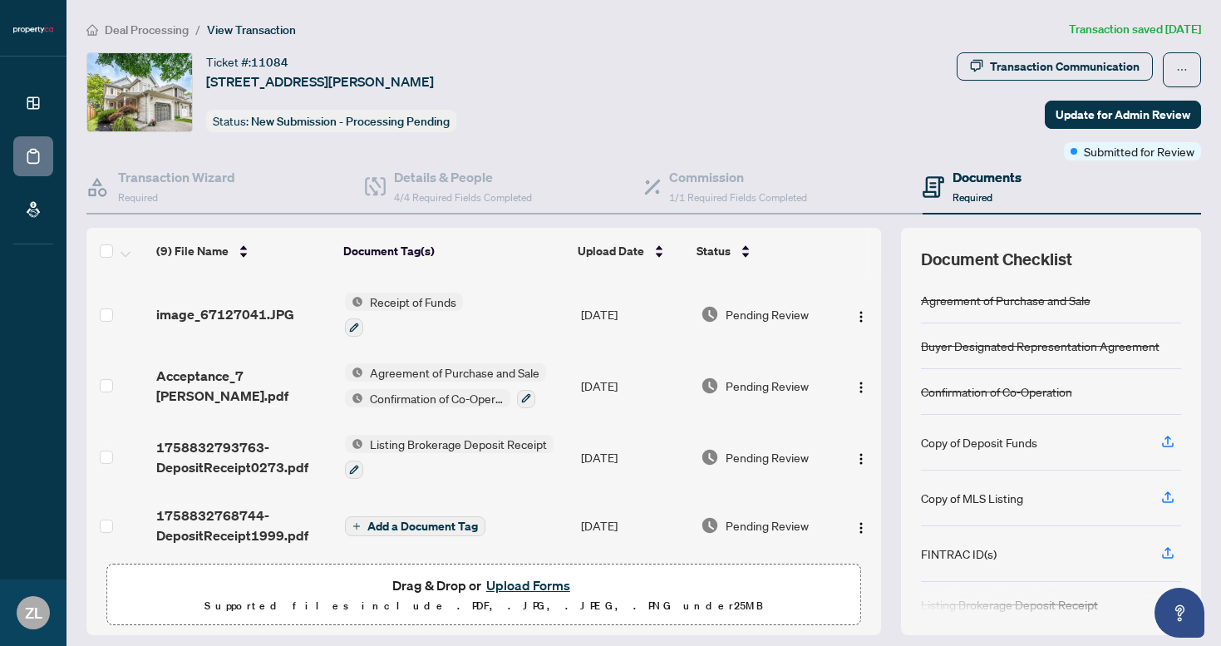
scroll to position [49, 0]
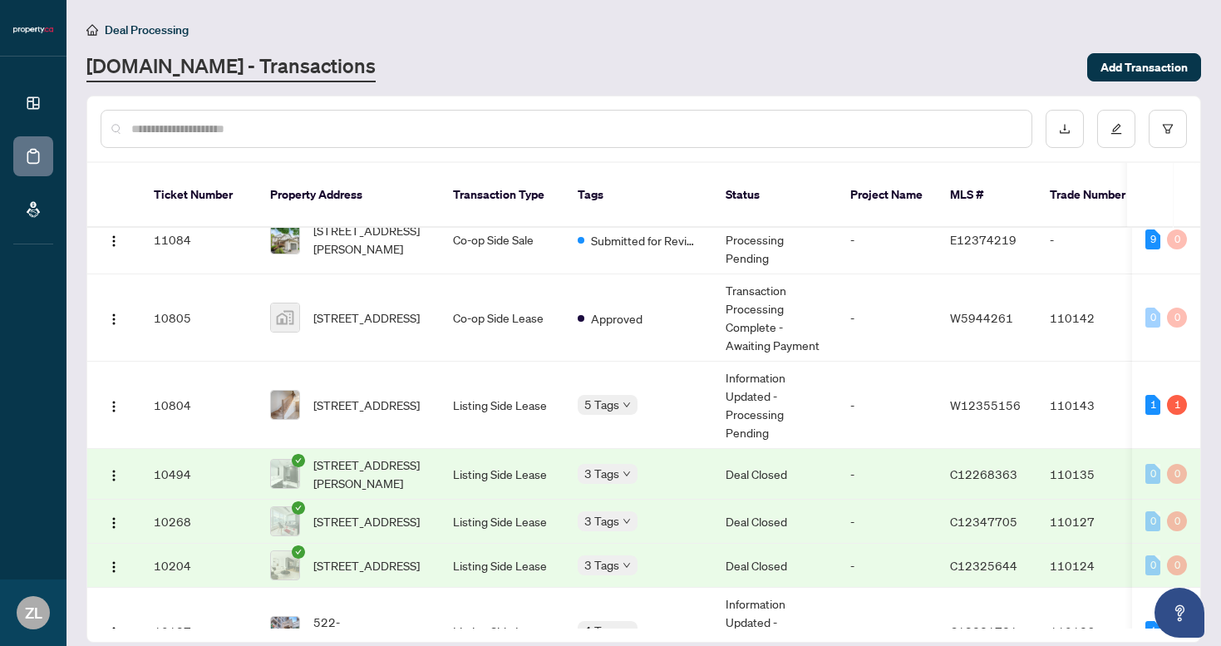
scroll to position [191, 0]
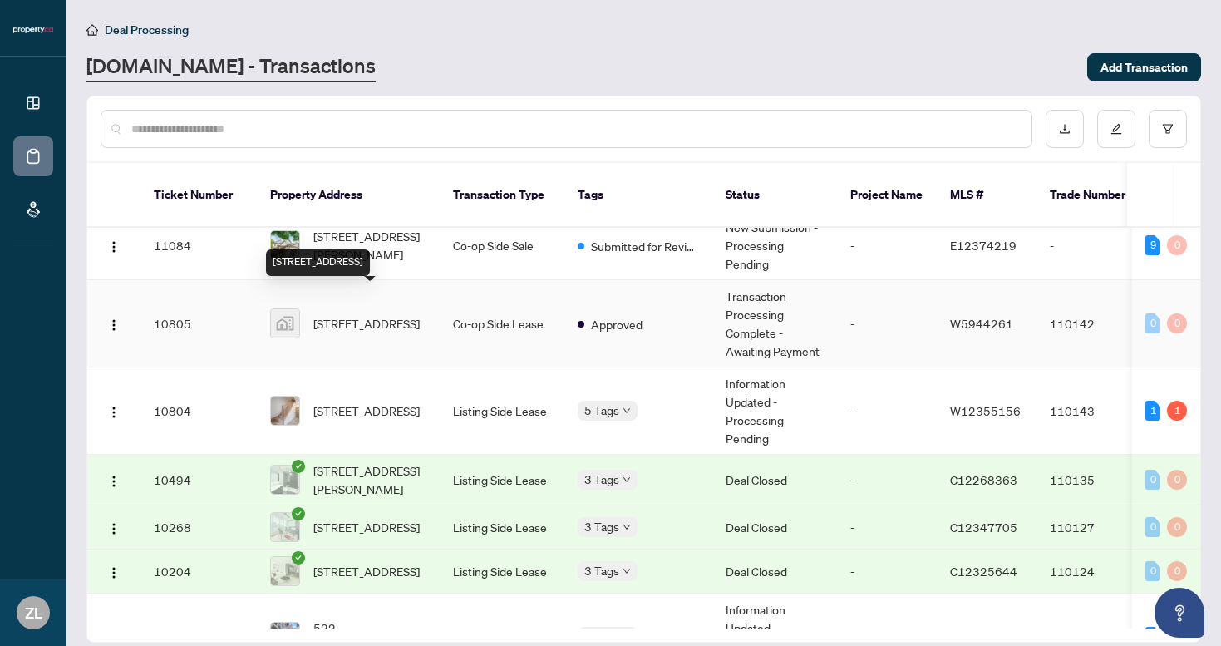
click at [343, 314] on span "[STREET_ADDRESS]" at bounding box center [366, 323] width 106 height 18
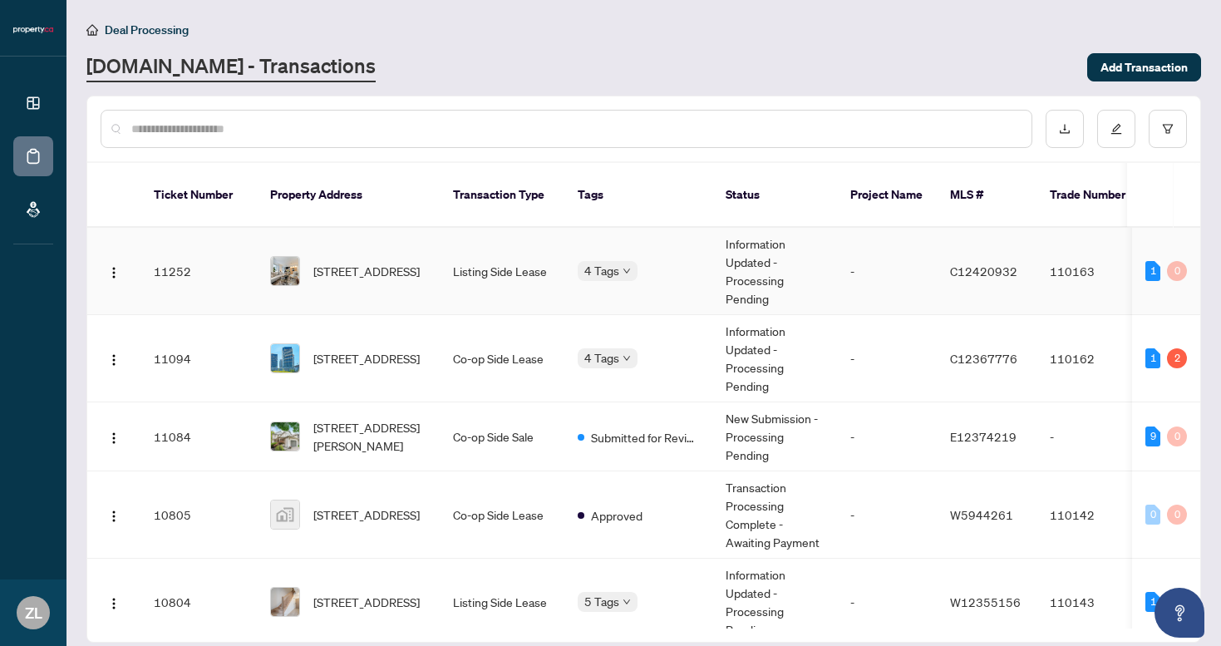
click at [414, 266] on span "[STREET_ADDRESS]" at bounding box center [366, 271] width 106 height 18
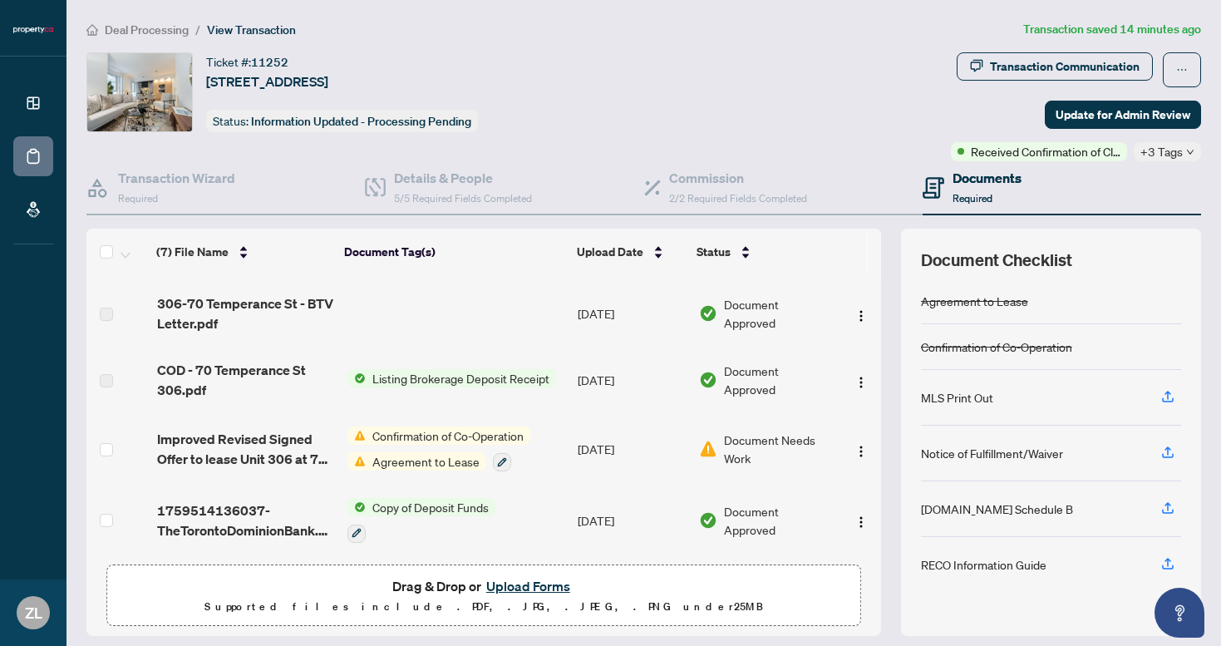
scroll to position [32, 0]
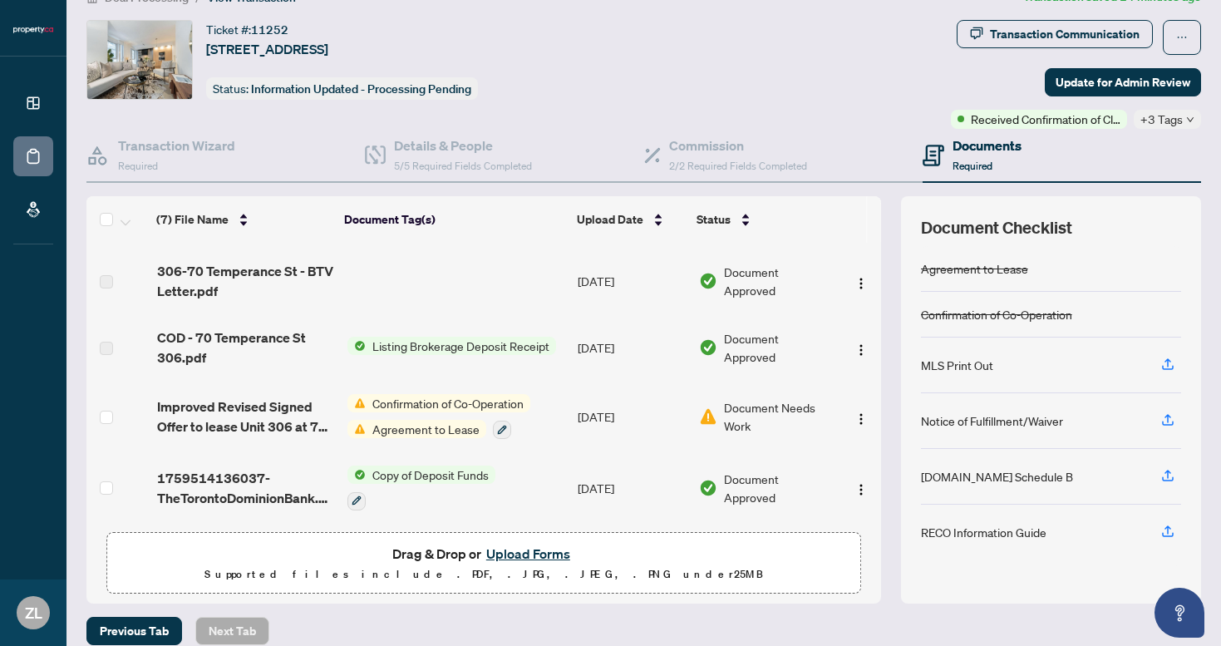
click at [719, 410] on div "Document Needs Work" at bounding box center [766, 416] width 134 height 37
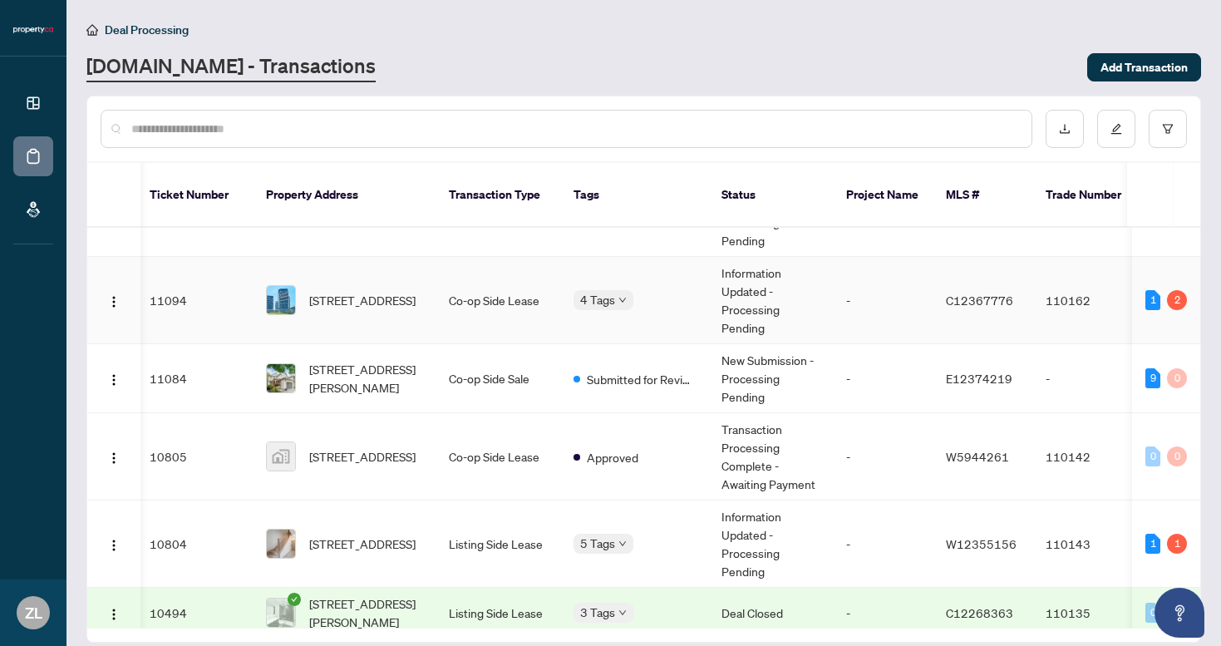
scroll to position [60, 4]
